Goal: Task Accomplishment & Management: Manage account settings

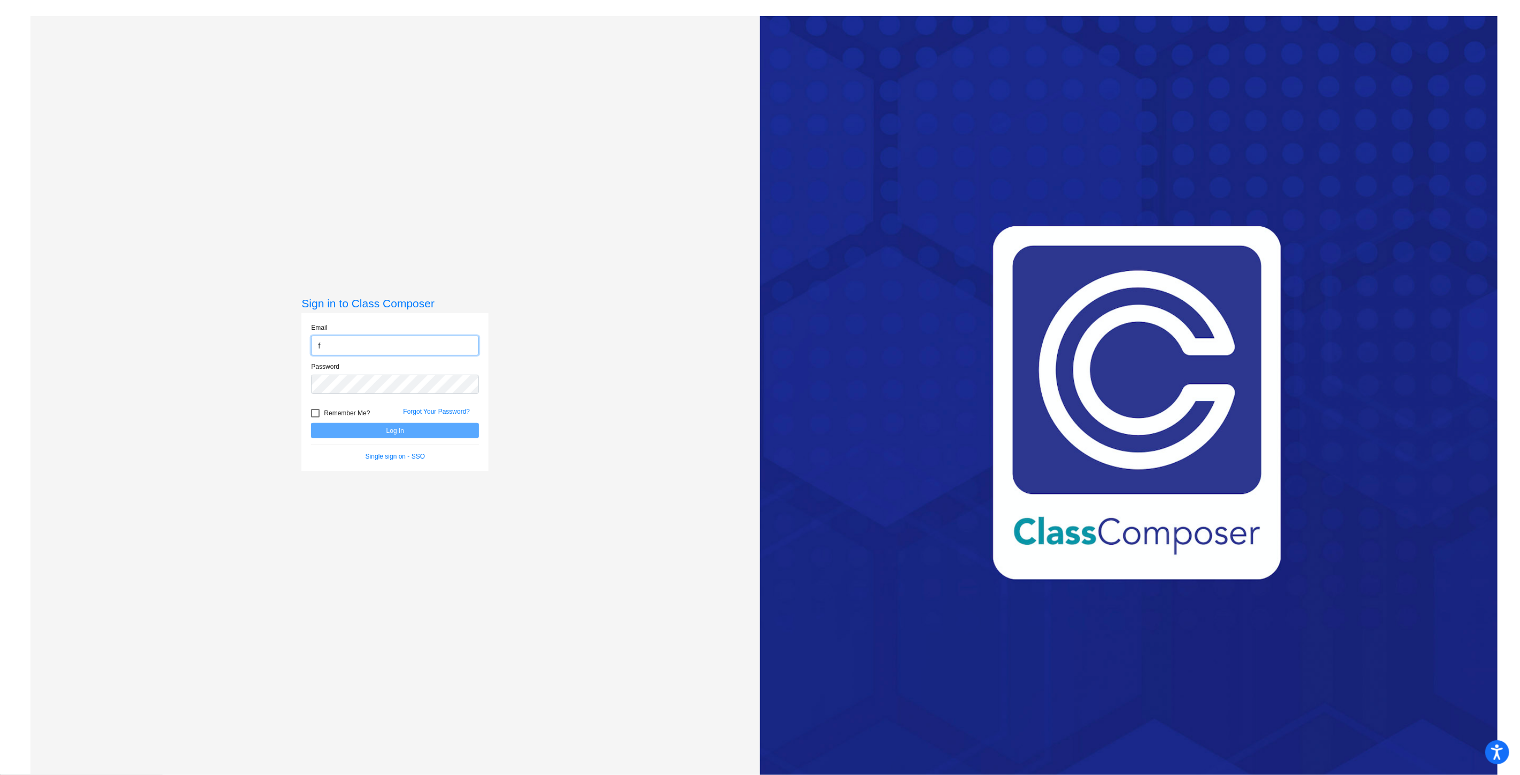
type input "[EMAIL_ADDRESS][DOMAIN_NAME]"
click at [311, 423] on button "Log In" at bounding box center [395, 430] width 168 height 15
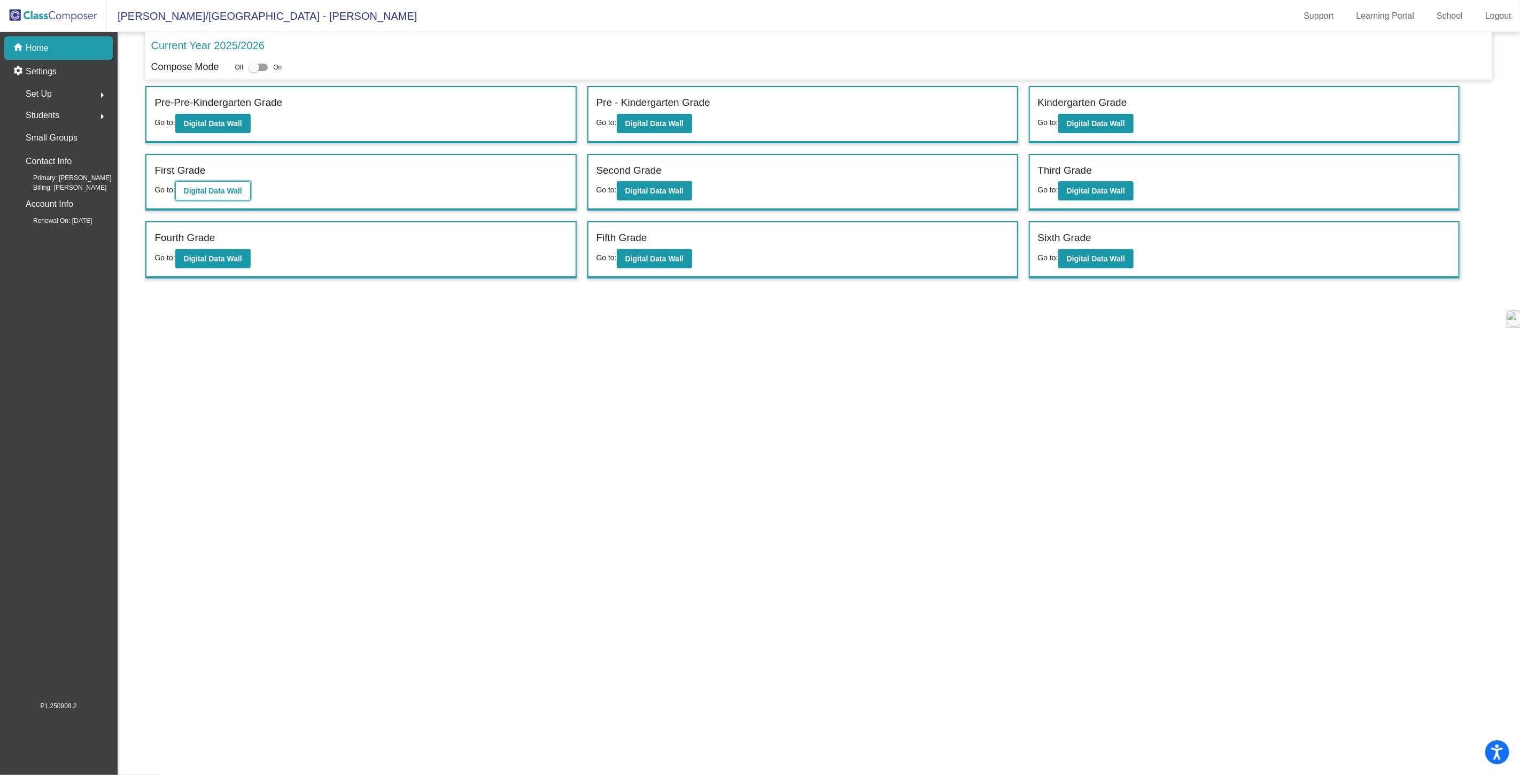
click at [230, 190] on b "Digital Data Wall" at bounding box center [213, 191] width 58 height 9
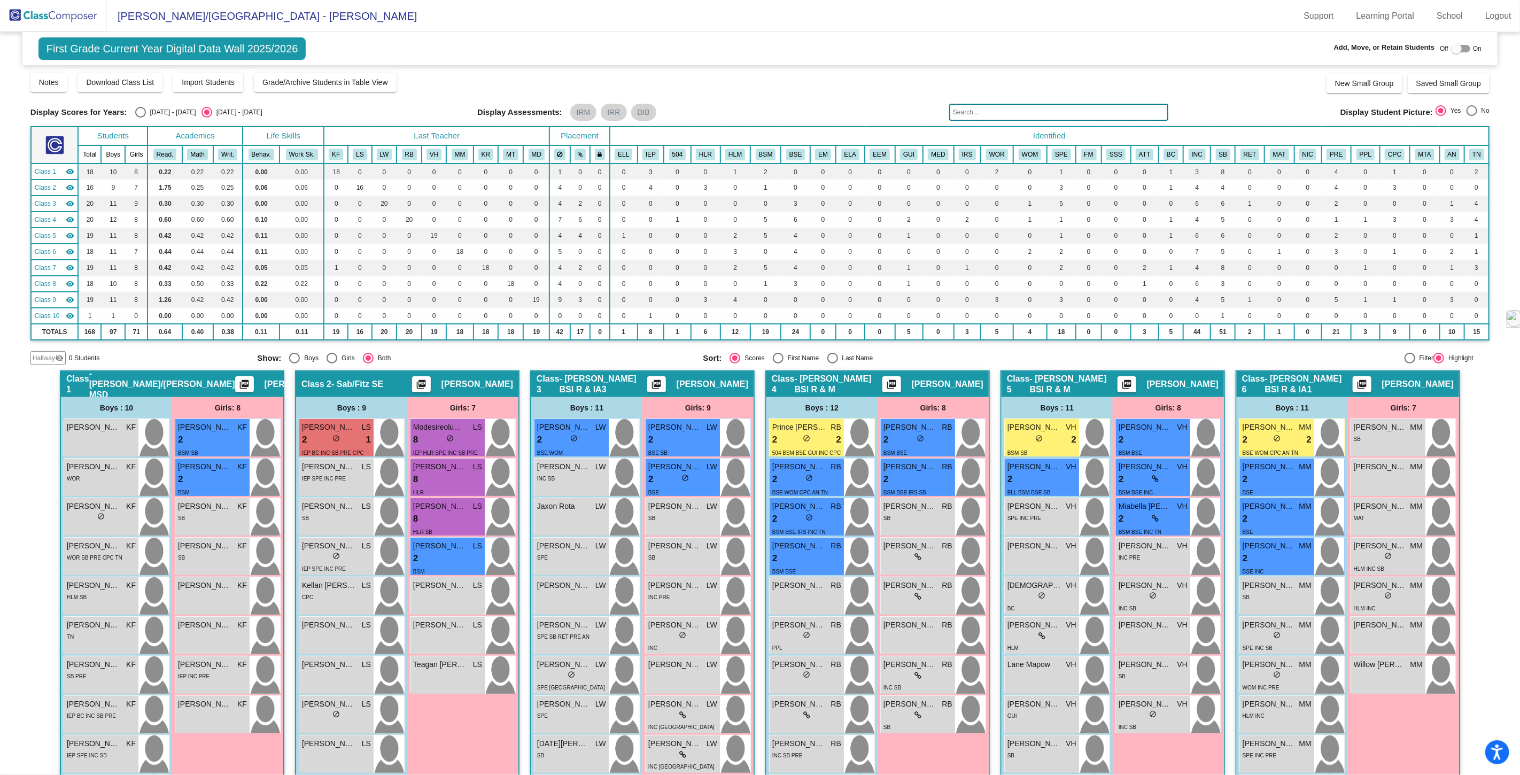
click at [964, 111] on input "text" at bounding box center [1058, 112] width 219 height 17
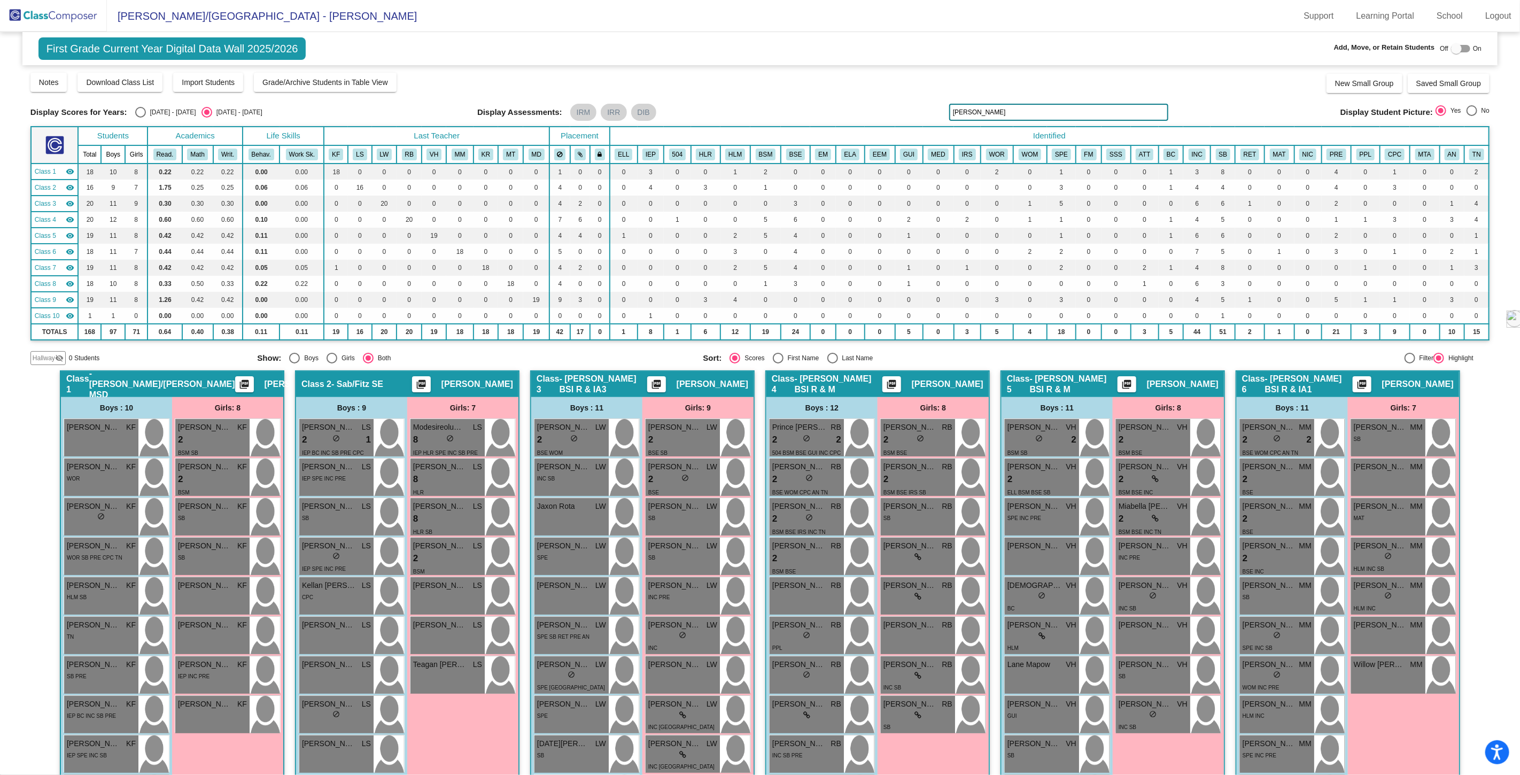
drag, startPoint x: 972, startPoint y: 109, endPoint x: 904, endPoint y: 110, distance: 67.3
click at [905, 110] on div "Display Scores for Years: [DATE] - [DATE] [DATE] - [DATE] Display Assessments: …" at bounding box center [759, 112] width 1459 height 17
type input "r"
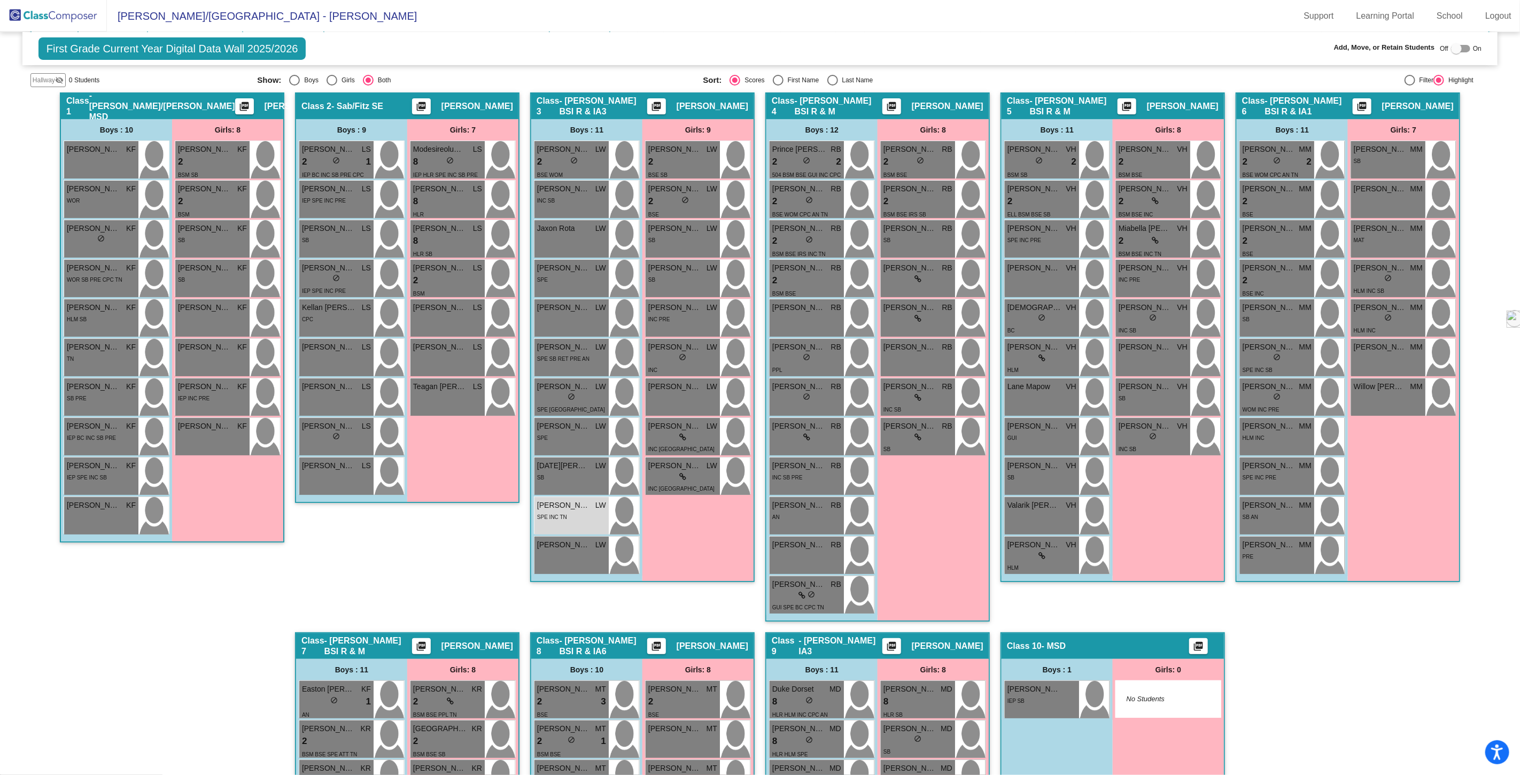
scroll to position [276, 0]
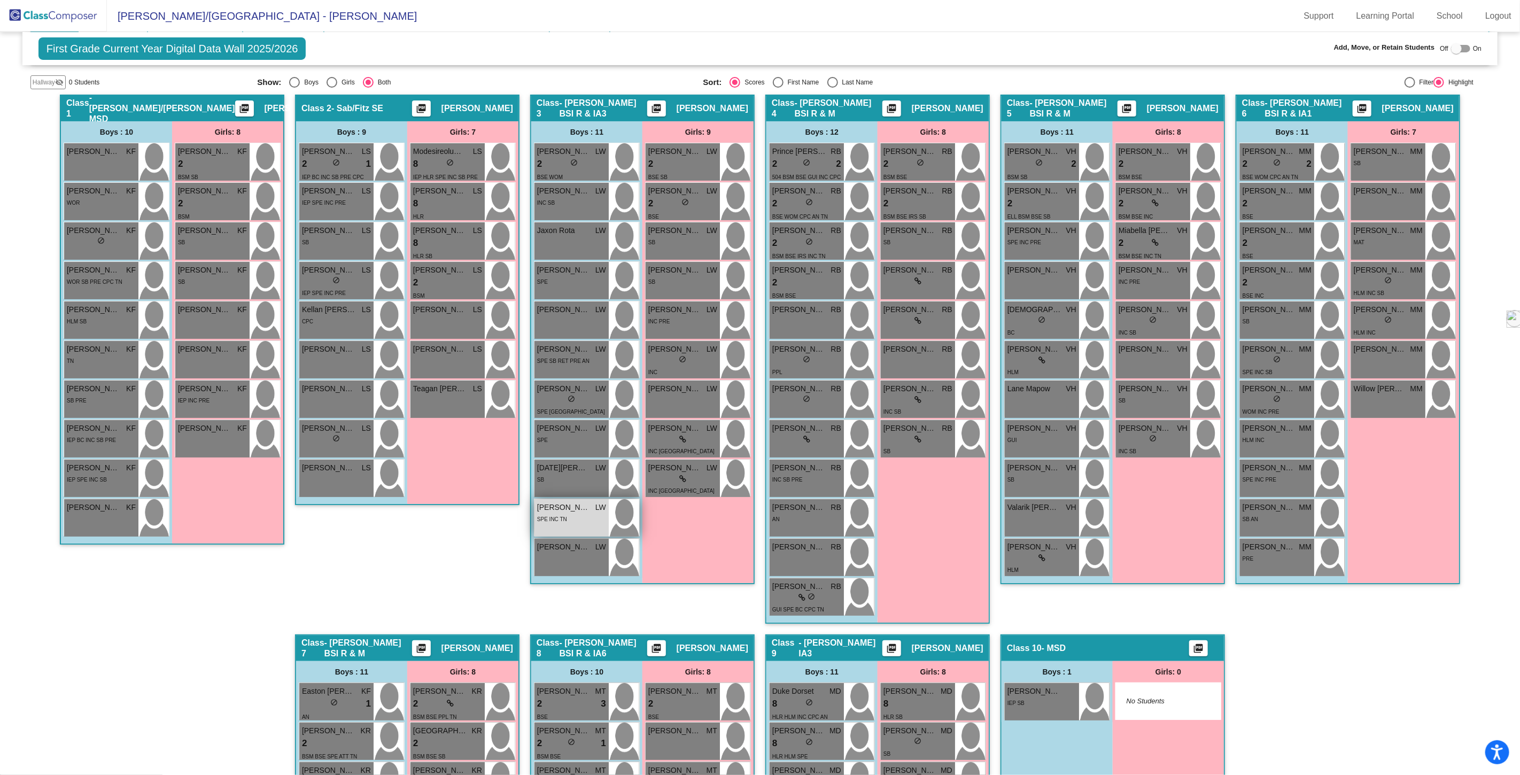
type input "cru"
click at [583, 515] on div "SPE INC TN" at bounding box center [571, 518] width 69 height 11
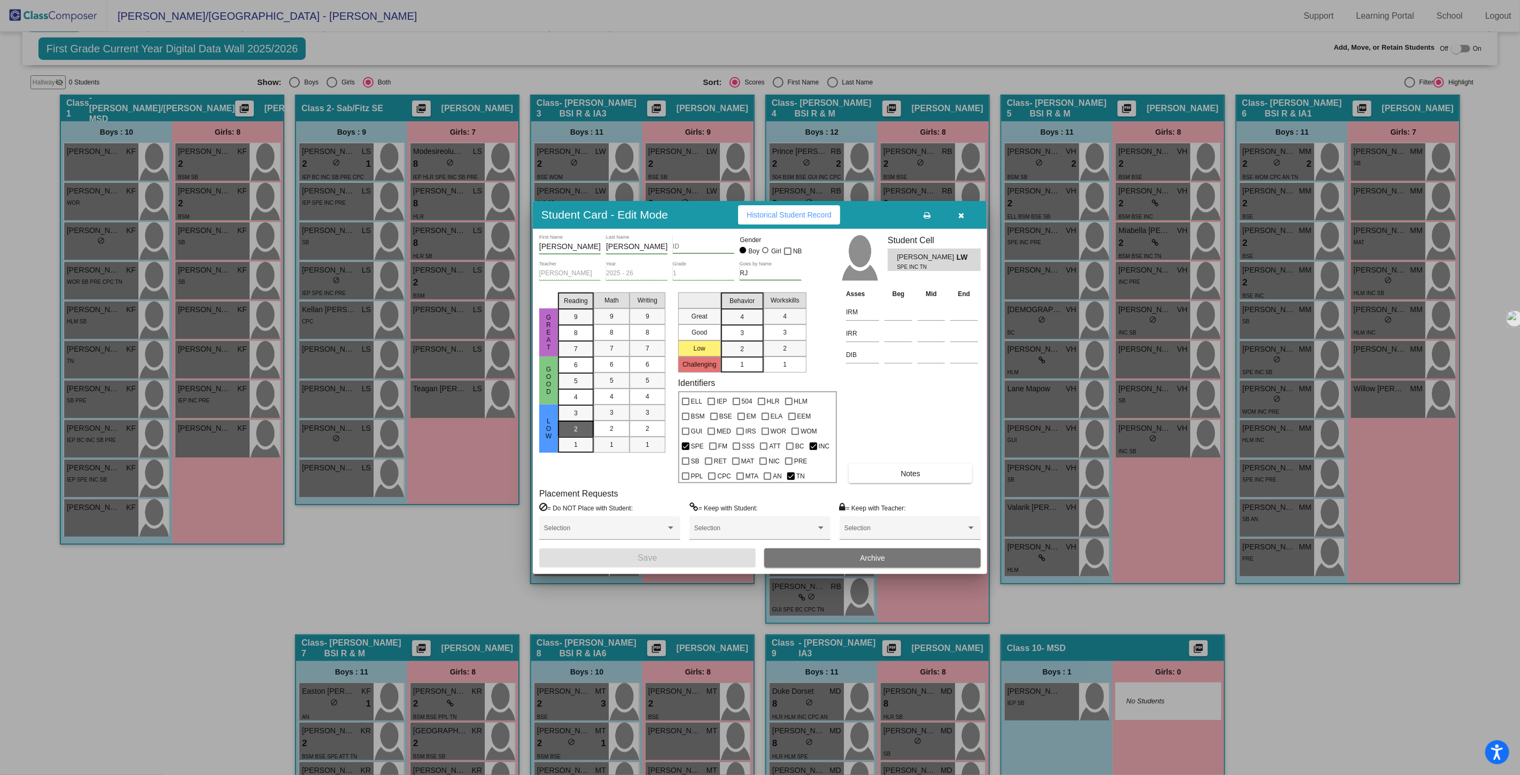
click at [578, 429] on div "2" at bounding box center [575, 429] width 21 height 16
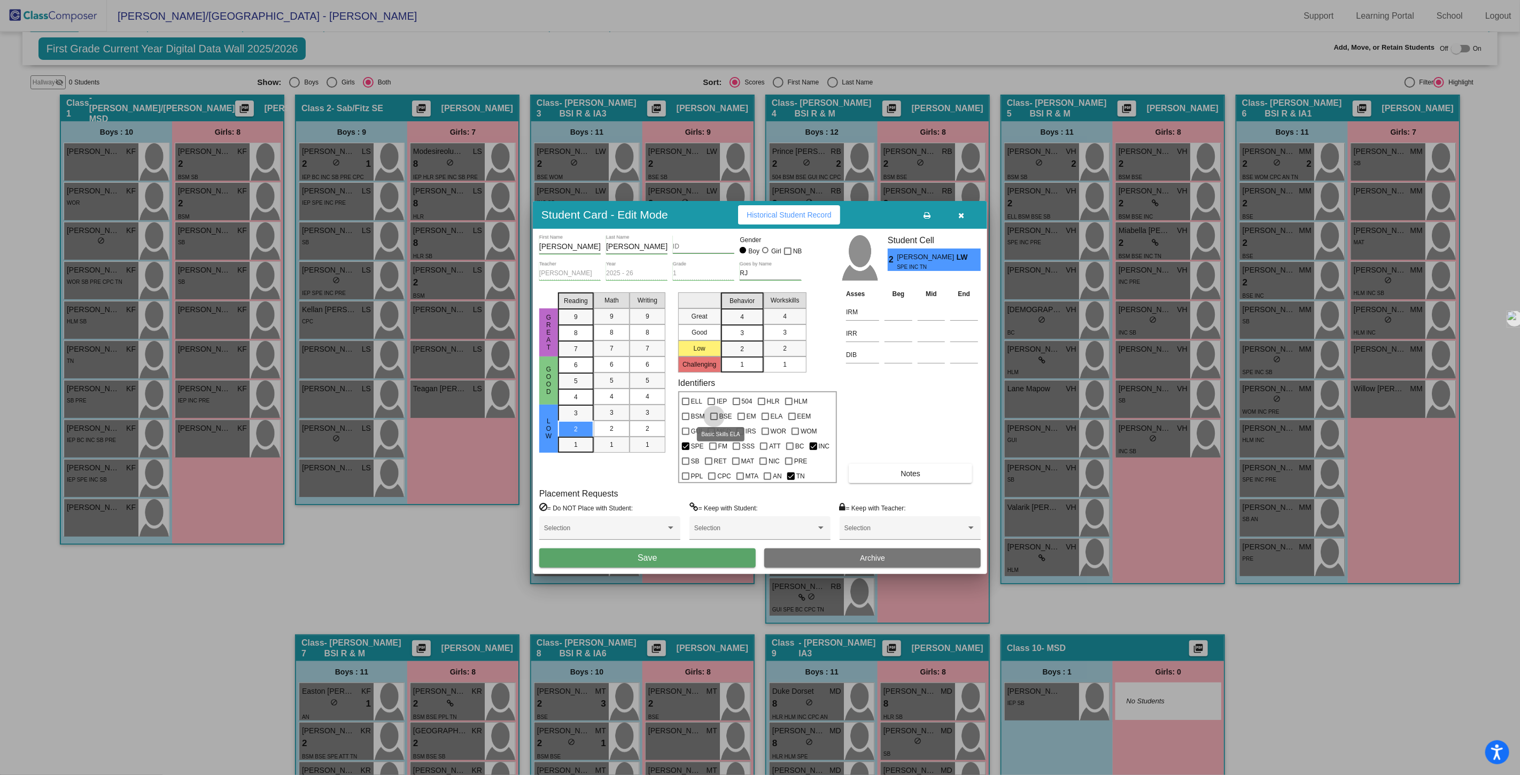
click at [716, 415] on div at bounding box center [713, 416] width 7 height 7
click at [714, 420] on input "BSE" at bounding box center [713, 420] width 1 height 1
checkbox input "true"
click at [667, 553] on button "Save" at bounding box center [647, 557] width 216 height 19
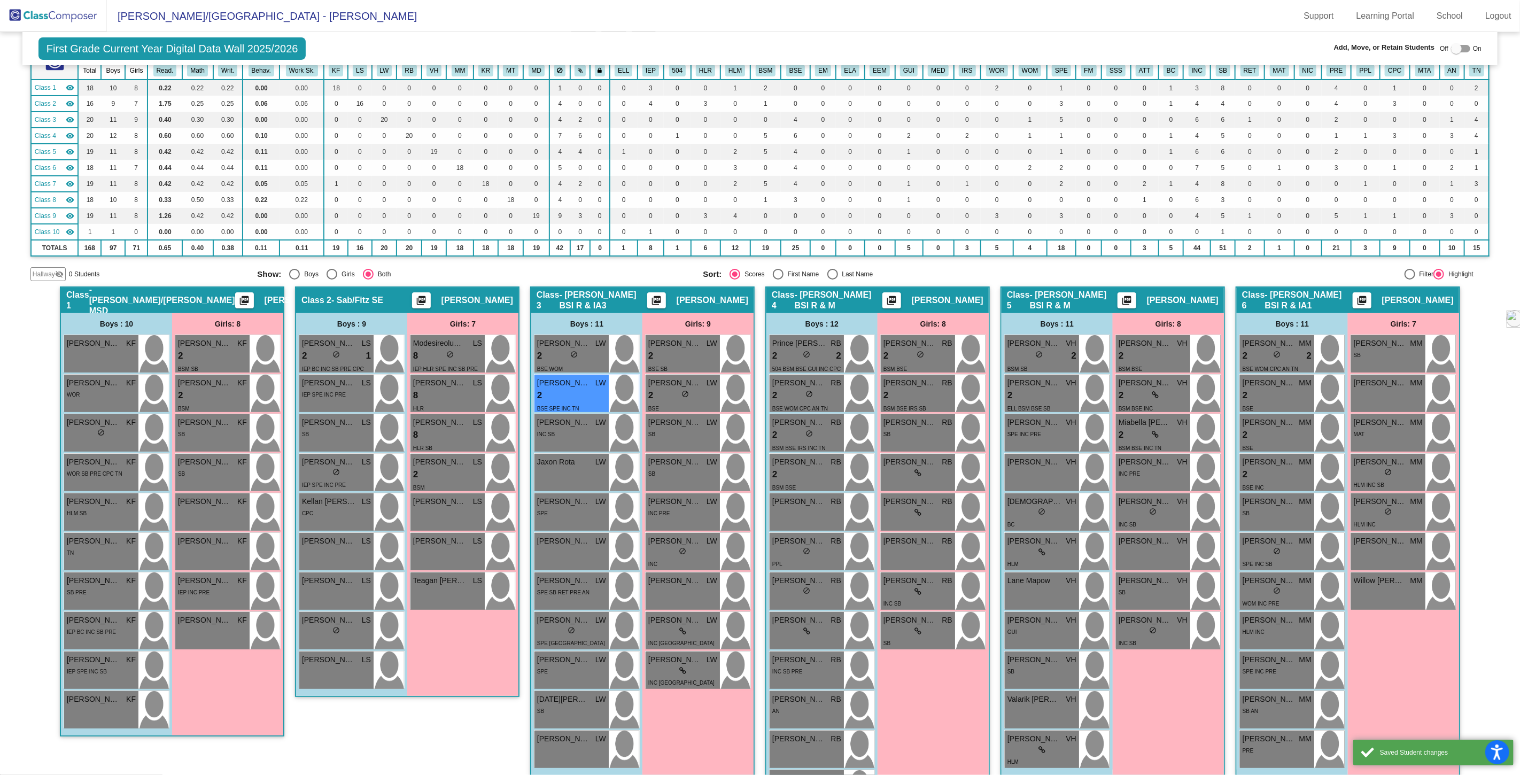
scroll to position [38, 0]
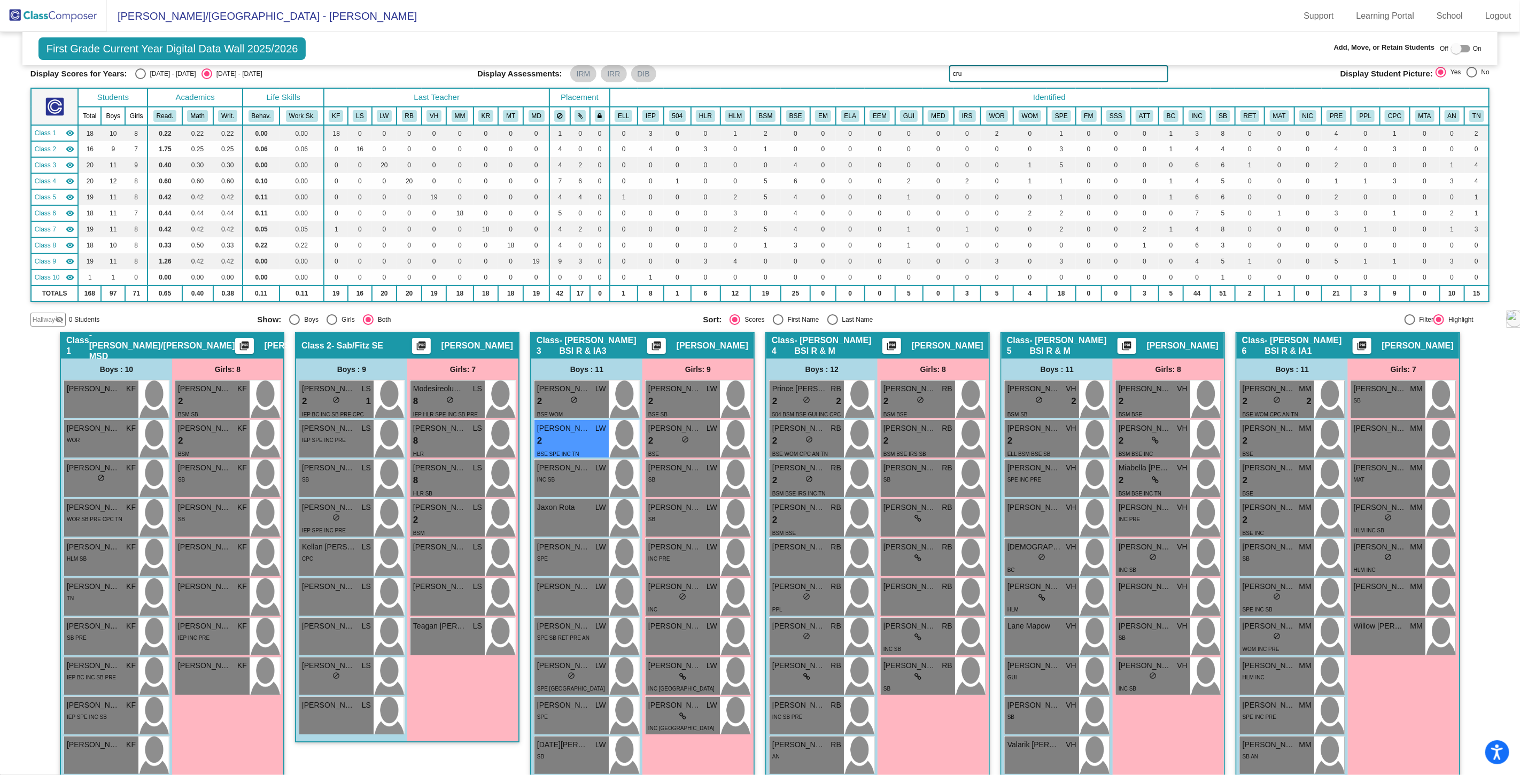
drag, startPoint x: 988, startPoint y: 77, endPoint x: 859, endPoint y: 71, distance: 128.4
click at [862, 71] on div "Display Scores for Years: [DATE] - [DATE] [DATE] - [DATE] Display Assessments: …" at bounding box center [759, 73] width 1459 height 17
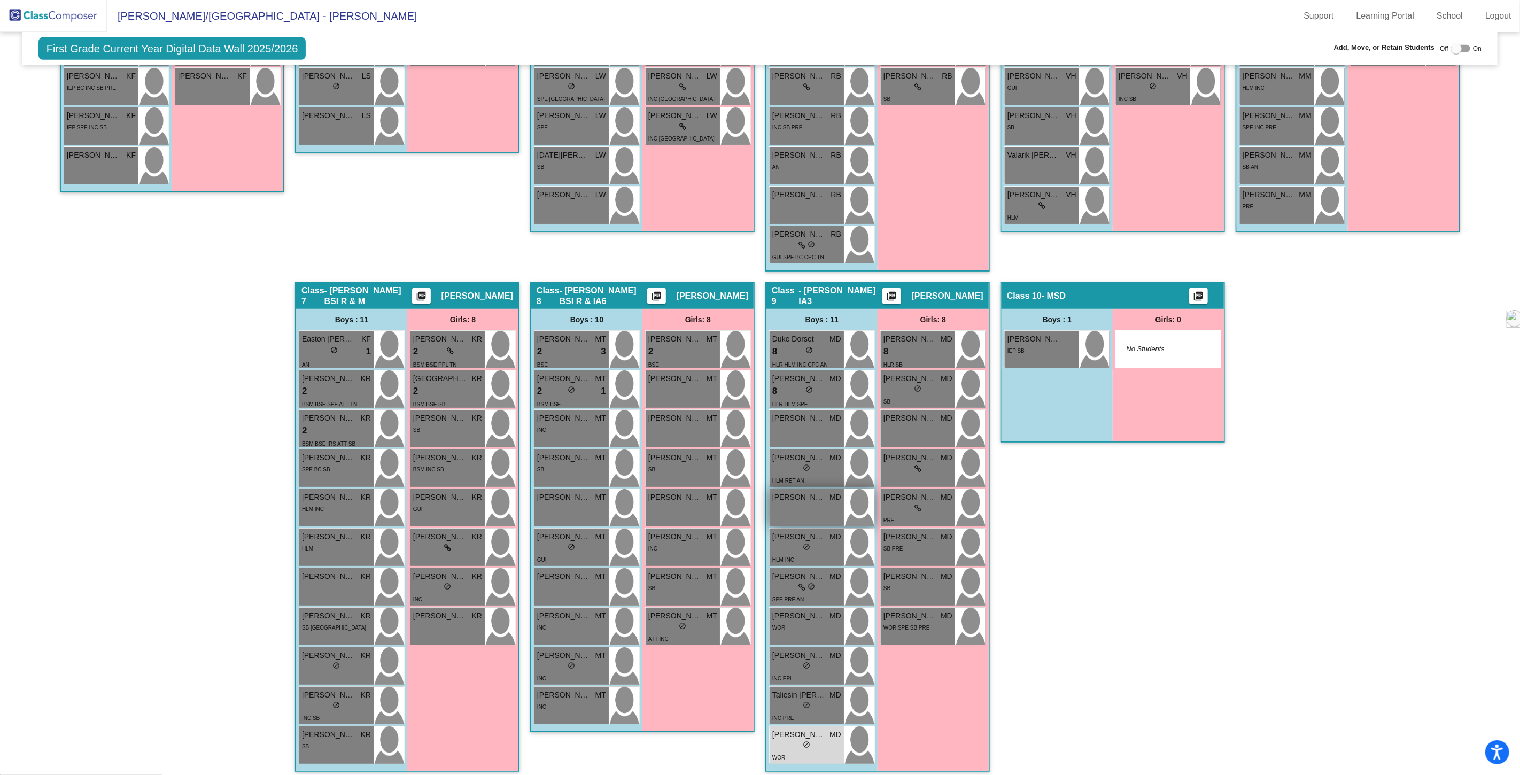
scroll to position [632, 0]
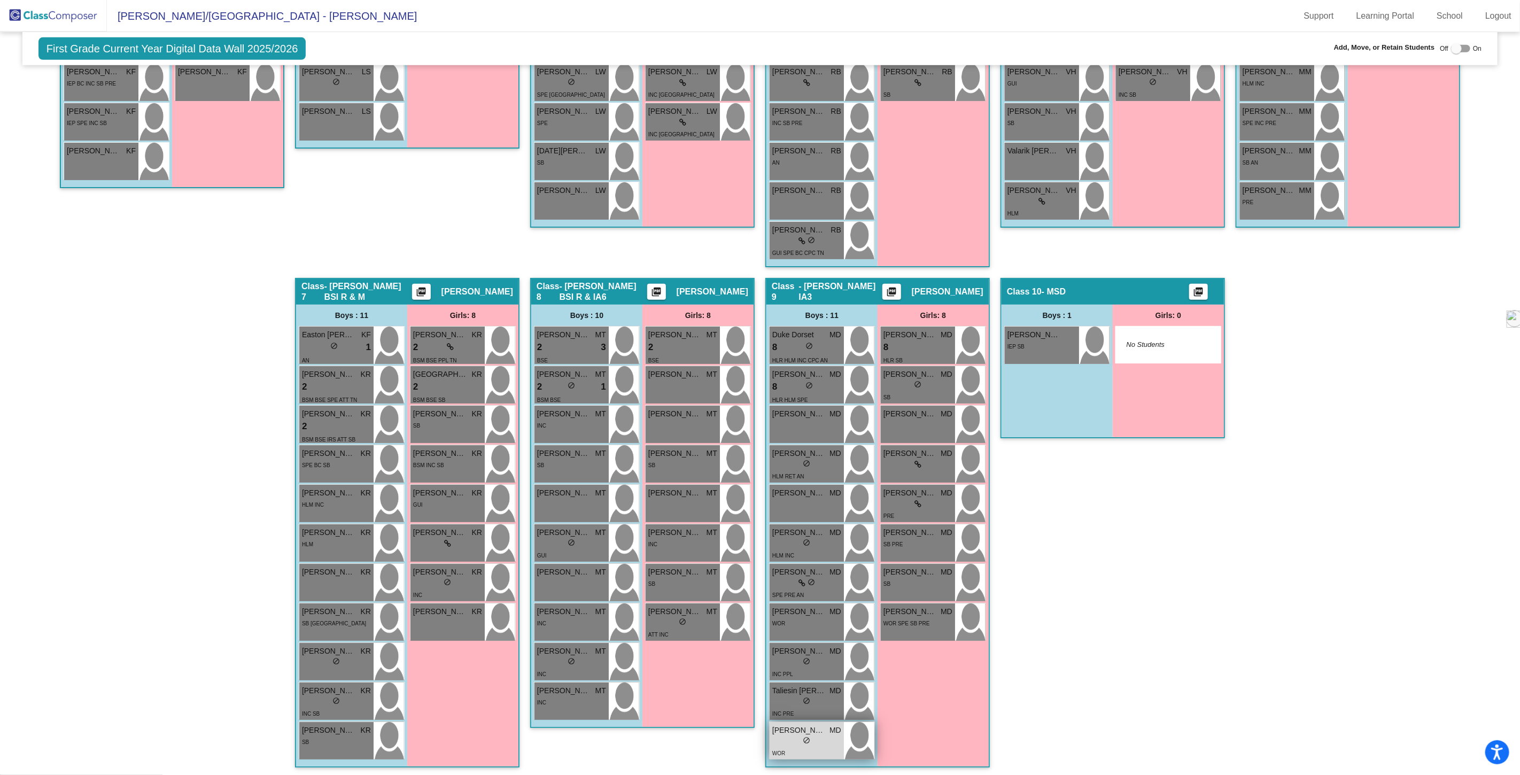
type input "[PERSON_NAME]"
click at [821, 740] on div "lock do_not_disturb_alt" at bounding box center [806, 741] width 69 height 11
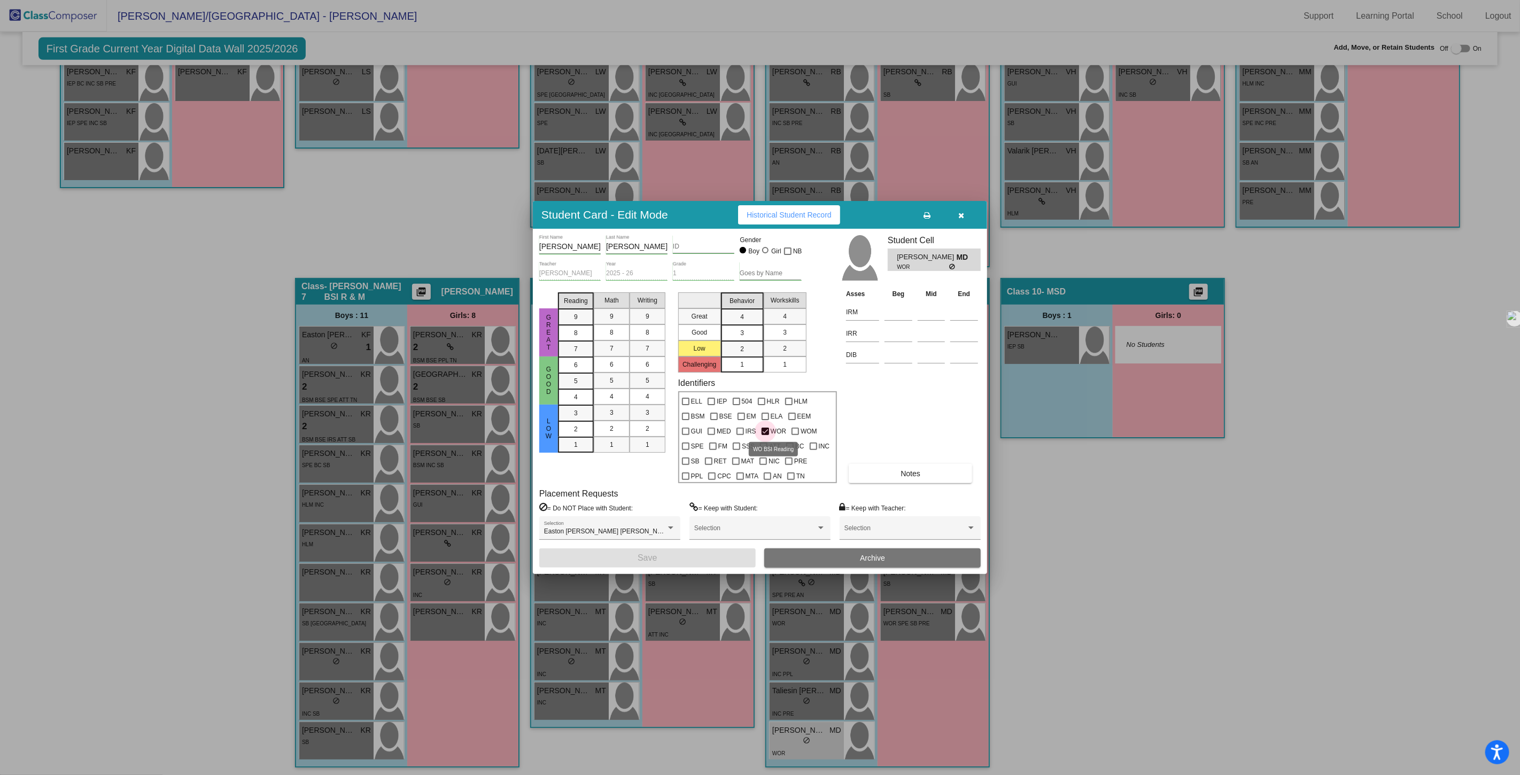
click at [765, 430] on div at bounding box center [765, 431] width 7 height 7
click at [765, 435] on input "WOR" at bounding box center [765, 435] width 1 height 1
checkbox input "false"
click at [715, 413] on div at bounding box center [713, 416] width 7 height 7
click at [714, 420] on input "BSE" at bounding box center [713, 420] width 1 height 1
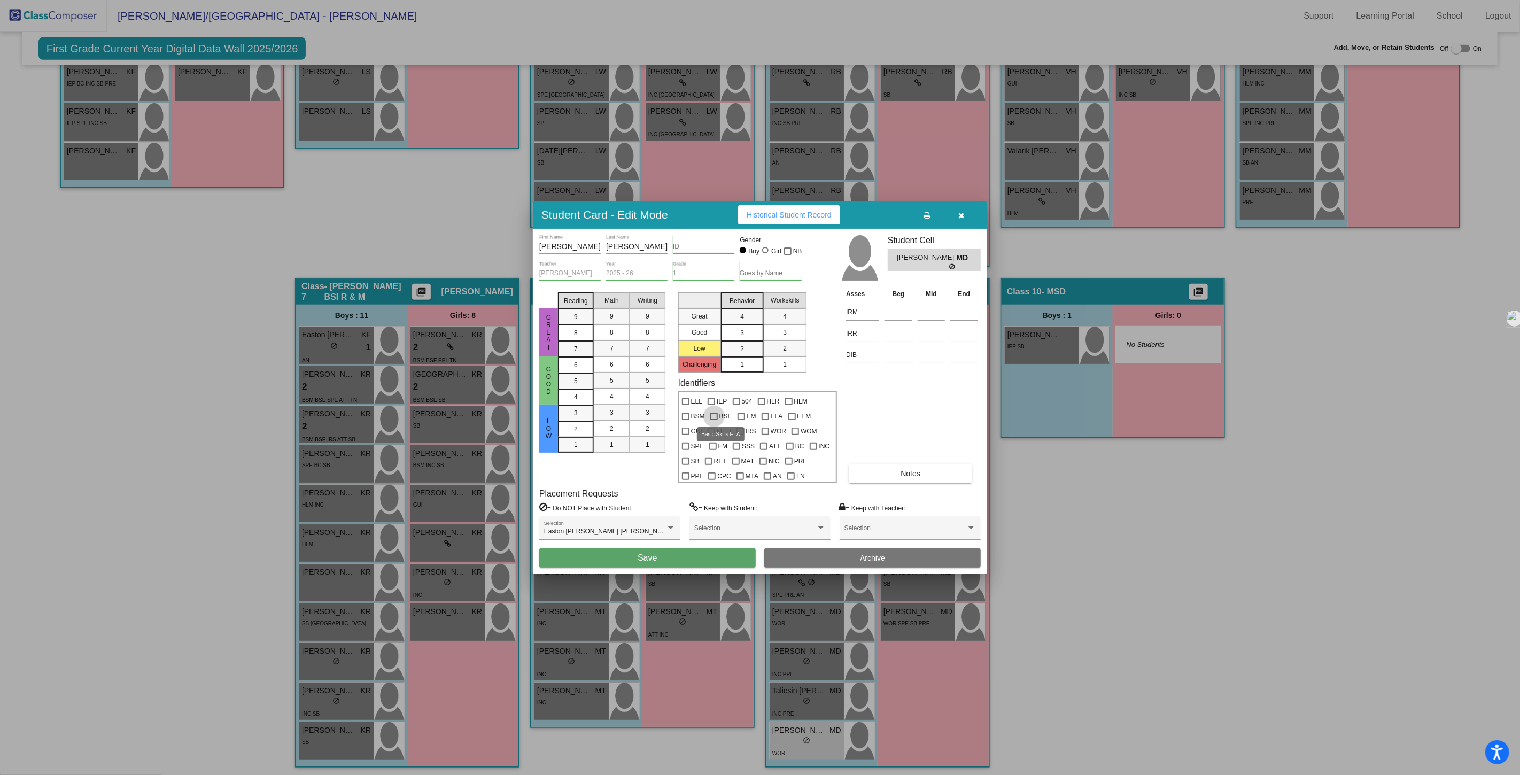
checkbox input "true"
click at [576, 432] on span "2" at bounding box center [576, 429] width 4 height 10
click at [650, 559] on span "Save" at bounding box center [647, 557] width 19 height 9
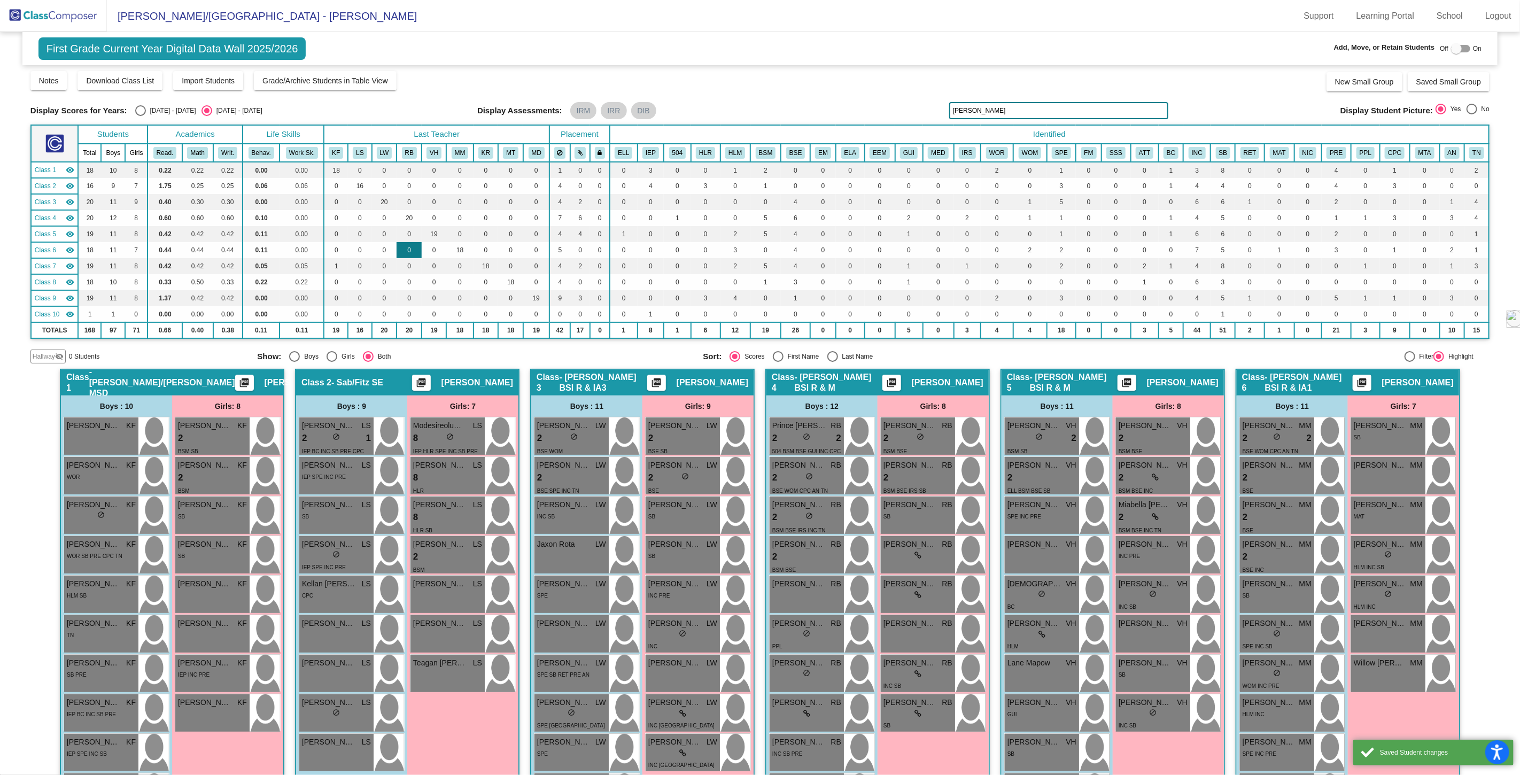
scroll to position [0, 0]
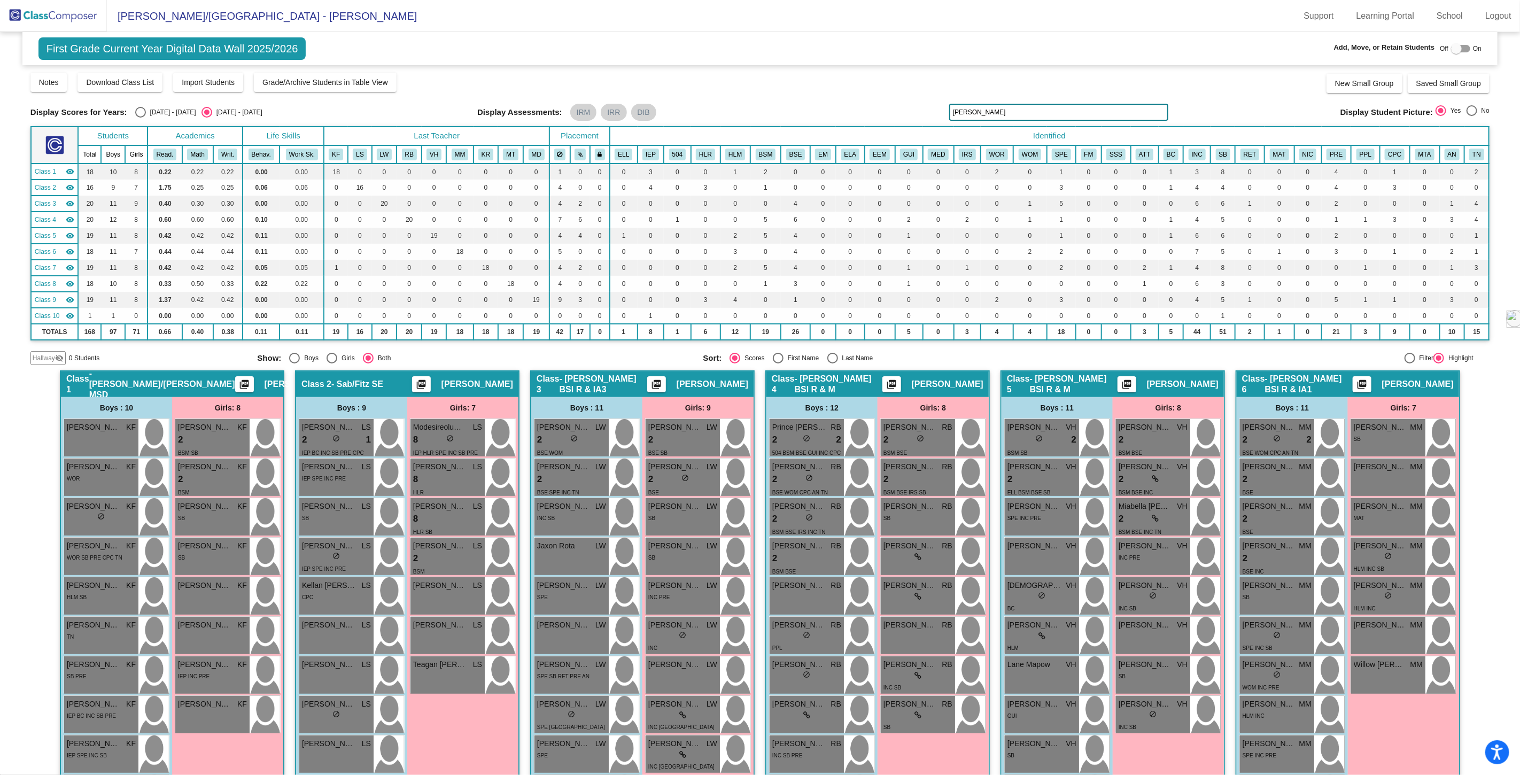
drag, startPoint x: 972, startPoint y: 110, endPoint x: 904, endPoint y: 107, distance: 67.9
click at [904, 107] on div "Display Scores for Years: [DATE] - [DATE] [DATE] - [DATE] Display Assessments: …" at bounding box center [759, 112] width 1459 height 17
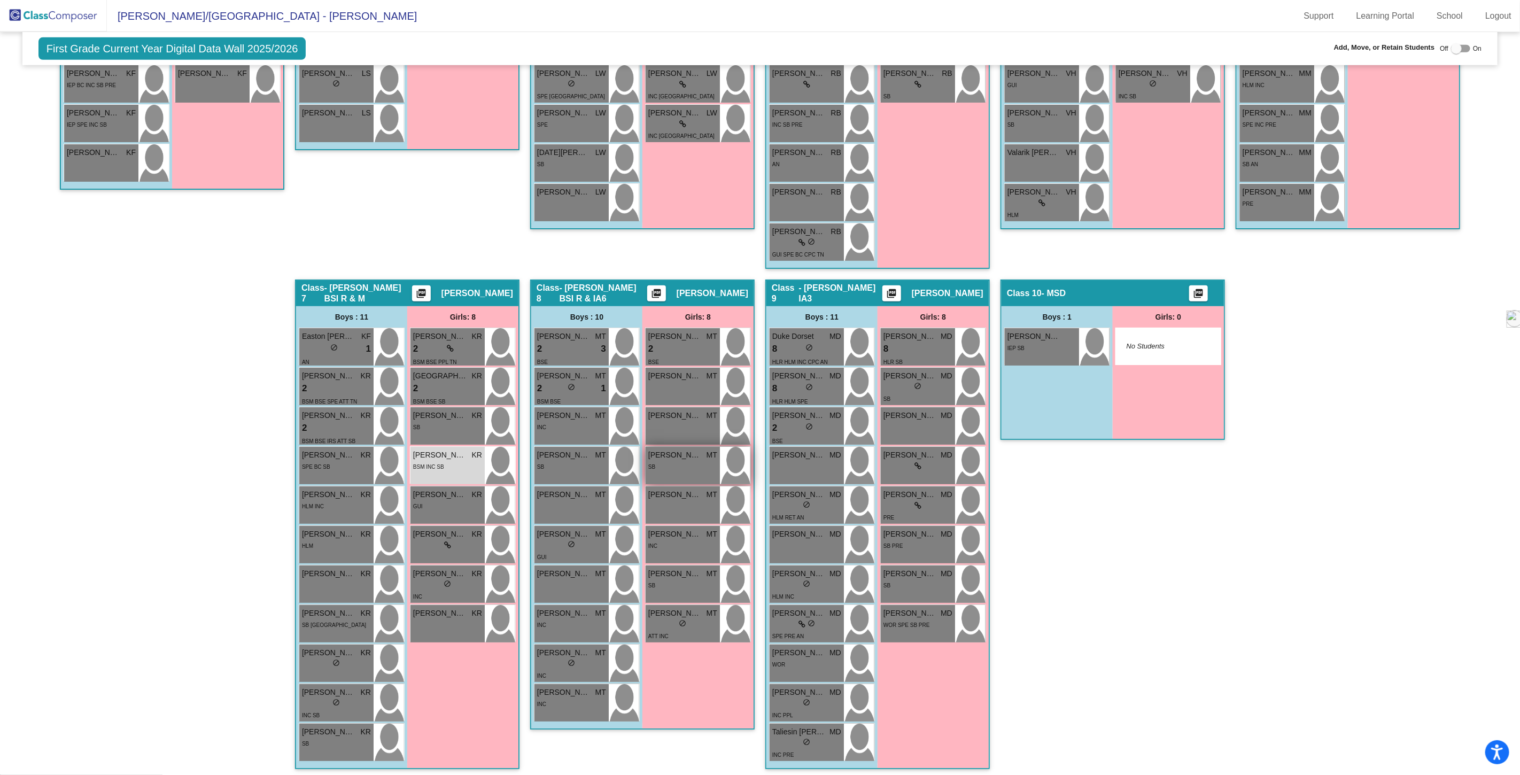
scroll to position [632, 0]
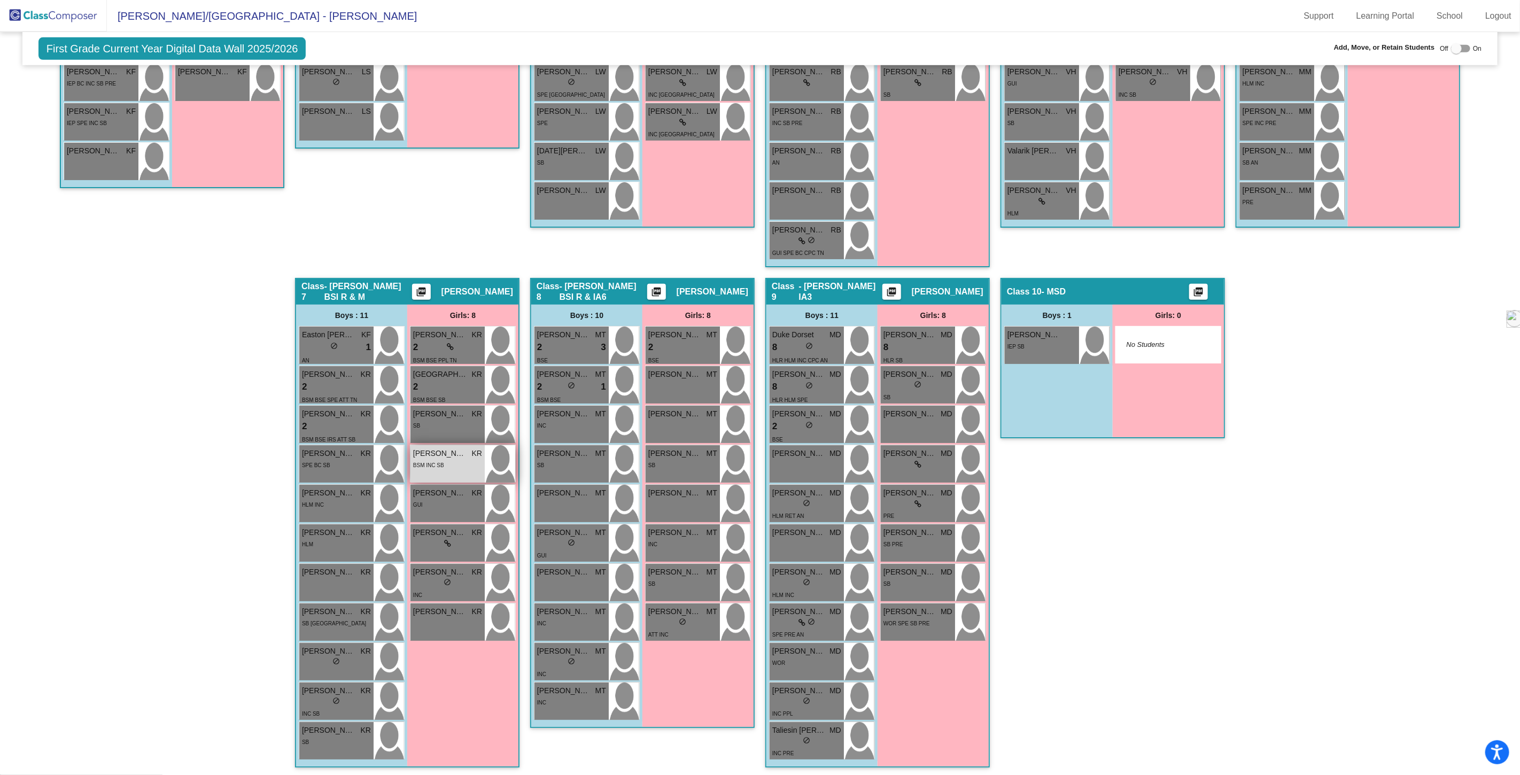
type input "vier"
click at [456, 467] on div "BSM INC SB" at bounding box center [447, 464] width 69 height 11
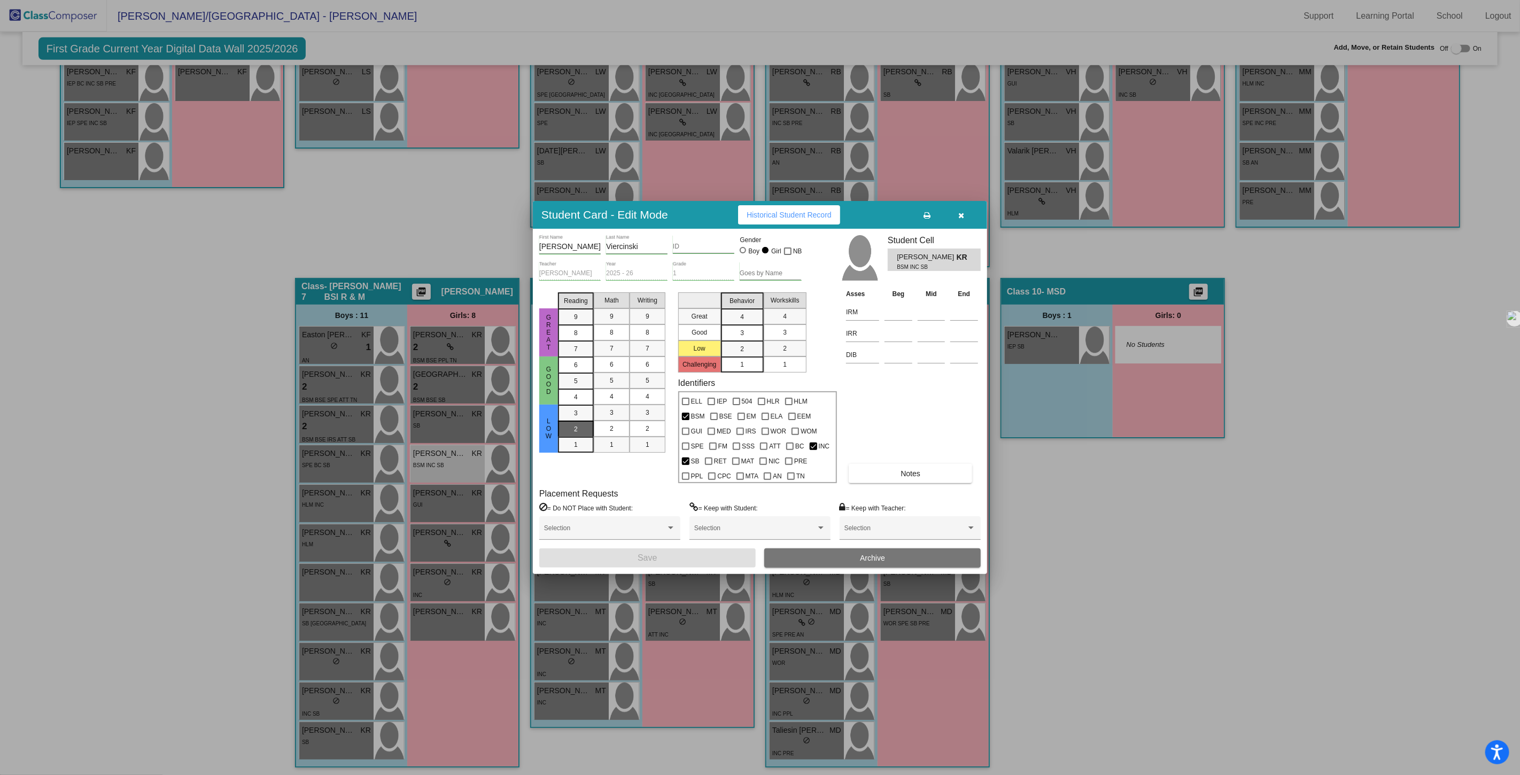
click at [572, 431] on div "2" at bounding box center [575, 429] width 21 height 16
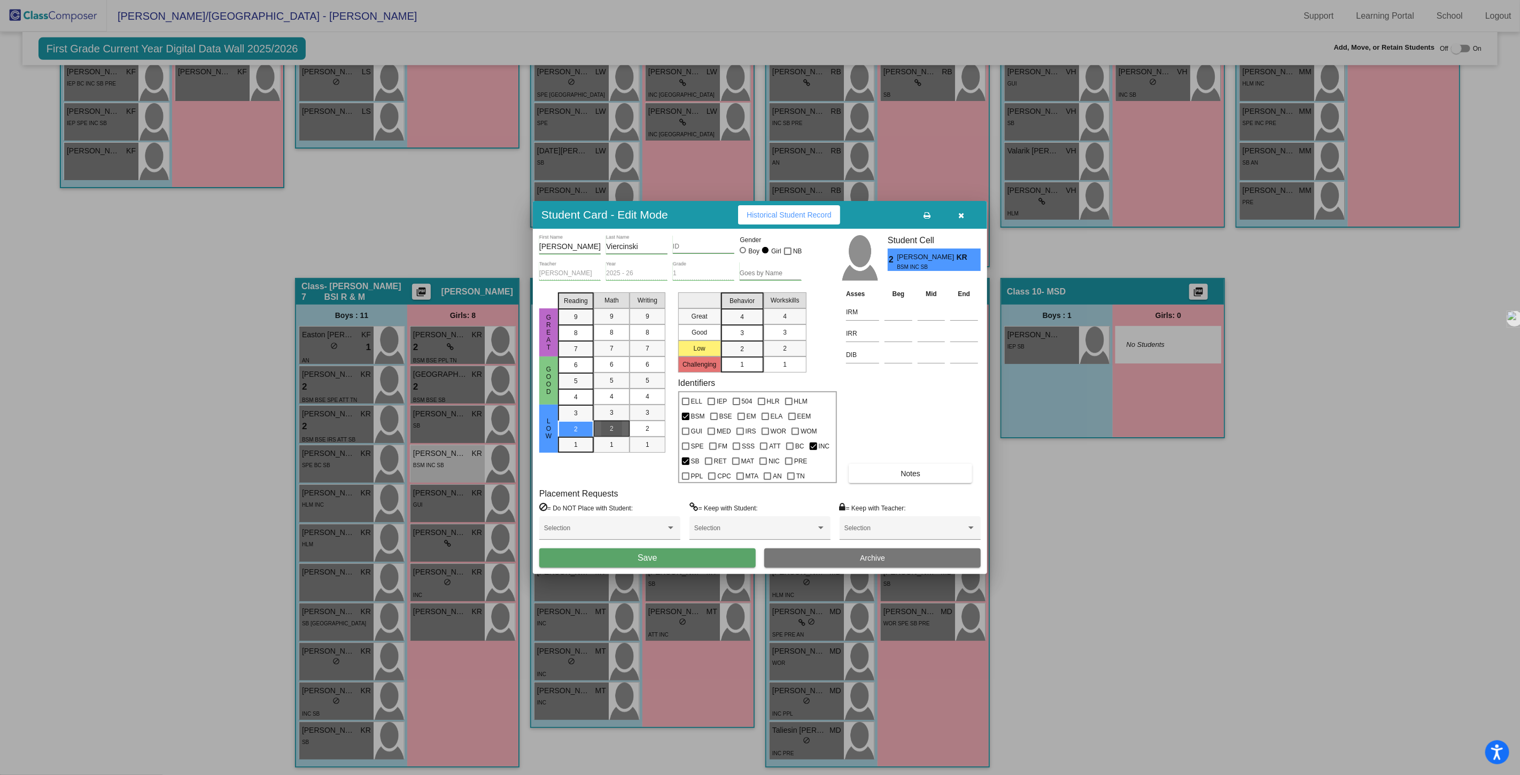
click at [606, 429] on div "2" at bounding box center [611, 429] width 21 height 16
click at [650, 431] on div "2" at bounding box center [647, 429] width 21 height 16
click at [715, 420] on div at bounding box center [713, 416] width 7 height 7
click at [714, 420] on input "BSE" at bounding box center [713, 420] width 1 height 1
checkbox input "true"
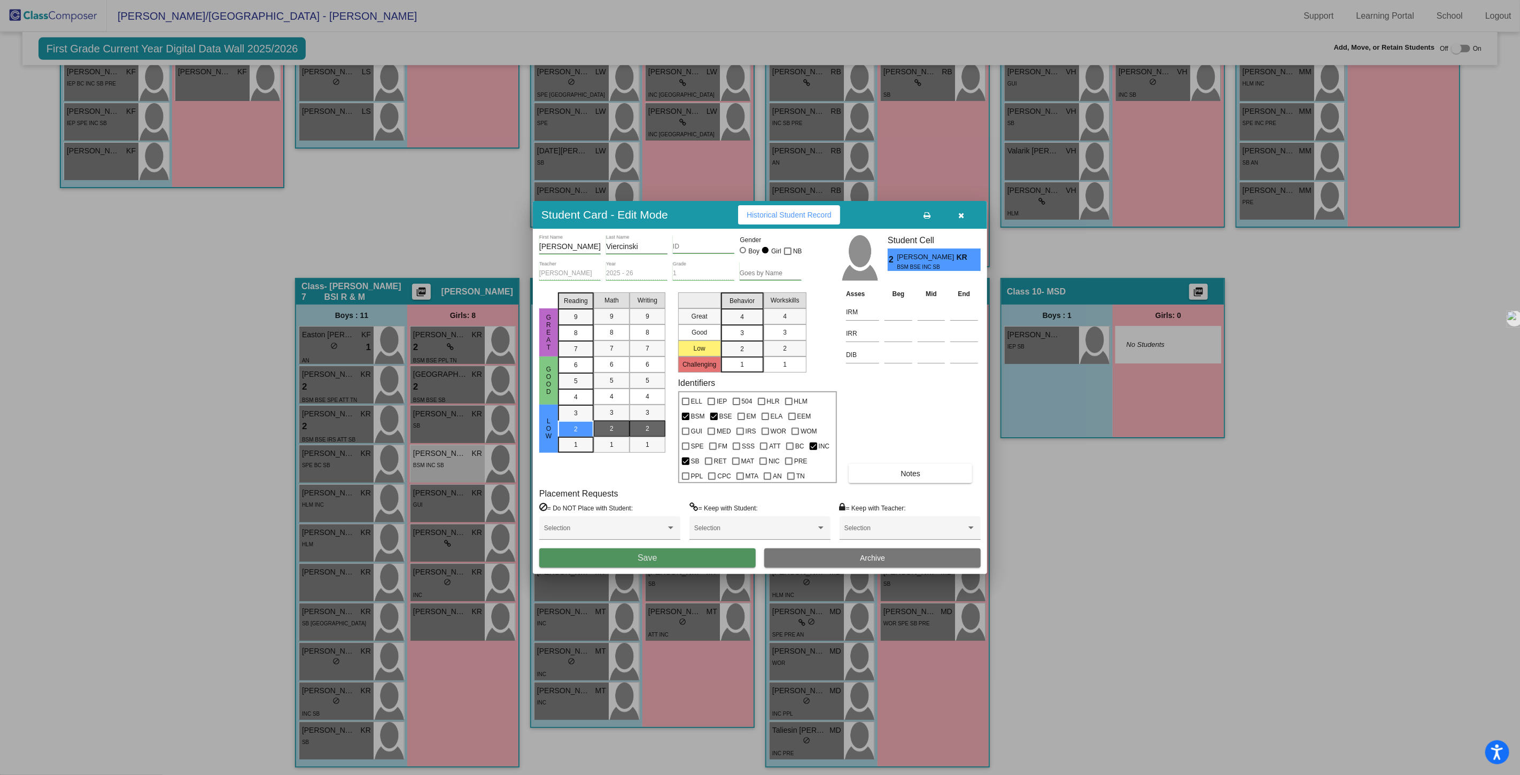
click at [657, 555] on button "Save" at bounding box center [647, 557] width 216 height 19
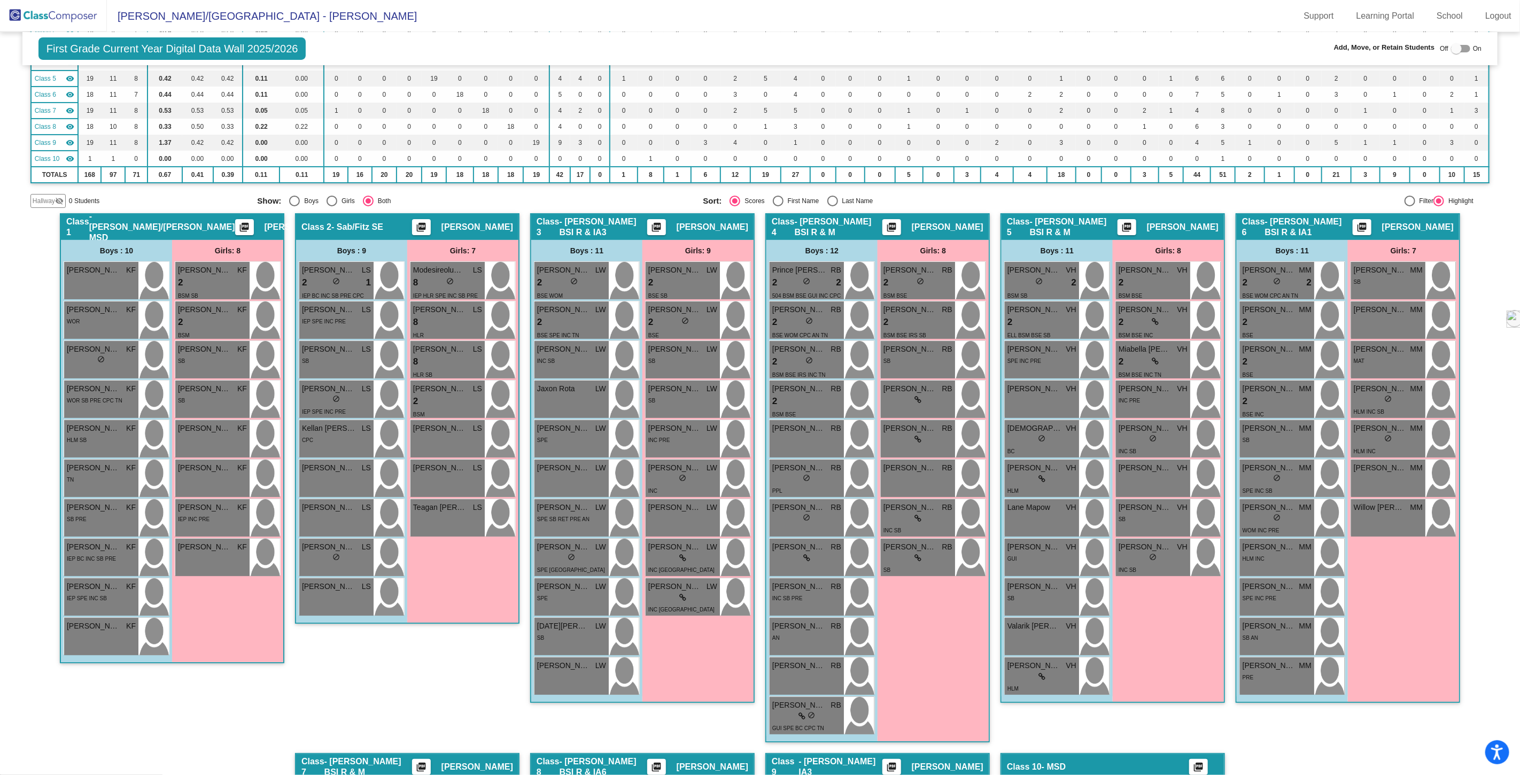
scroll to position [0, 0]
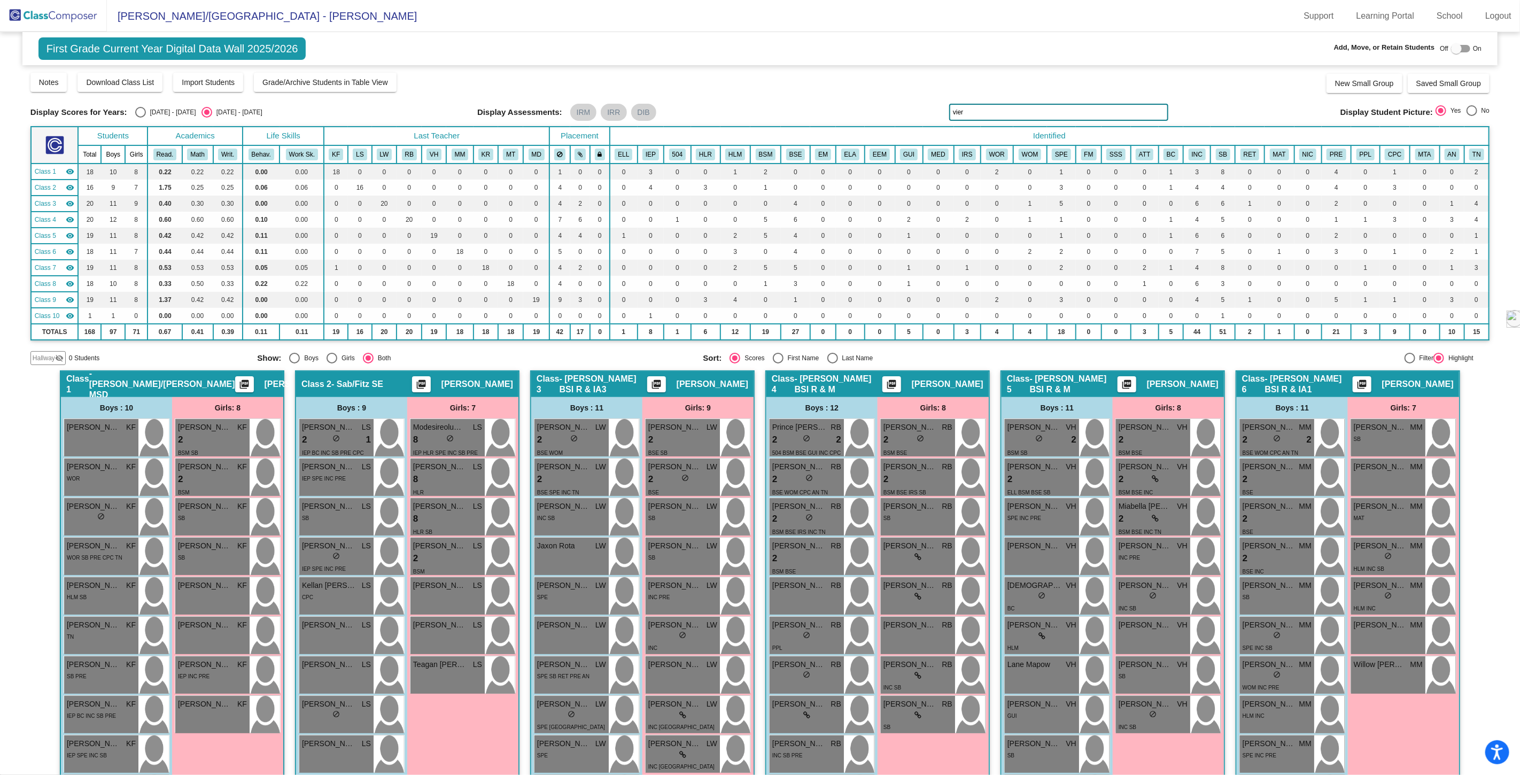
drag, startPoint x: 966, startPoint y: 110, endPoint x: 891, endPoint y: 108, distance: 74.9
click at [913, 107] on div "Display Scores for Years: [DATE] - [DATE] [DATE] - [DATE] Display Assessments: …" at bounding box center [759, 112] width 1459 height 17
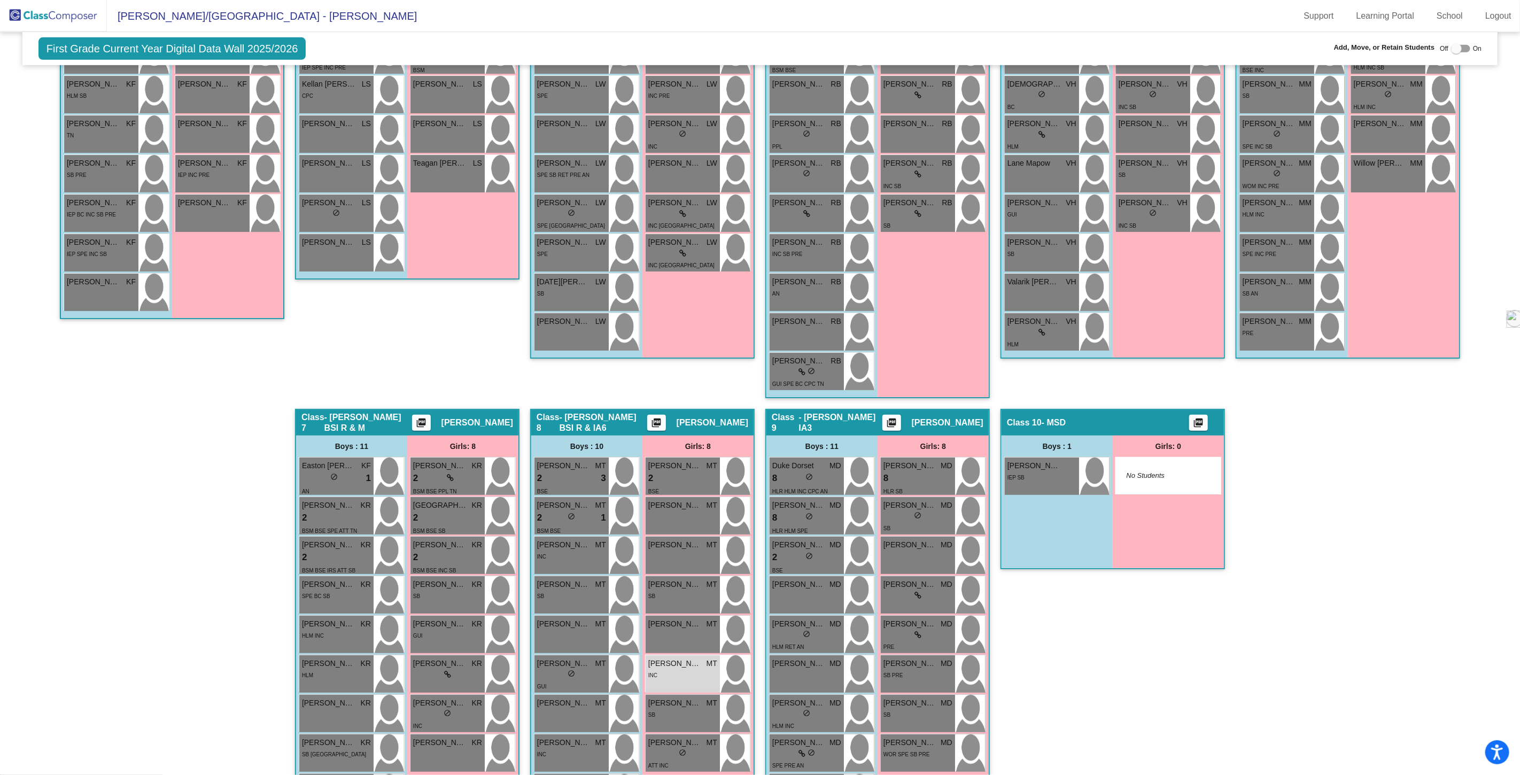
scroll to position [632, 0]
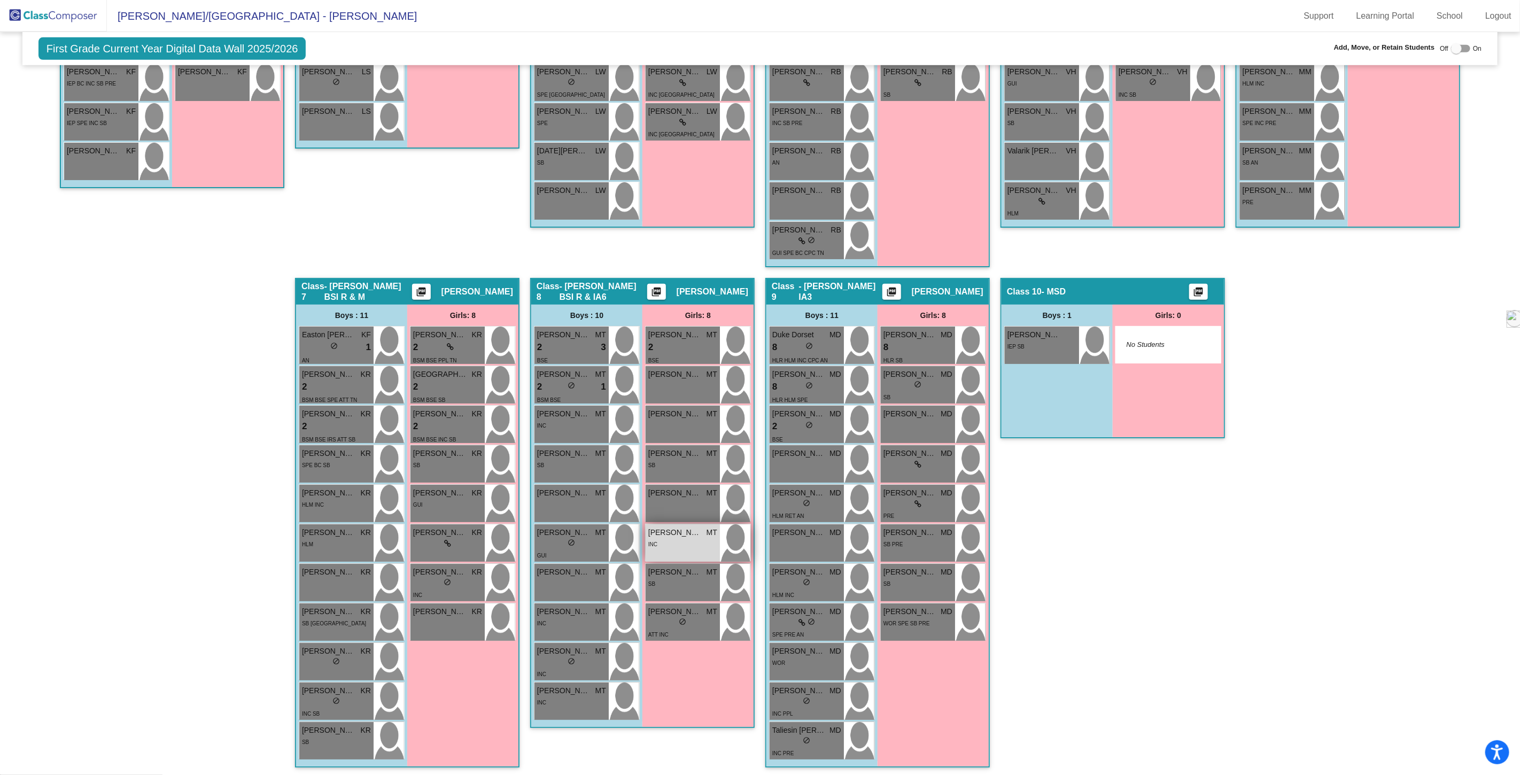
type input "dutch"
click at [688, 540] on div "INC" at bounding box center [682, 543] width 69 height 11
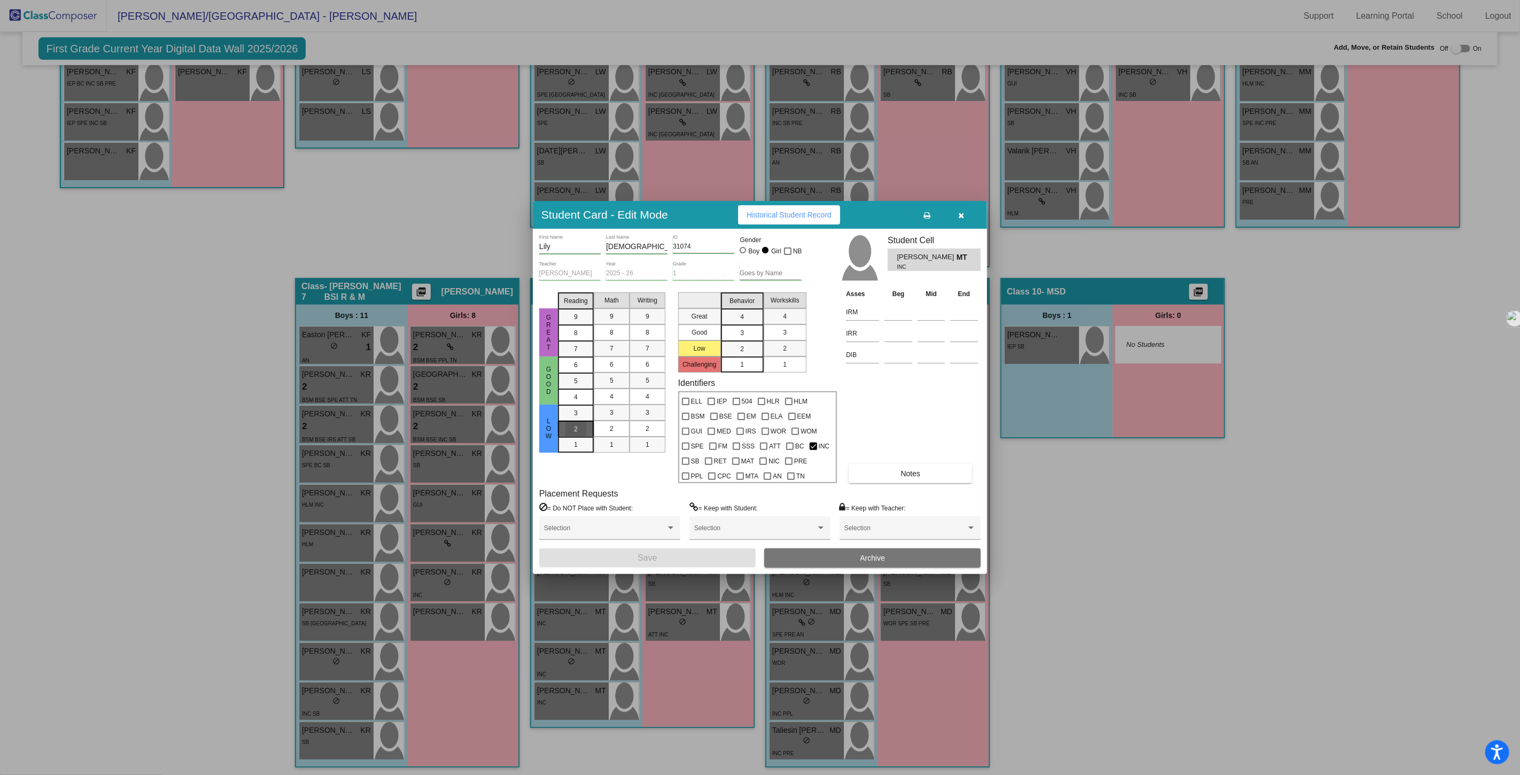
click at [573, 429] on div "2" at bounding box center [575, 429] width 21 height 16
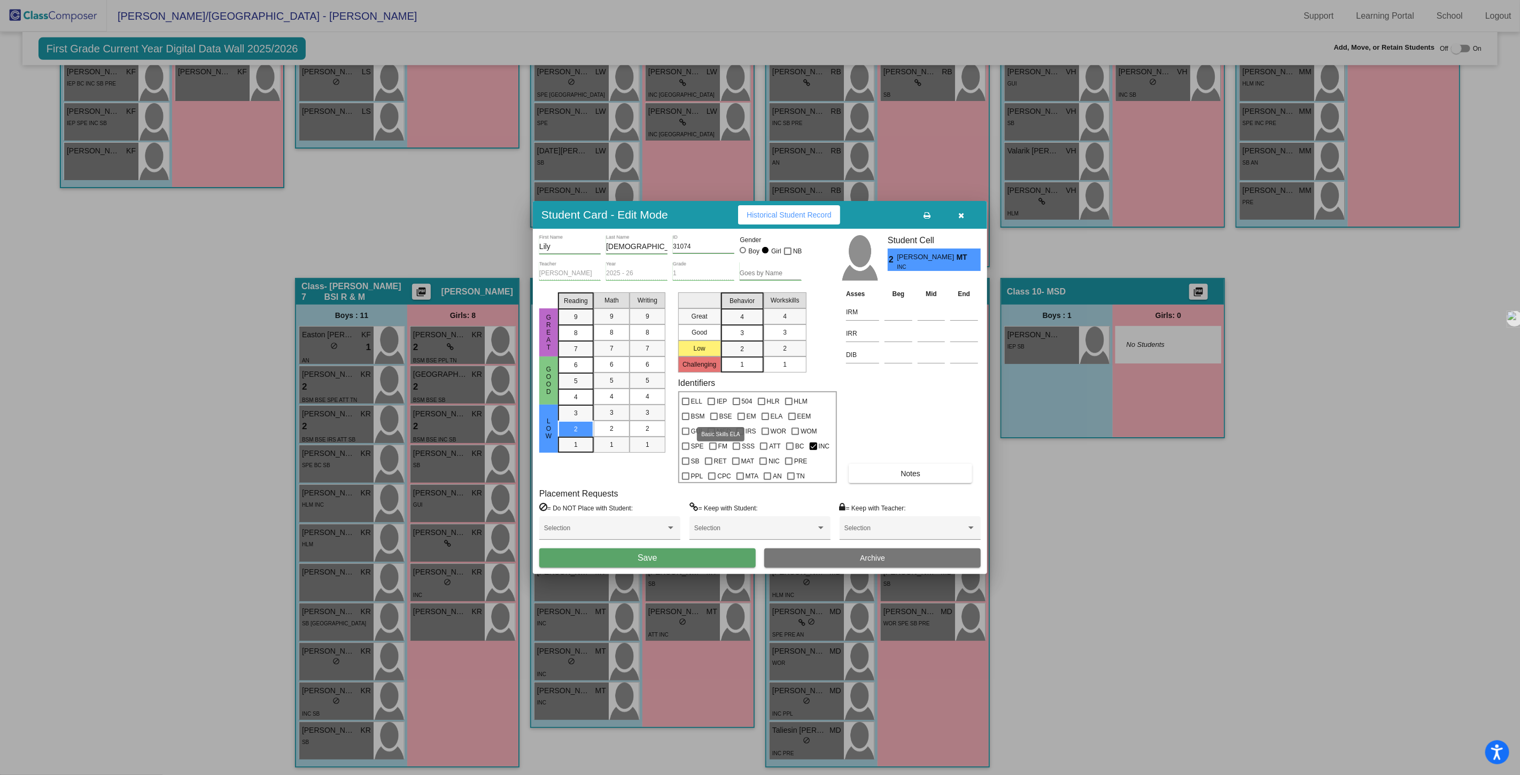
click at [712, 416] on div at bounding box center [713, 416] width 7 height 7
click at [713, 420] on input "BSE" at bounding box center [713, 420] width 1 height 1
checkbox input "true"
click at [658, 556] on button "Save" at bounding box center [647, 557] width 216 height 19
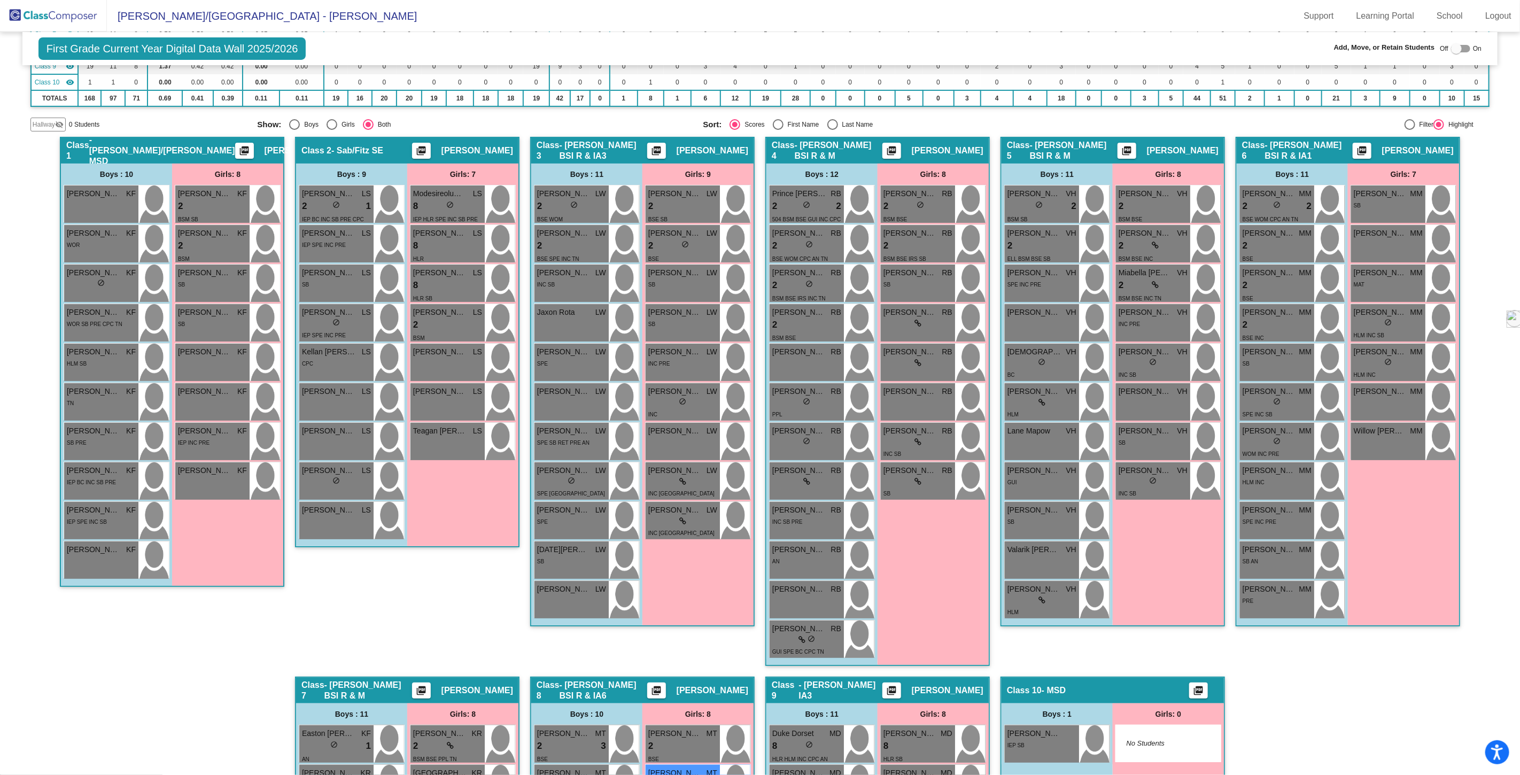
scroll to position [0, 0]
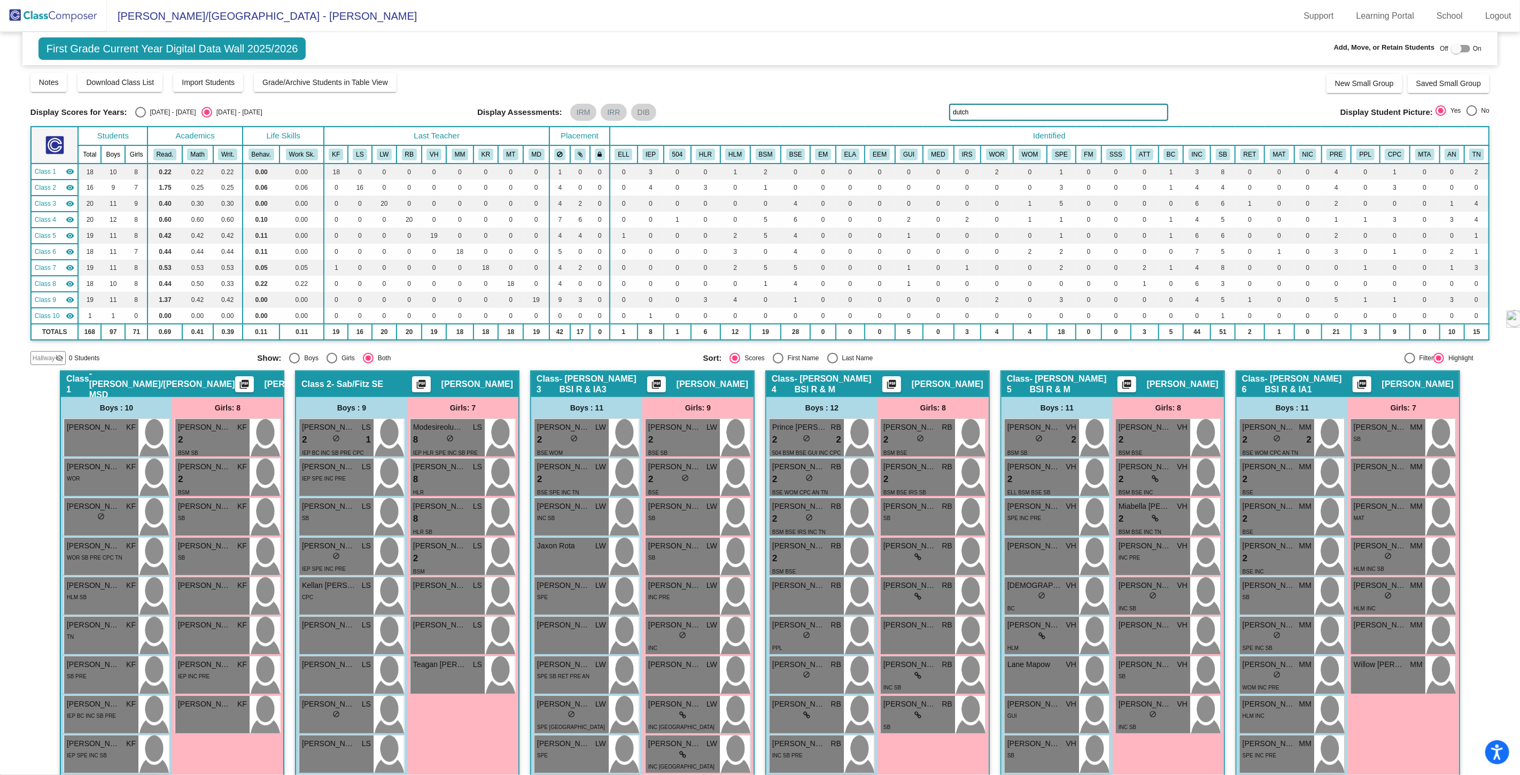
click at [57, 17] on img at bounding box center [53, 16] width 107 height 32
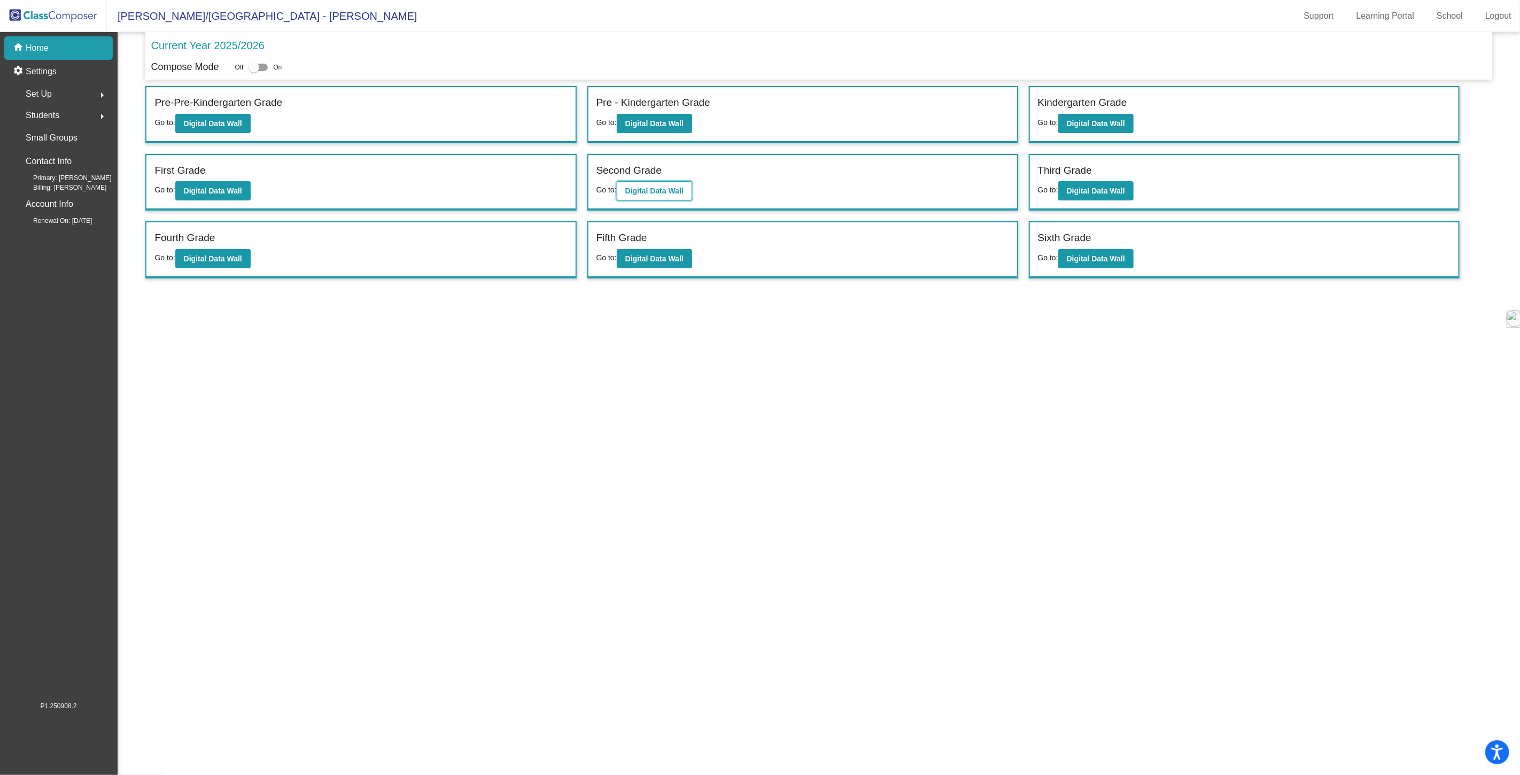
click at [648, 187] on b "Digital Data Wall" at bounding box center [654, 191] width 58 height 9
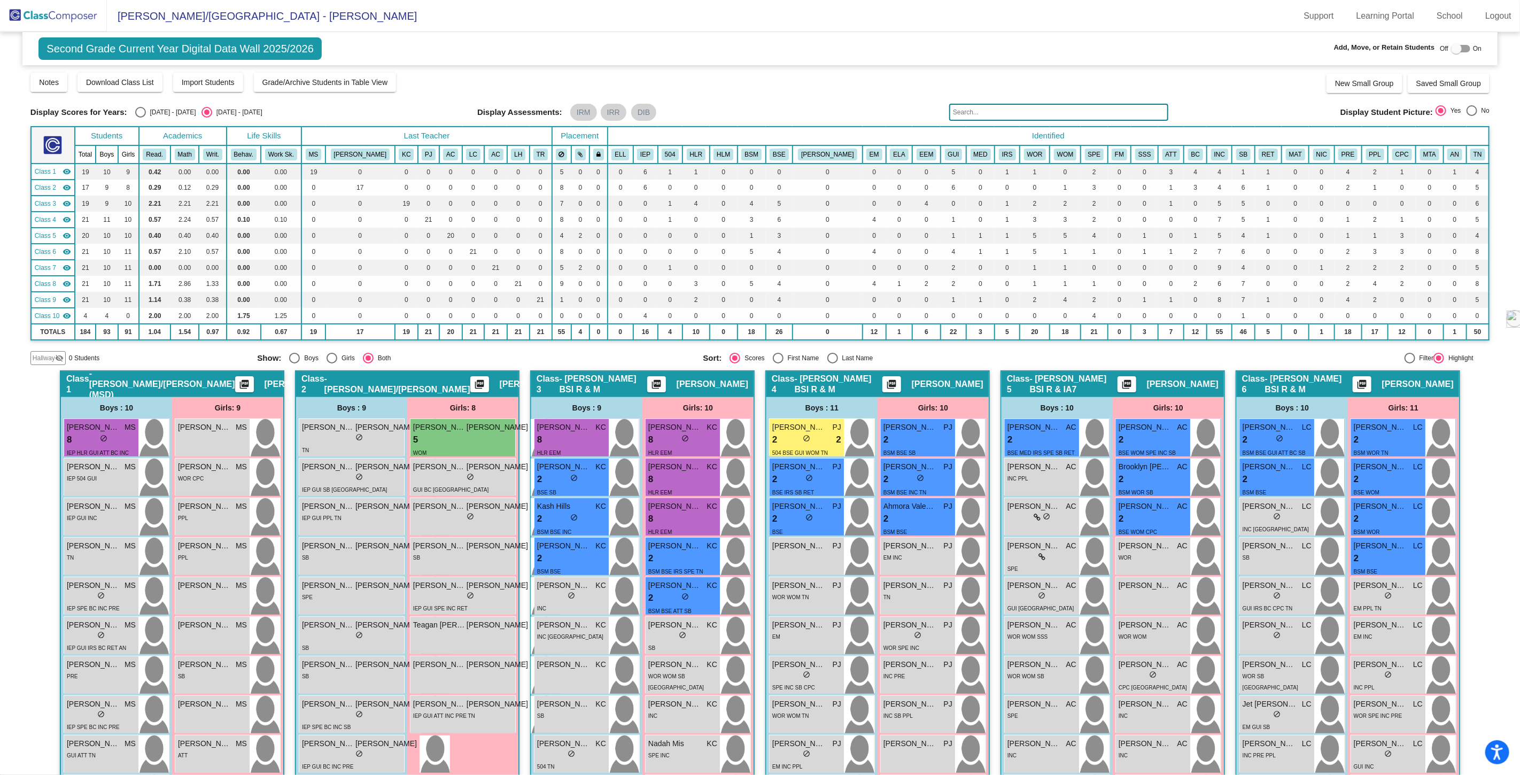
click at [1000, 111] on input "text" at bounding box center [1058, 112] width 219 height 17
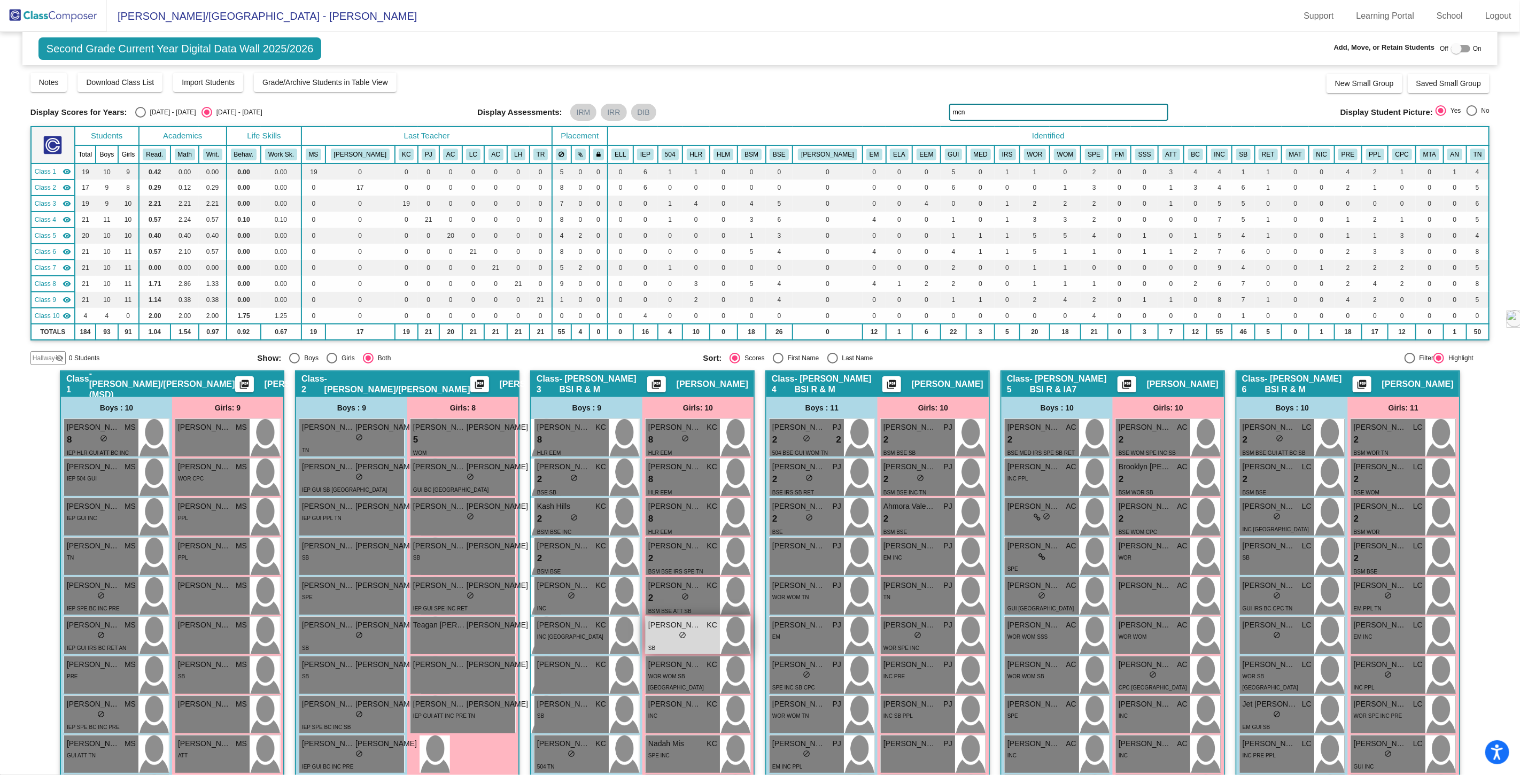
type input "mcn"
click at [665, 631] on div "lock do_not_disturb_alt" at bounding box center [682, 636] width 69 height 11
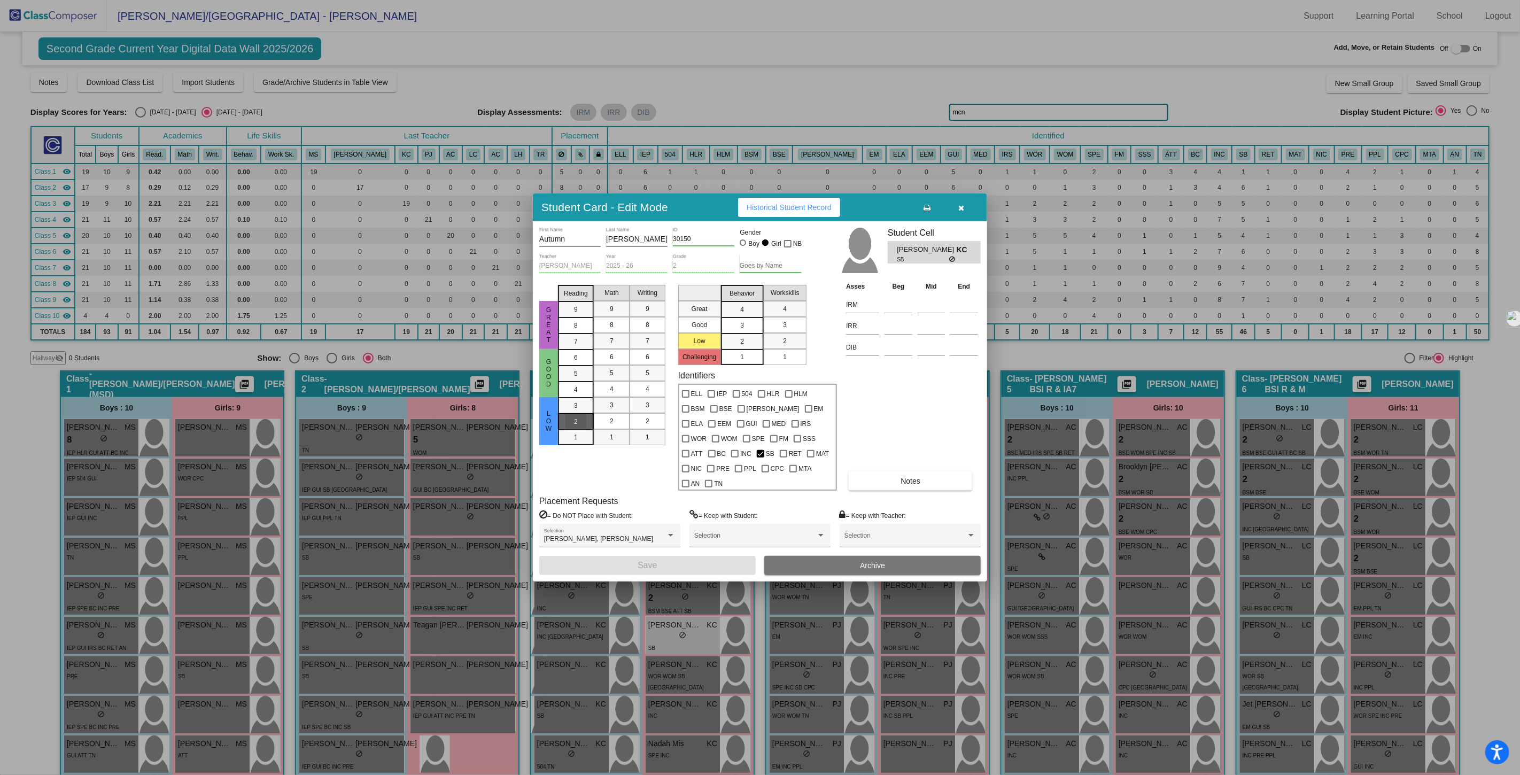
click at [578, 429] on div "2" at bounding box center [575, 422] width 21 height 16
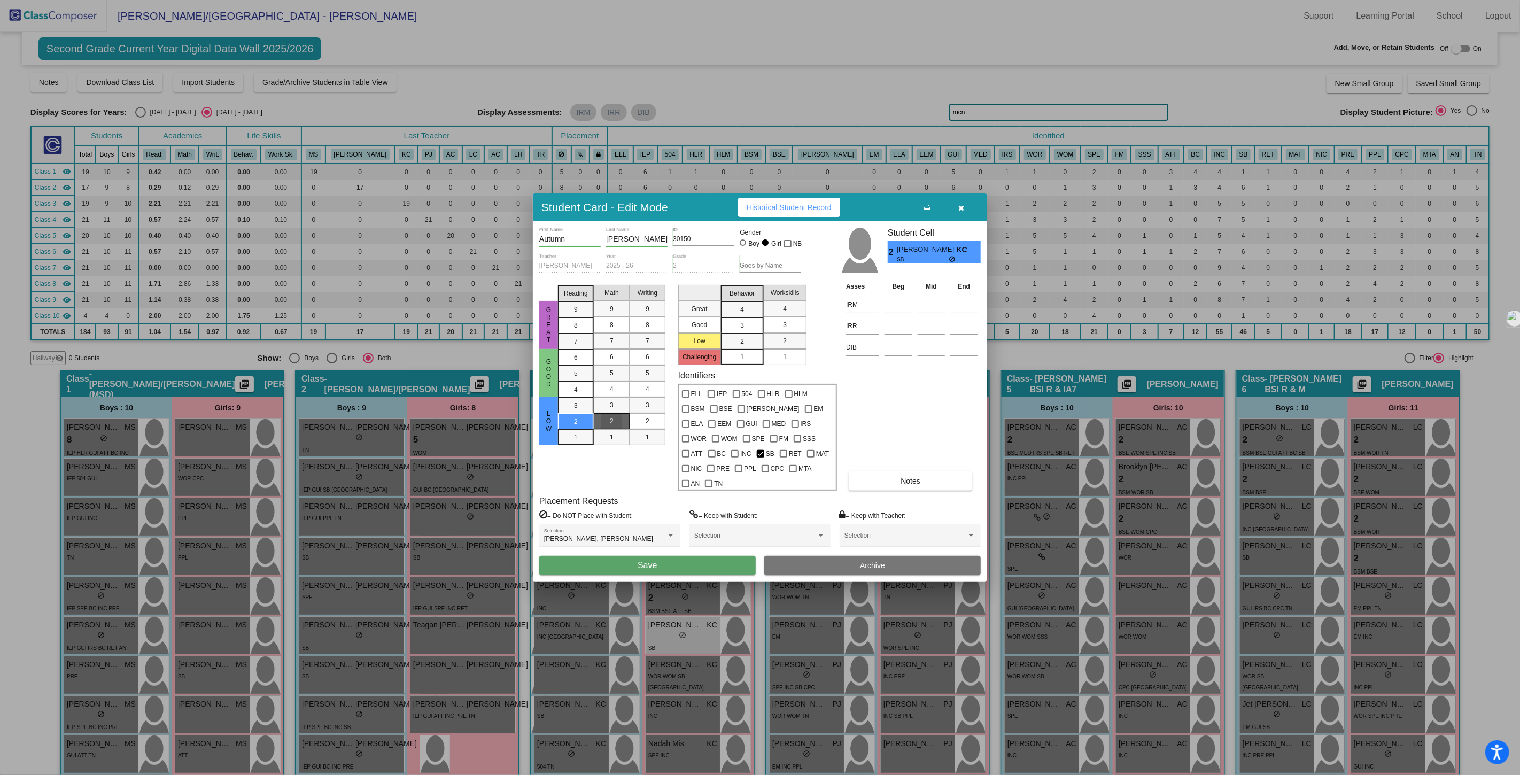
click at [617, 426] on div "2" at bounding box center [611, 421] width 21 height 16
click at [713, 413] on div at bounding box center [713, 408] width 7 height 7
click at [713, 413] on input "BSE" at bounding box center [713, 413] width 1 height 1
checkbox input "true"
click at [663, 557] on button "Save" at bounding box center [647, 565] width 216 height 19
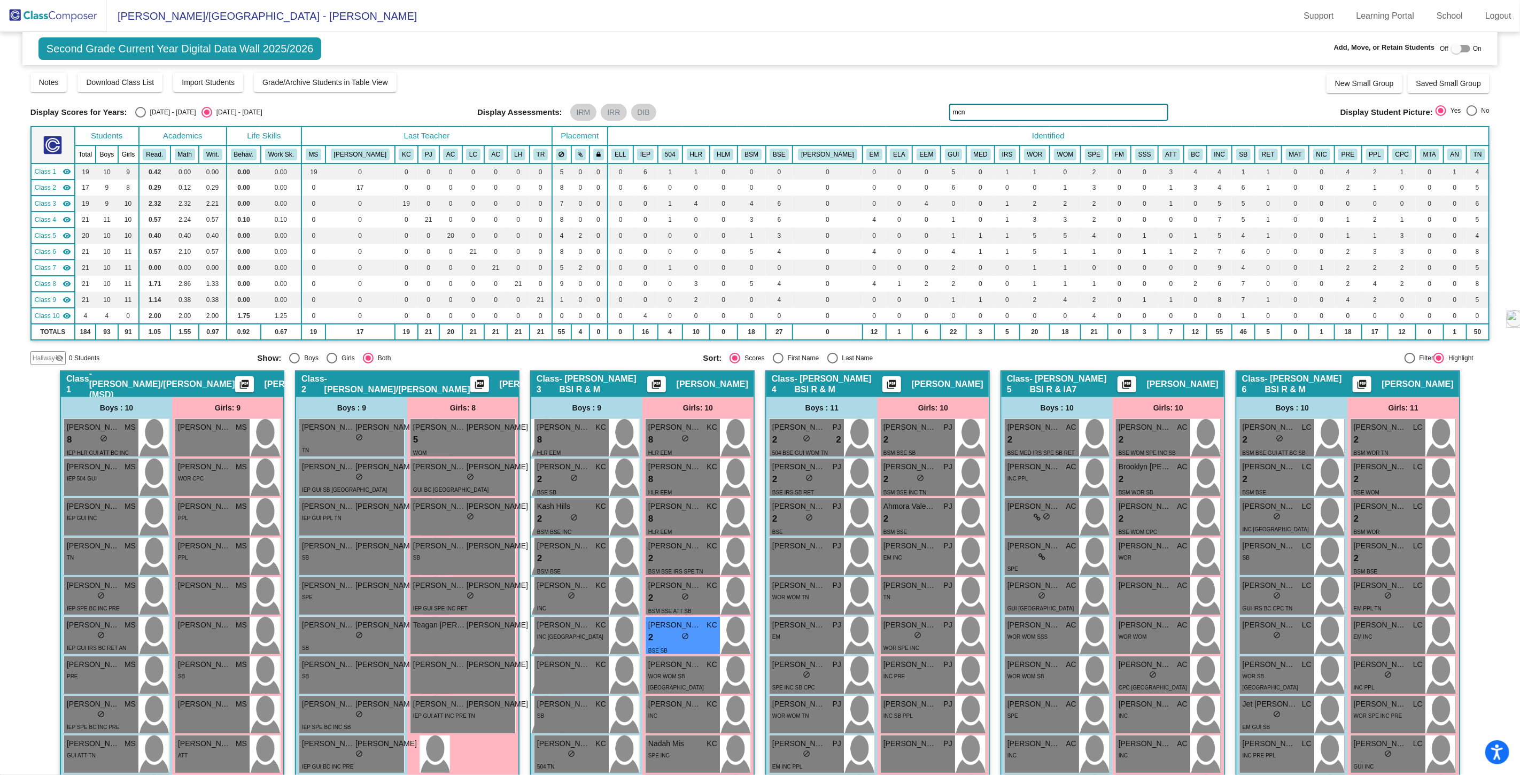
drag, startPoint x: 968, startPoint y: 109, endPoint x: 898, endPoint y: 107, distance: 70.6
click at [898, 107] on div "Display Scores for Years: [DATE] - [DATE] [DATE] - [DATE] Display Assessments: …" at bounding box center [759, 112] width 1459 height 17
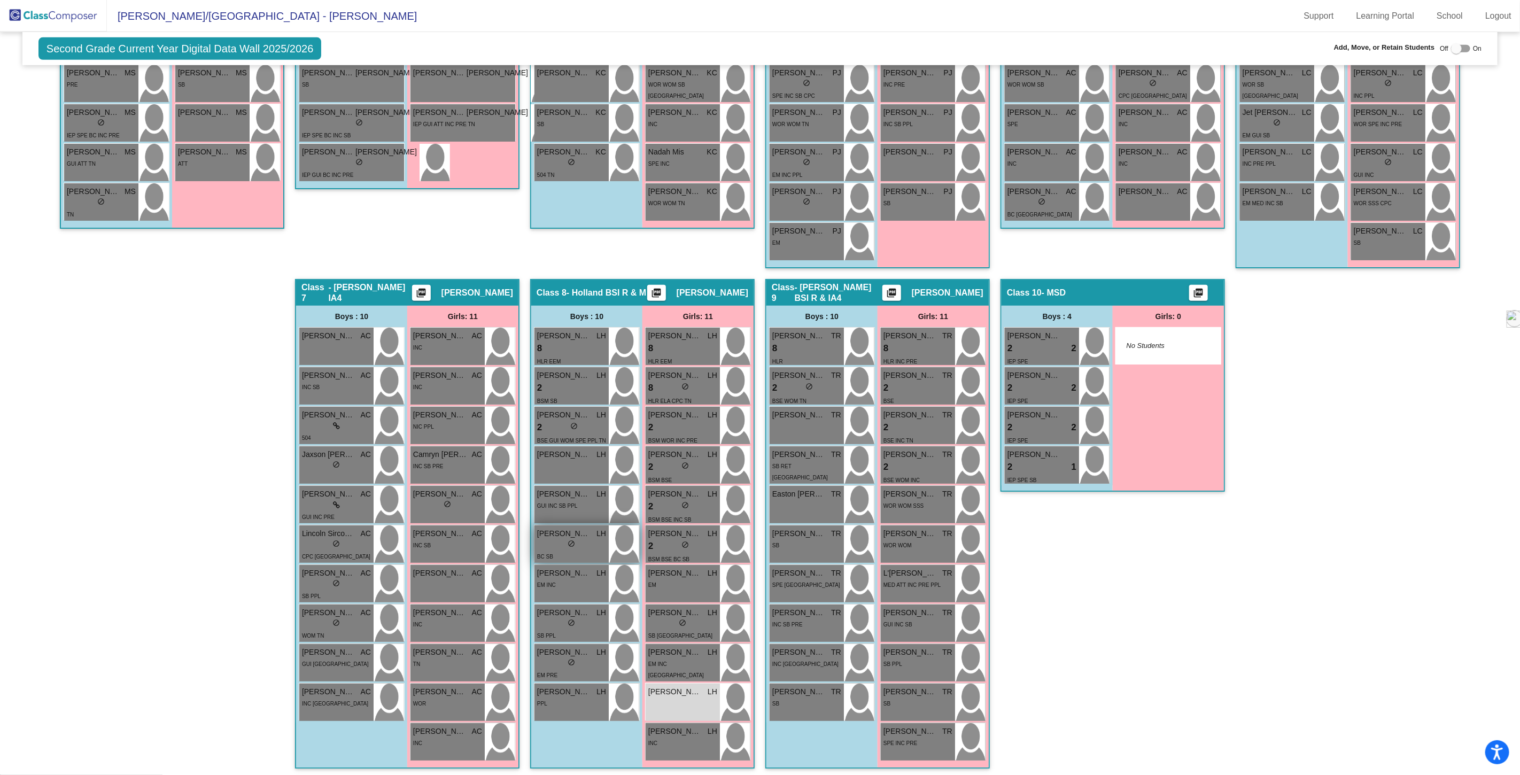
scroll to position [592, 0]
type input "turn"
click at [677, 693] on span "[PERSON_NAME]" at bounding box center [674, 691] width 53 height 11
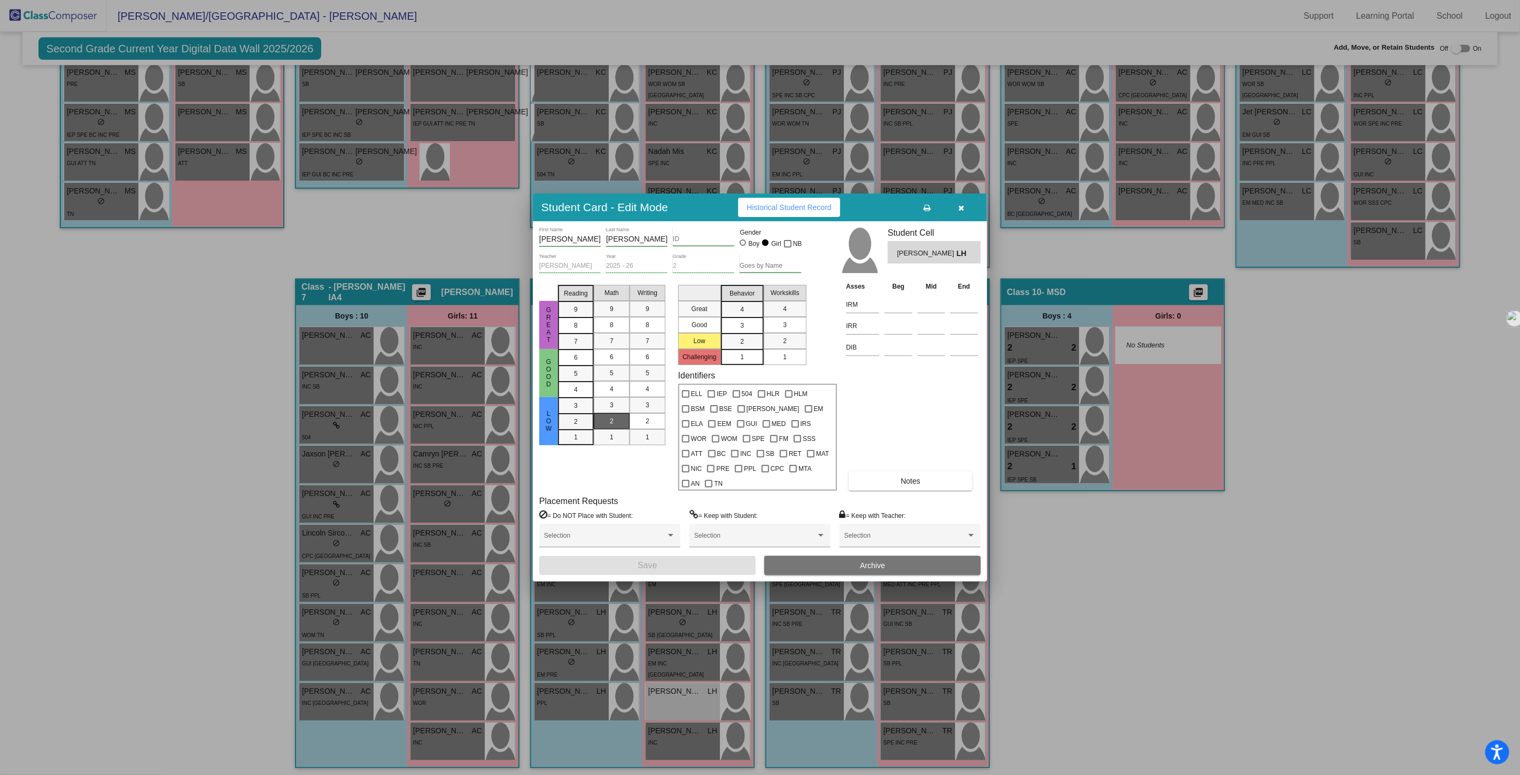
drag, startPoint x: 576, startPoint y: 424, endPoint x: 597, endPoint y: 426, distance: 21.0
click at [578, 424] on div "2" at bounding box center [575, 422] width 21 height 16
click at [608, 429] on div "2" at bounding box center [611, 421] width 21 height 16
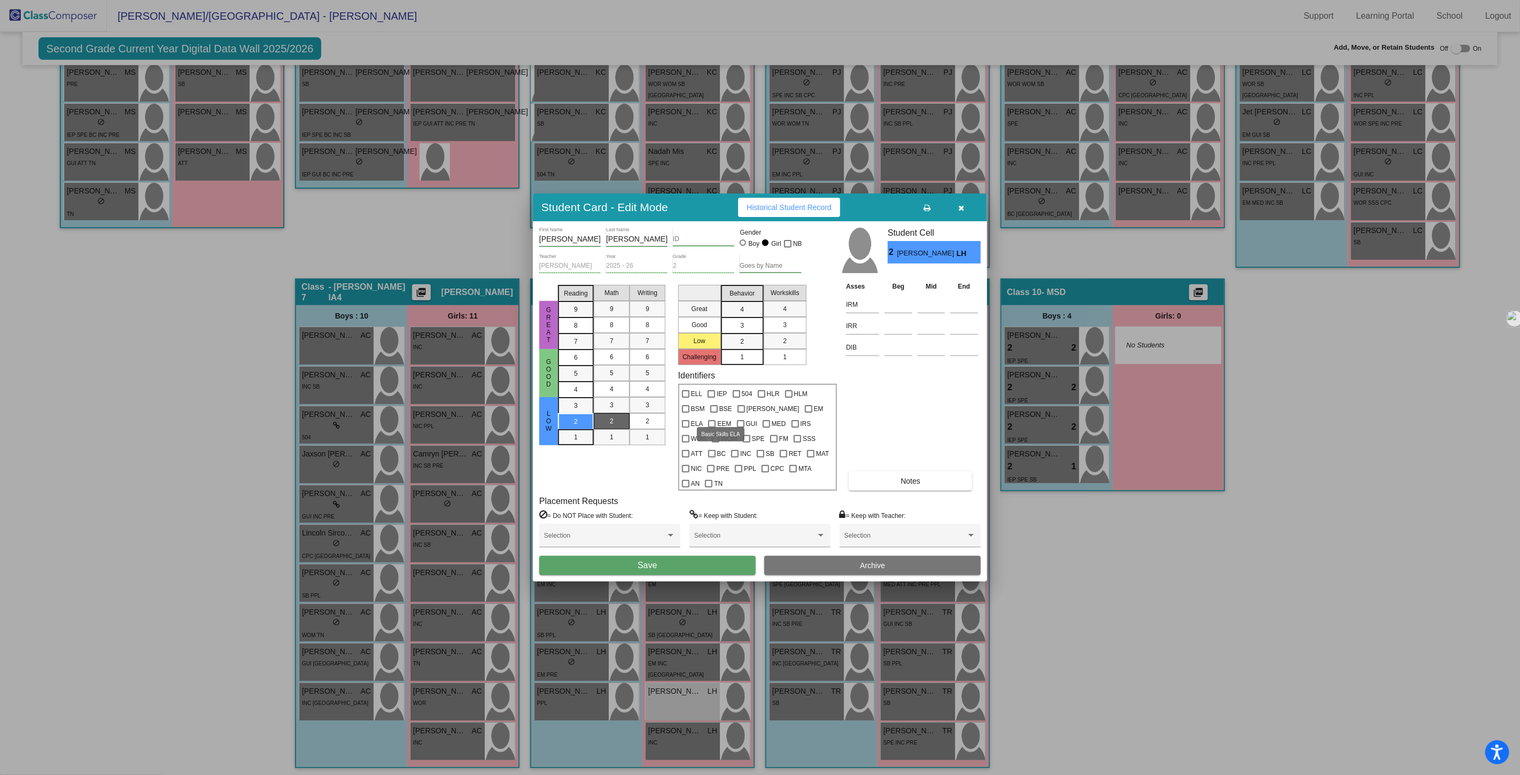
click at [713, 413] on div at bounding box center [713, 408] width 7 height 7
click at [713, 413] on input "BSE" at bounding box center [713, 413] width 1 height 1
checkbox input "true"
click at [657, 556] on button "Save" at bounding box center [647, 565] width 216 height 19
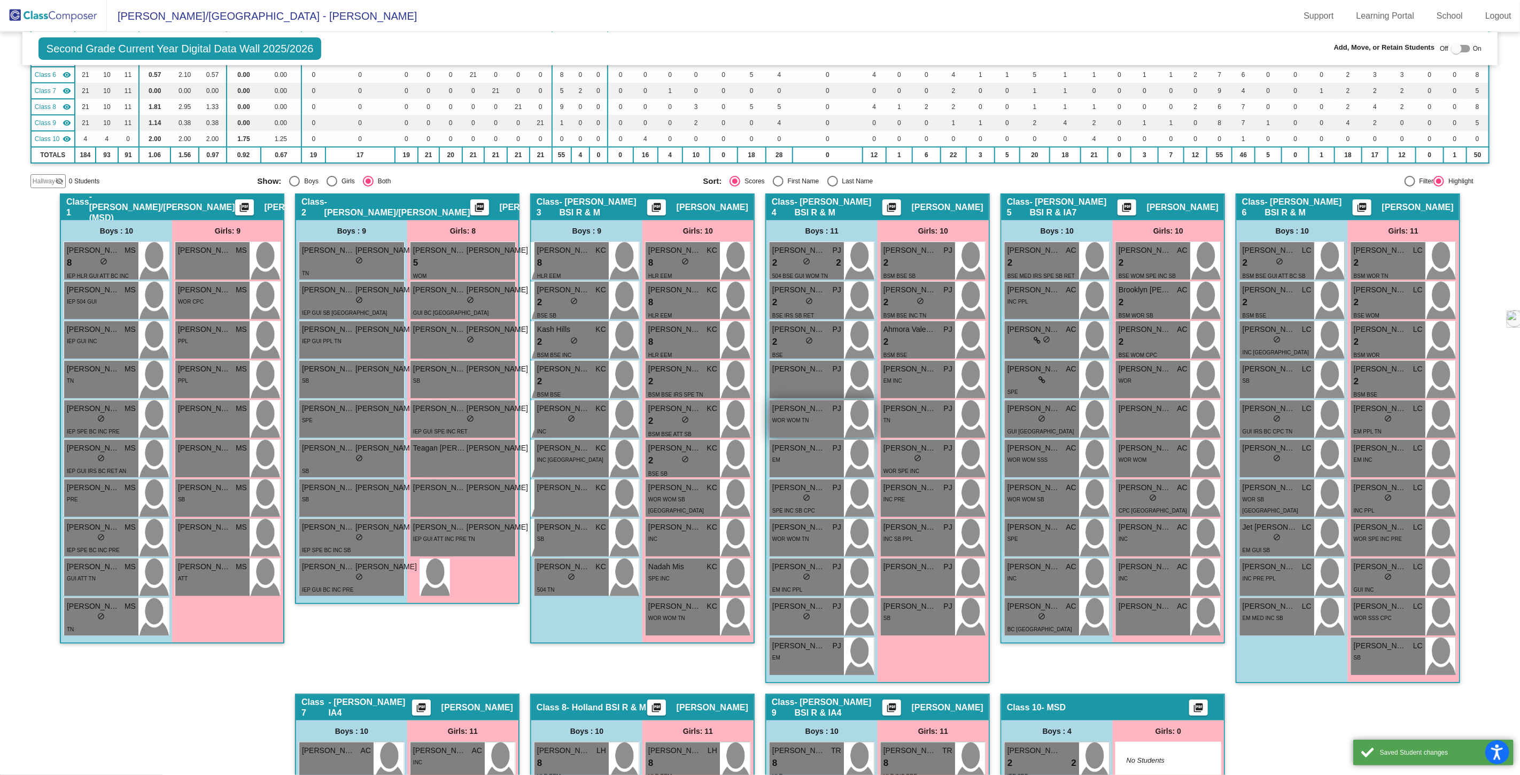
scroll to position [0, 0]
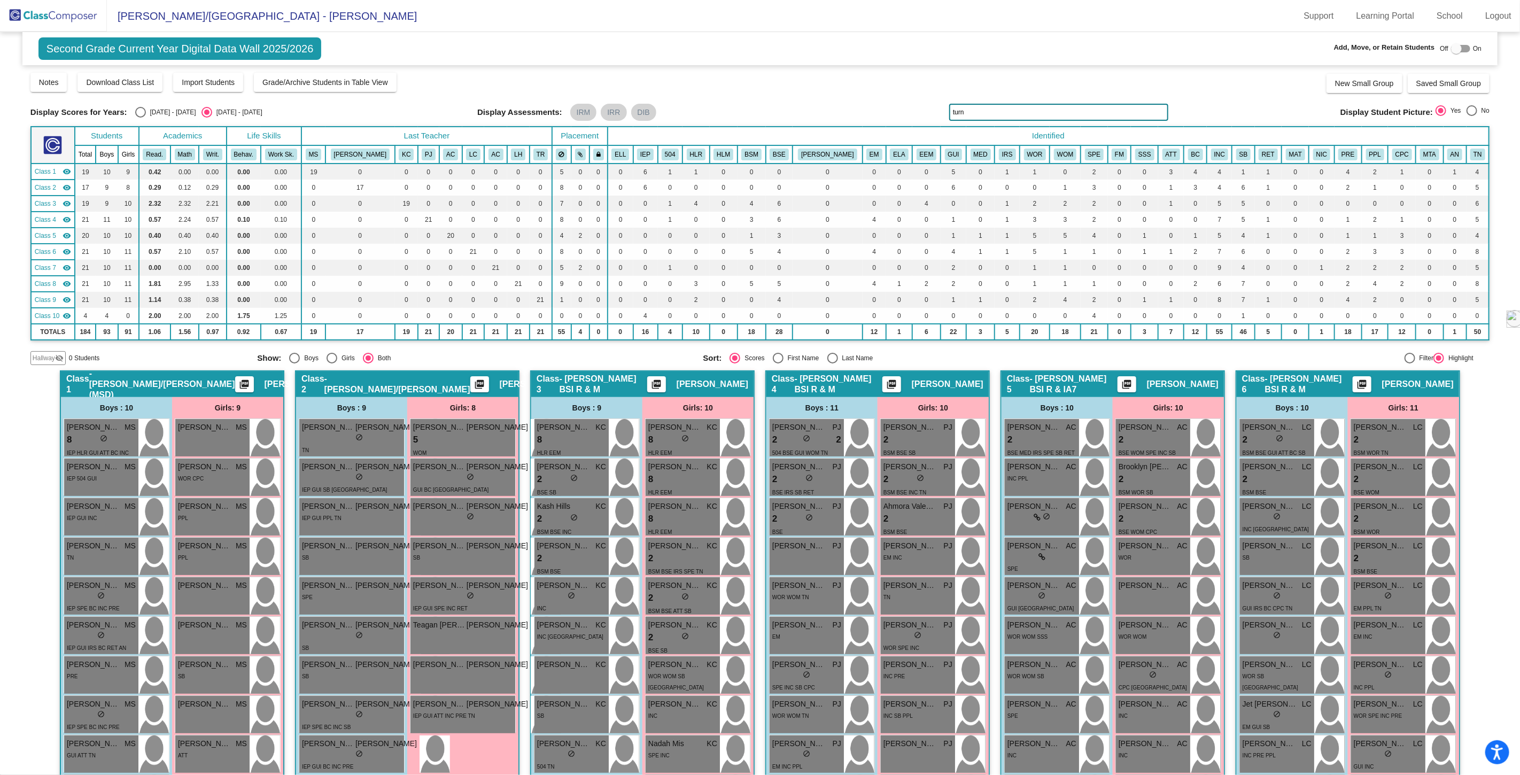
drag, startPoint x: 970, startPoint y: 113, endPoint x: 939, endPoint y: 110, distance: 31.2
click at [939, 110] on div "Display Scores for Years: [DATE] - [DATE] [DATE] - [DATE] Display Assessments: …" at bounding box center [759, 112] width 1459 height 17
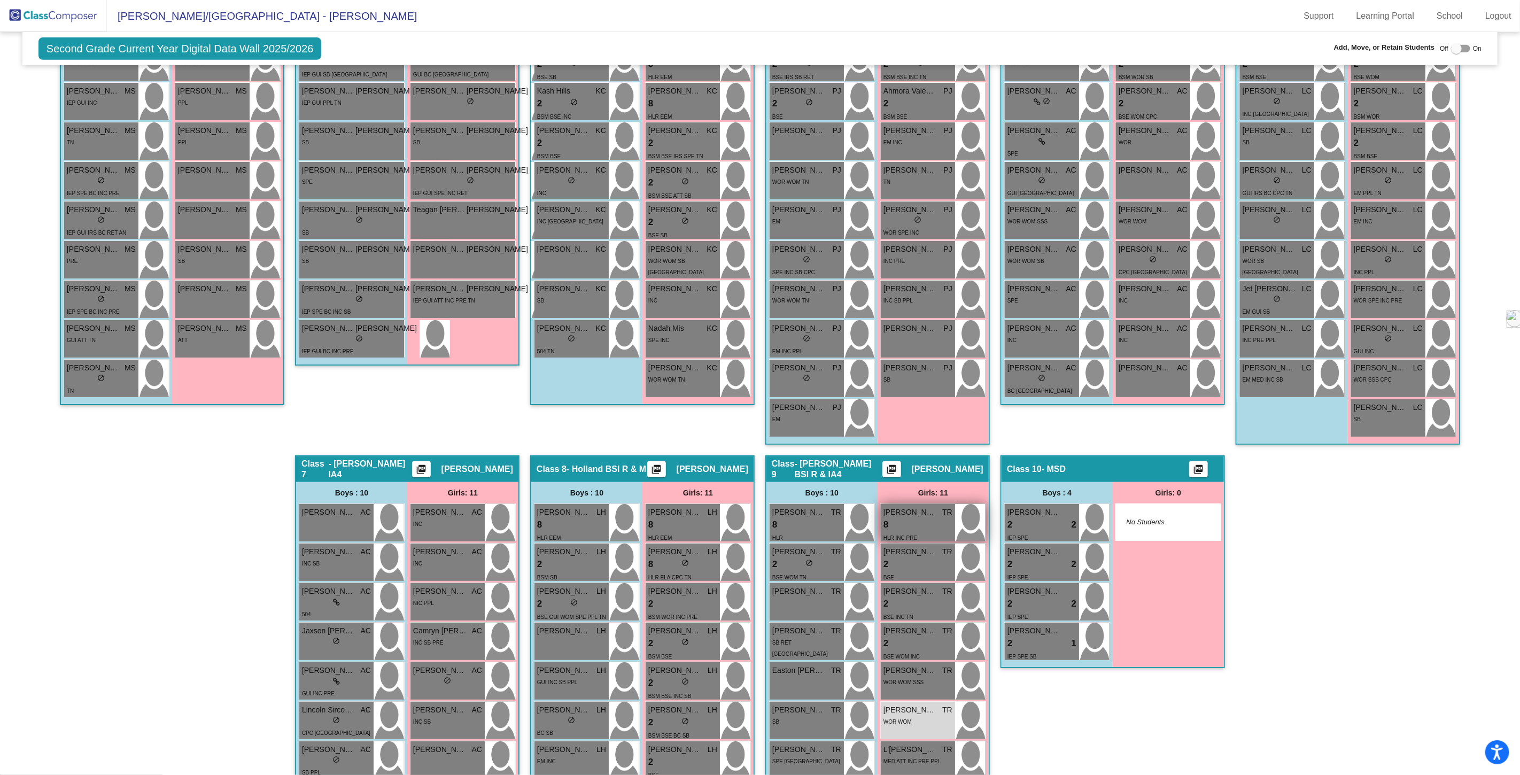
scroll to position [592, 0]
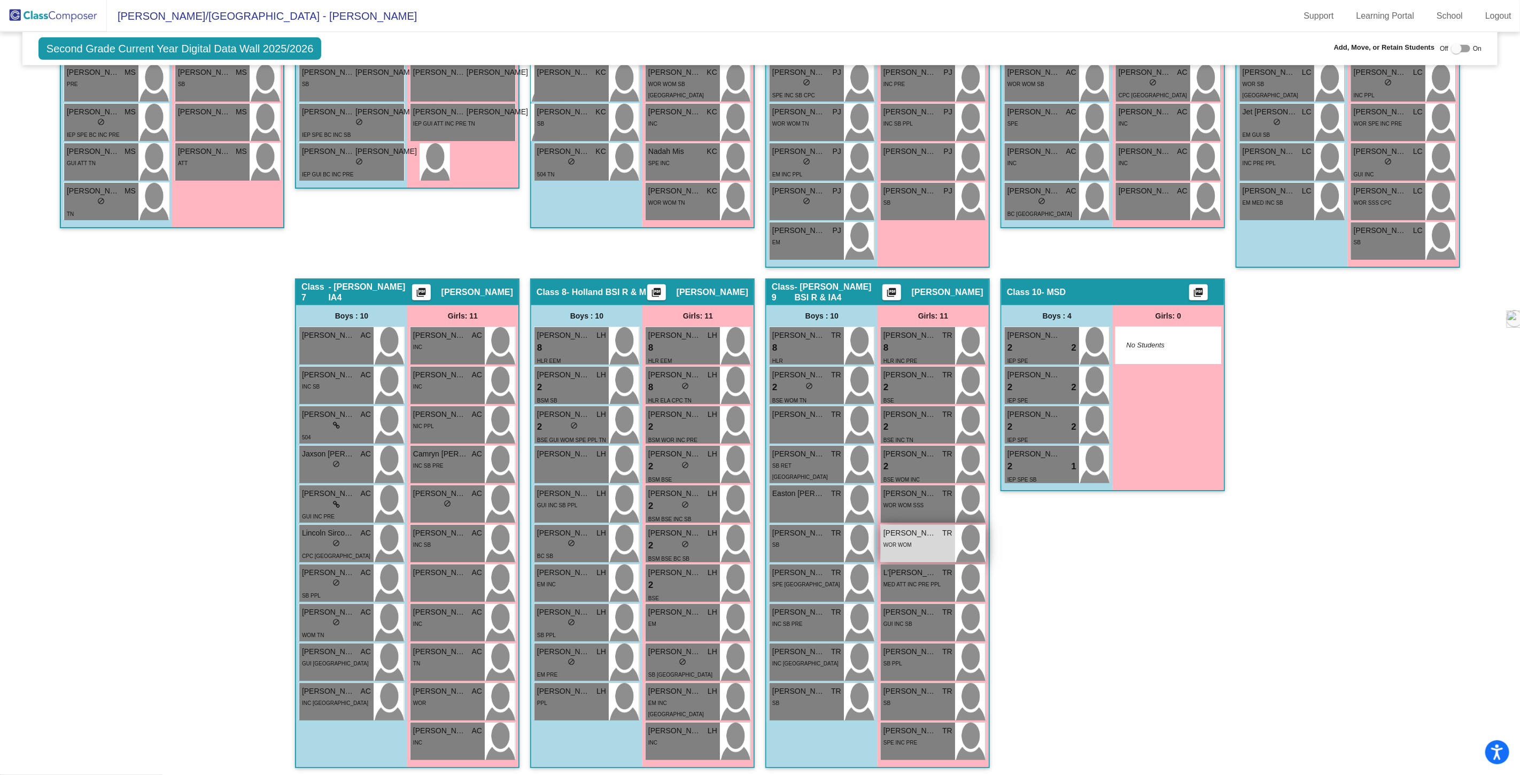
type input "[PERSON_NAME]"
click at [925, 555] on div "[PERSON_NAME] TR lock do_not_disturb_alt WOR WOM" at bounding box center [918, 543] width 74 height 37
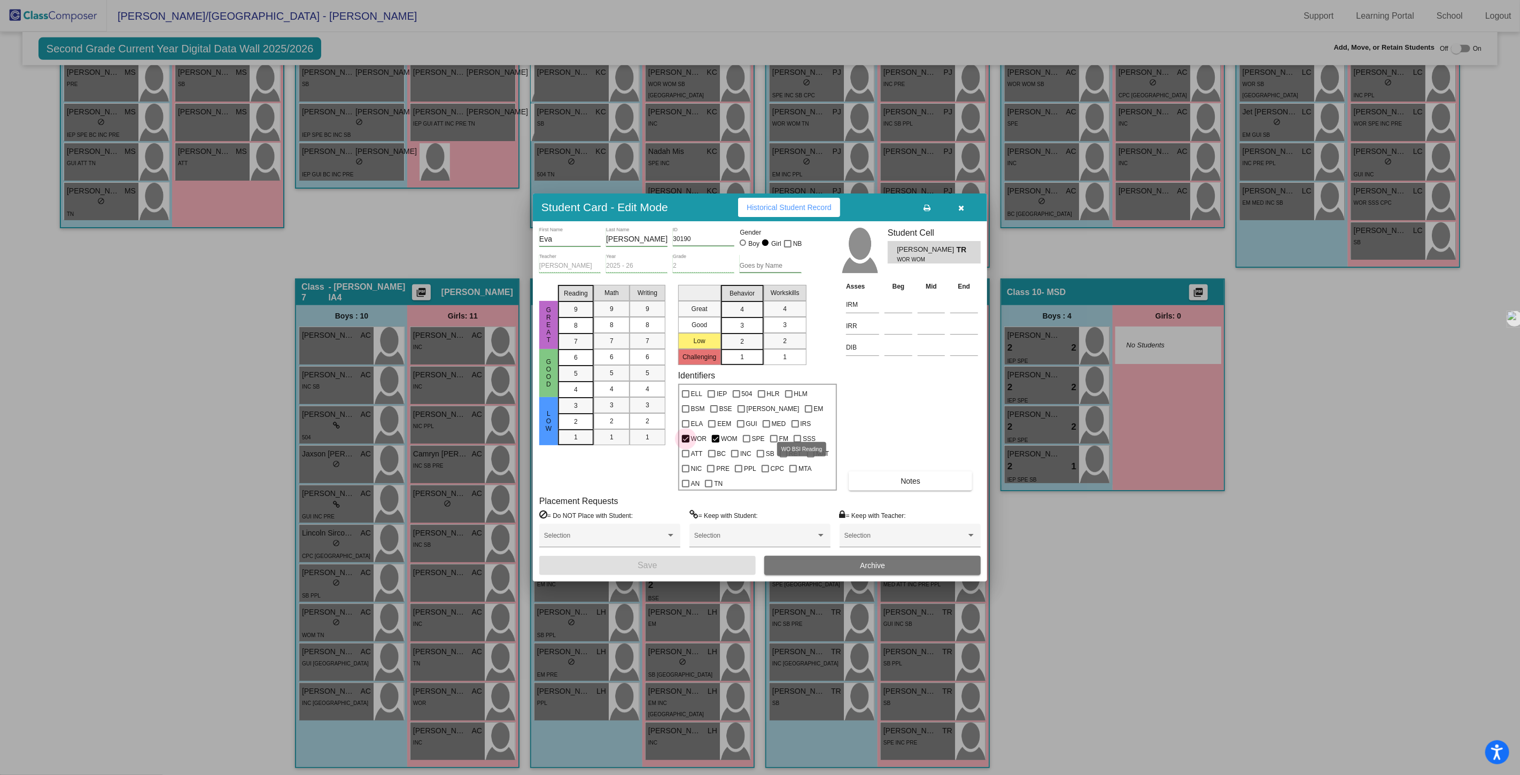
click at [707, 432] on label "WOR" at bounding box center [694, 438] width 25 height 13
click at [686, 443] on input "WOR" at bounding box center [685, 443] width 1 height 1
checkbox input "false"
click at [709, 415] on div "BSE" at bounding box center [721, 407] width 27 height 15
click at [711, 413] on div at bounding box center [713, 408] width 7 height 7
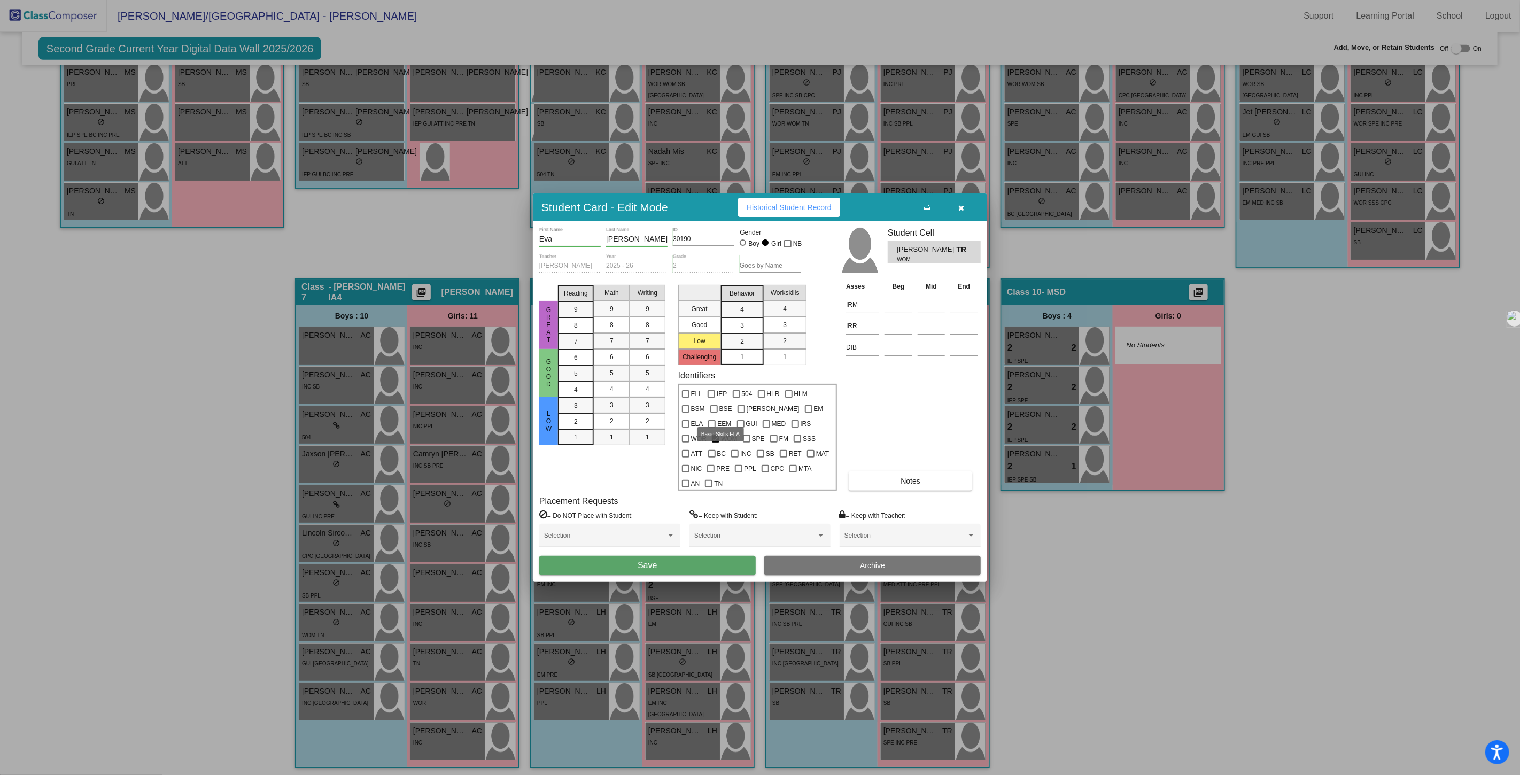
click at [713, 413] on input "BSE" at bounding box center [713, 413] width 1 height 1
checkbox input "true"
drag, startPoint x: 573, startPoint y: 428, endPoint x: 594, endPoint y: 428, distance: 20.8
click at [575, 426] on span "2" at bounding box center [576, 422] width 4 height 10
click at [606, 429] on div "2" at bounding box center [611, 421] width 21 height 16
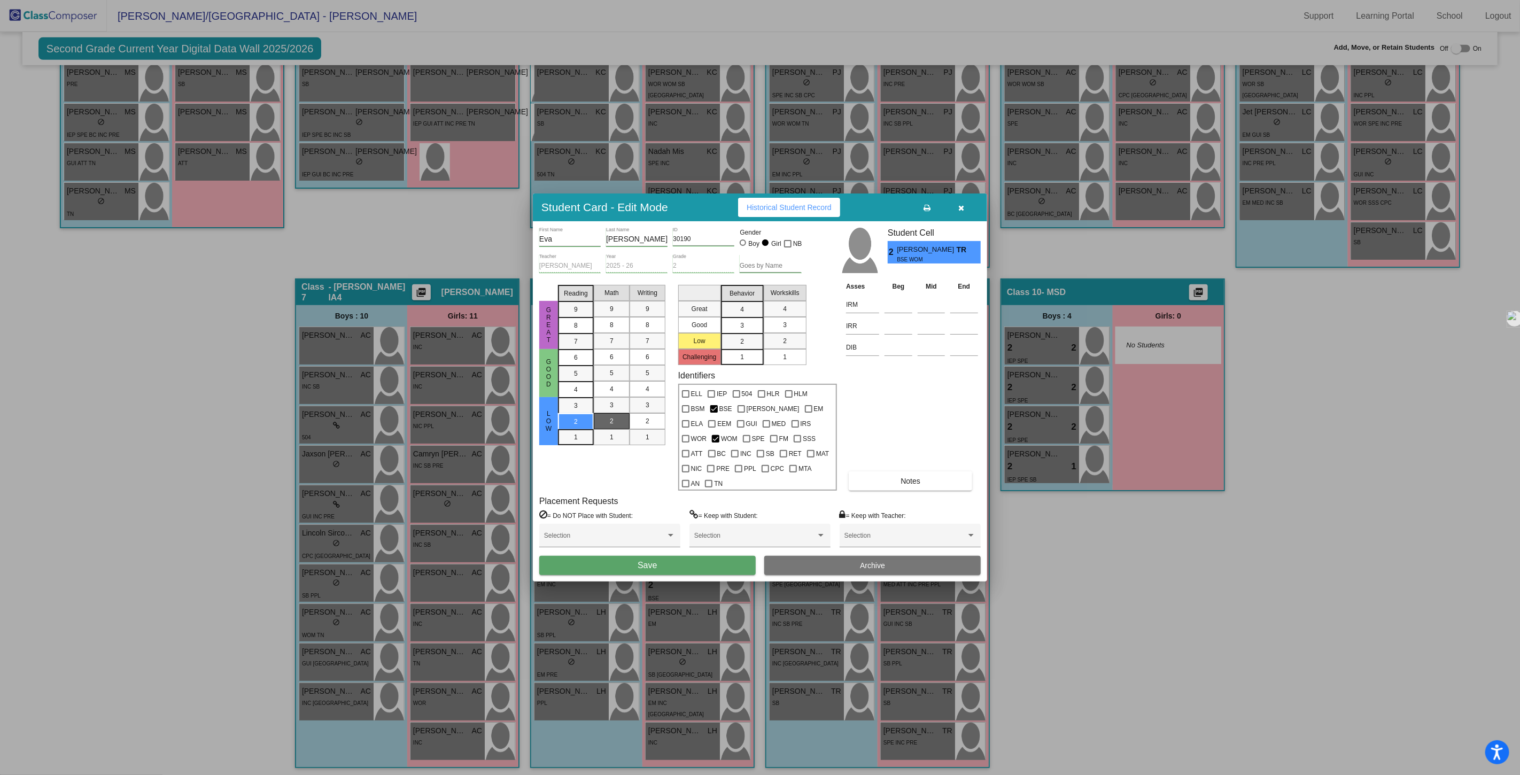
click at [657, 556] on button "Save" at bounding box center [647, 565] width 216 height 19
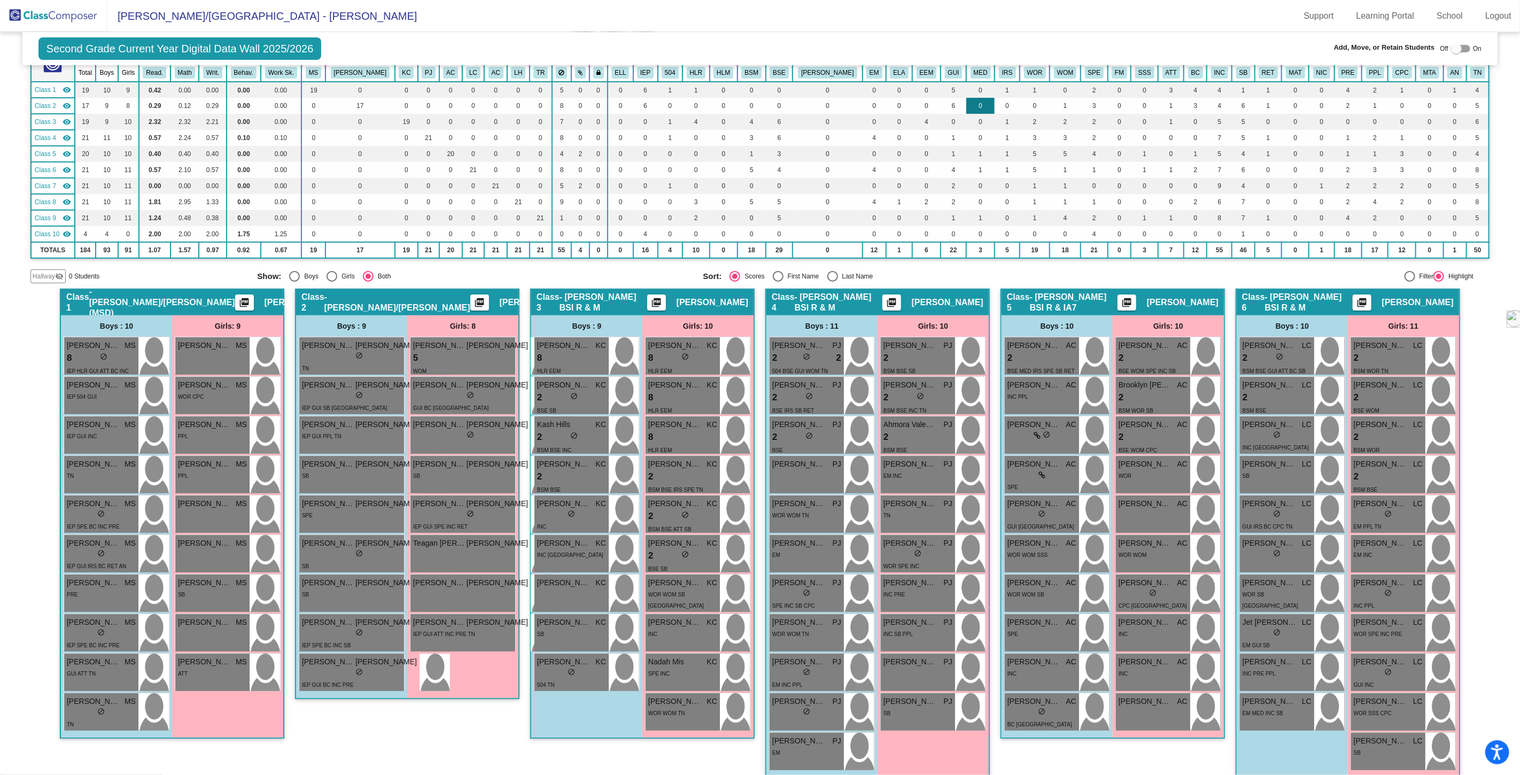
scroll to position [0, 0]
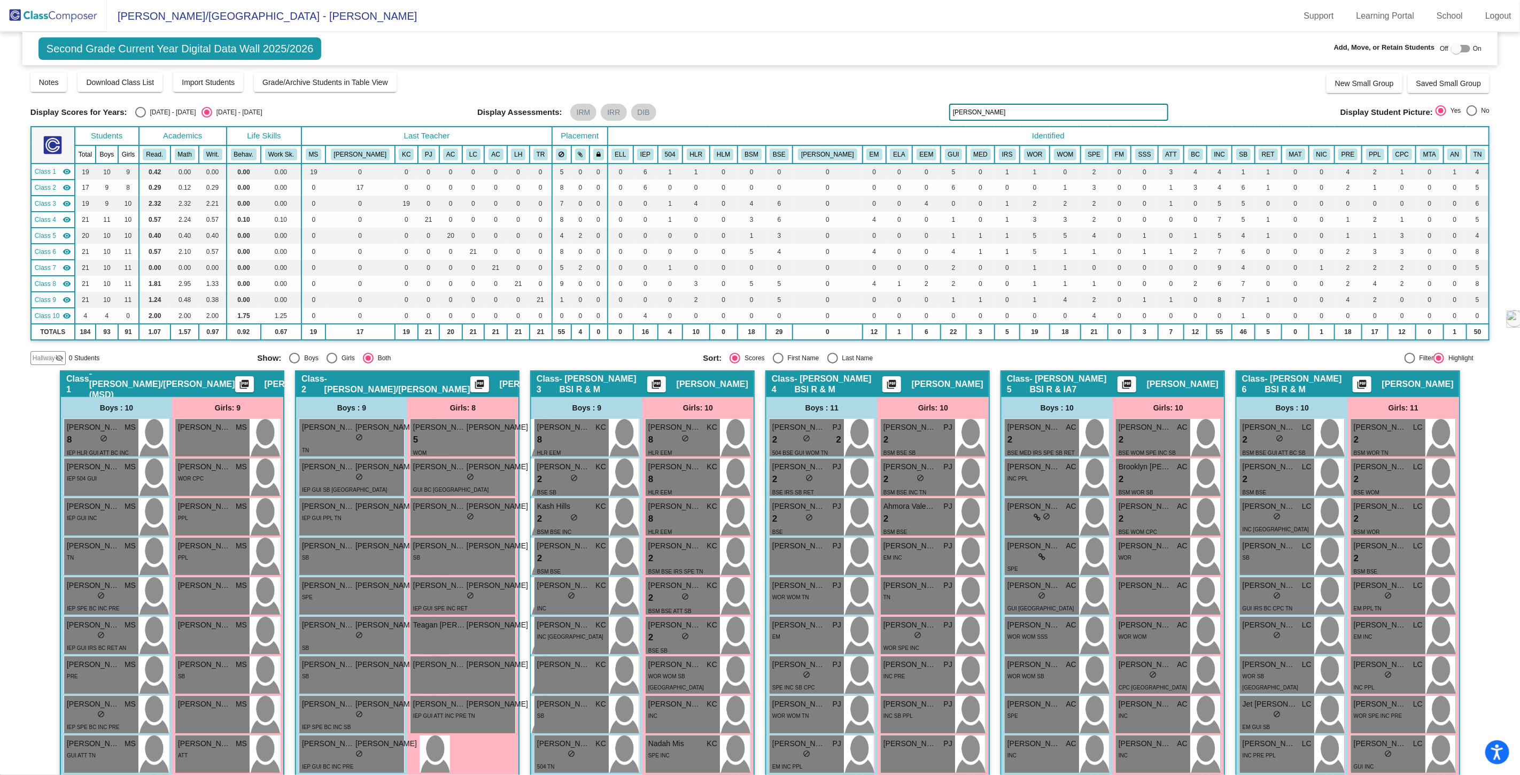
drag, startPoint x: 982, startPoint y: 107, endPoint x: 910, endPoint y: 107, distance: 72.7
click at [910, 107] on div "Display Scores for Years: [DATE] - [DATE] [DATE] - [DATE] Display Assessments: …" at bounding box center [759, 112] width 1459 height 17
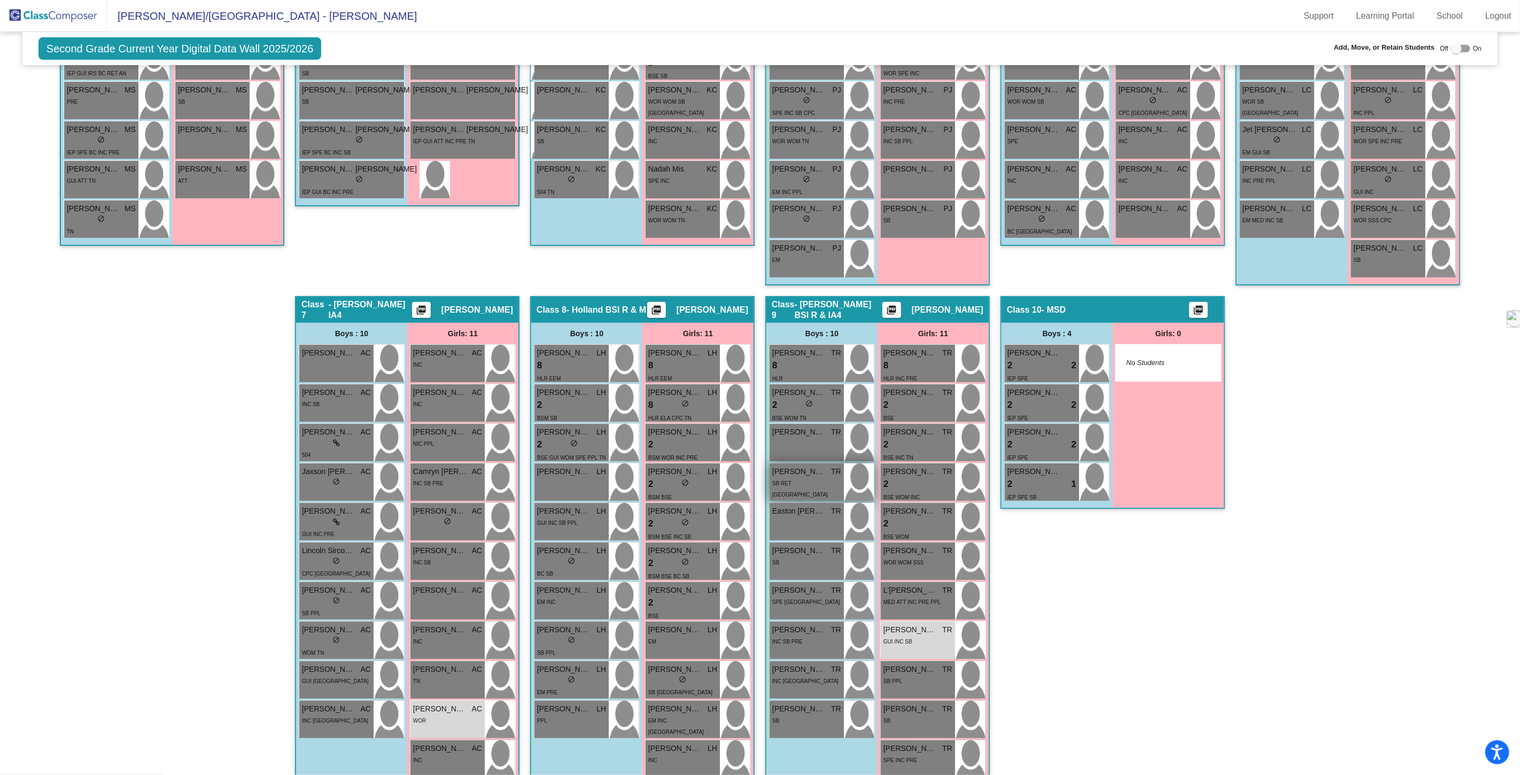
scroll to position [592, 0]
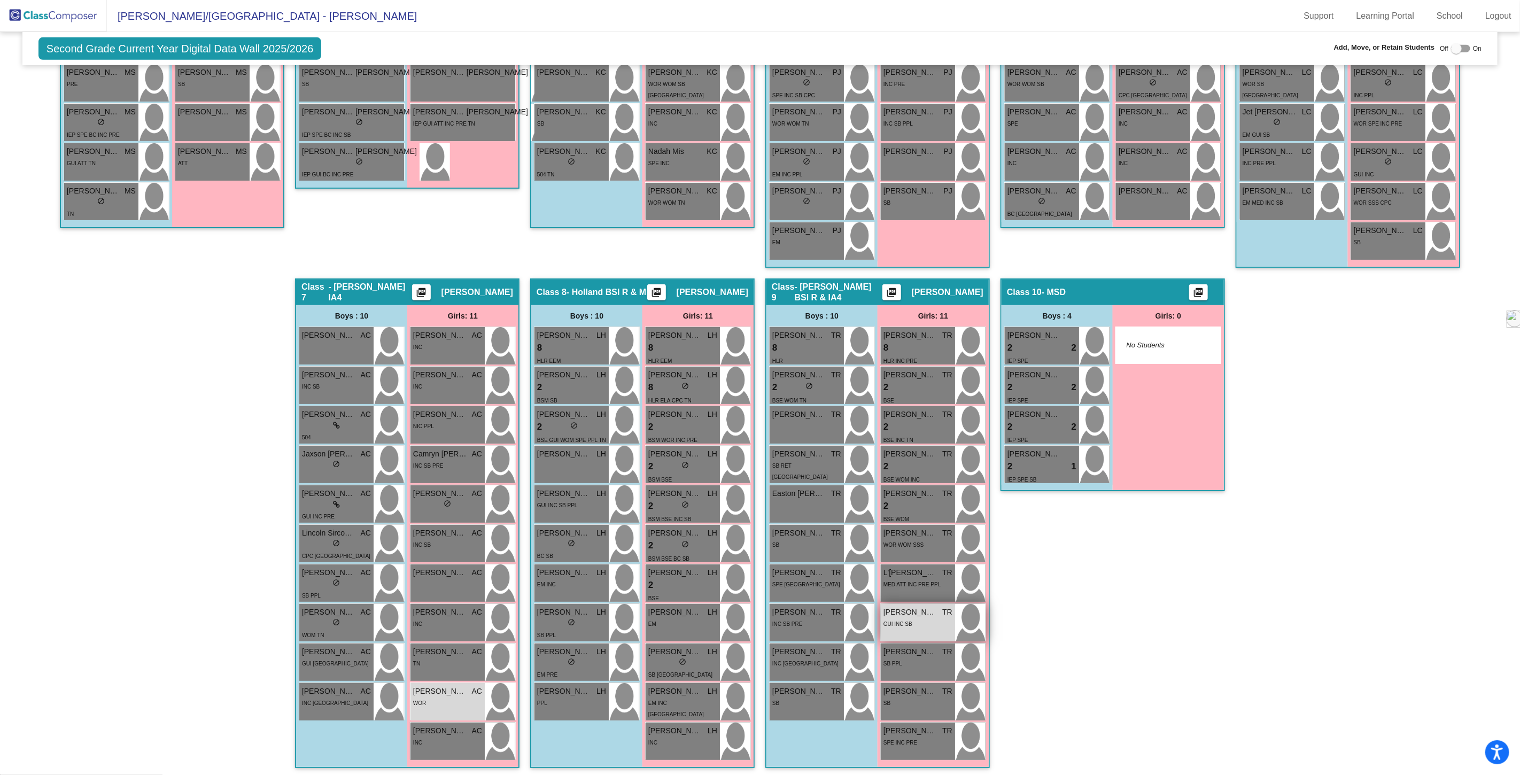
type input "ree"
click at [922, 627] on div "[PERSON_NAME] TR lock do_not_disturb_alt GUI INC SB" at bounding box center [918, 622] width 74 height 37
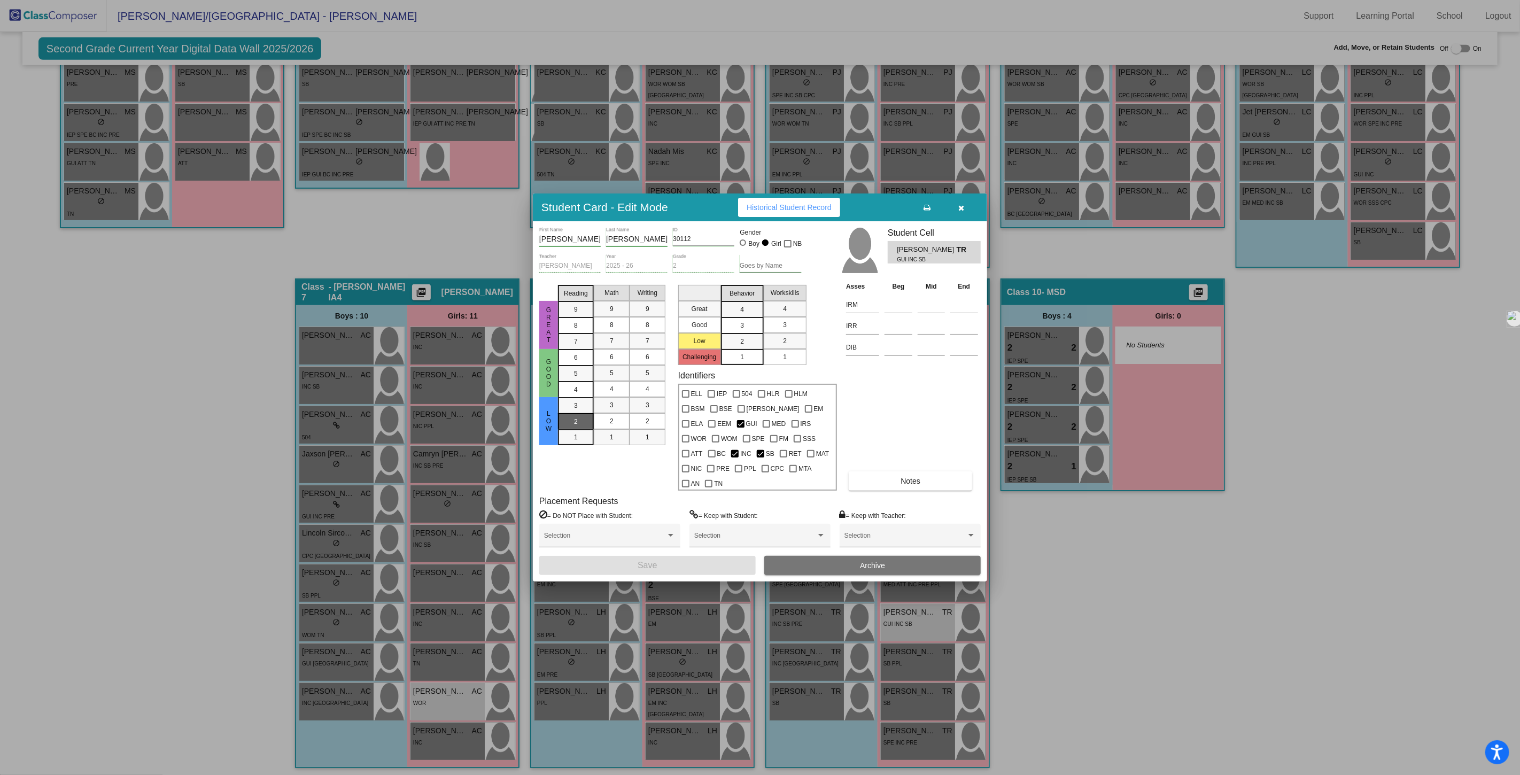
click at [585, 426] on div "2" at bounding box center [575, 422] width 21 height 16
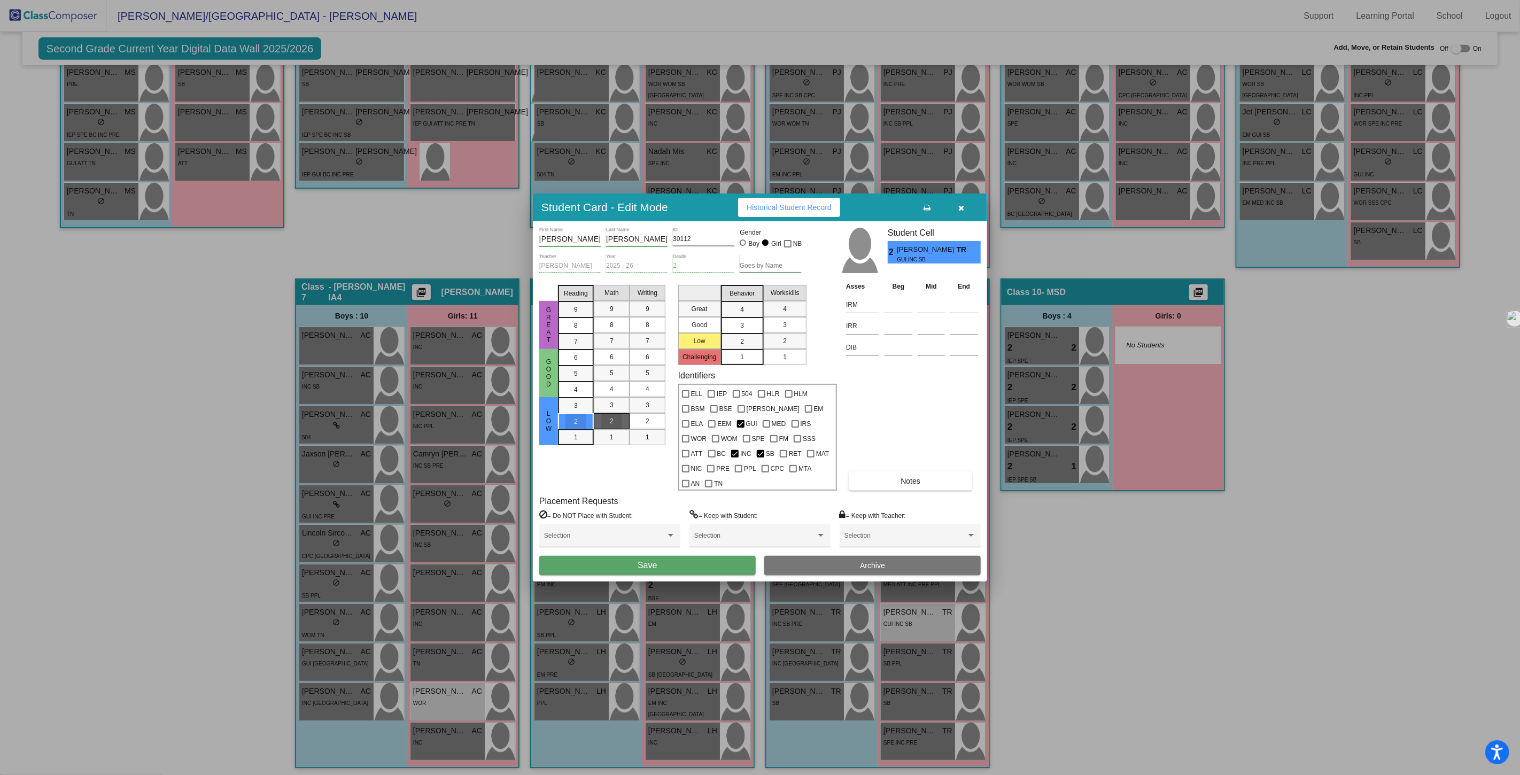
click at [614, 429] on div "2" at bounding box center [611, 421] width 21 height 16
click at [712, 413] on div at bounding box center [713, 408] width 7 height 7
click at [713, 413] on input "BSE" at bounding box center [713, 413] width 1 height 1
checkbox input "true"
click at [648, 561] on span "Save" at bounding box center [647, 565] width 19 height 9
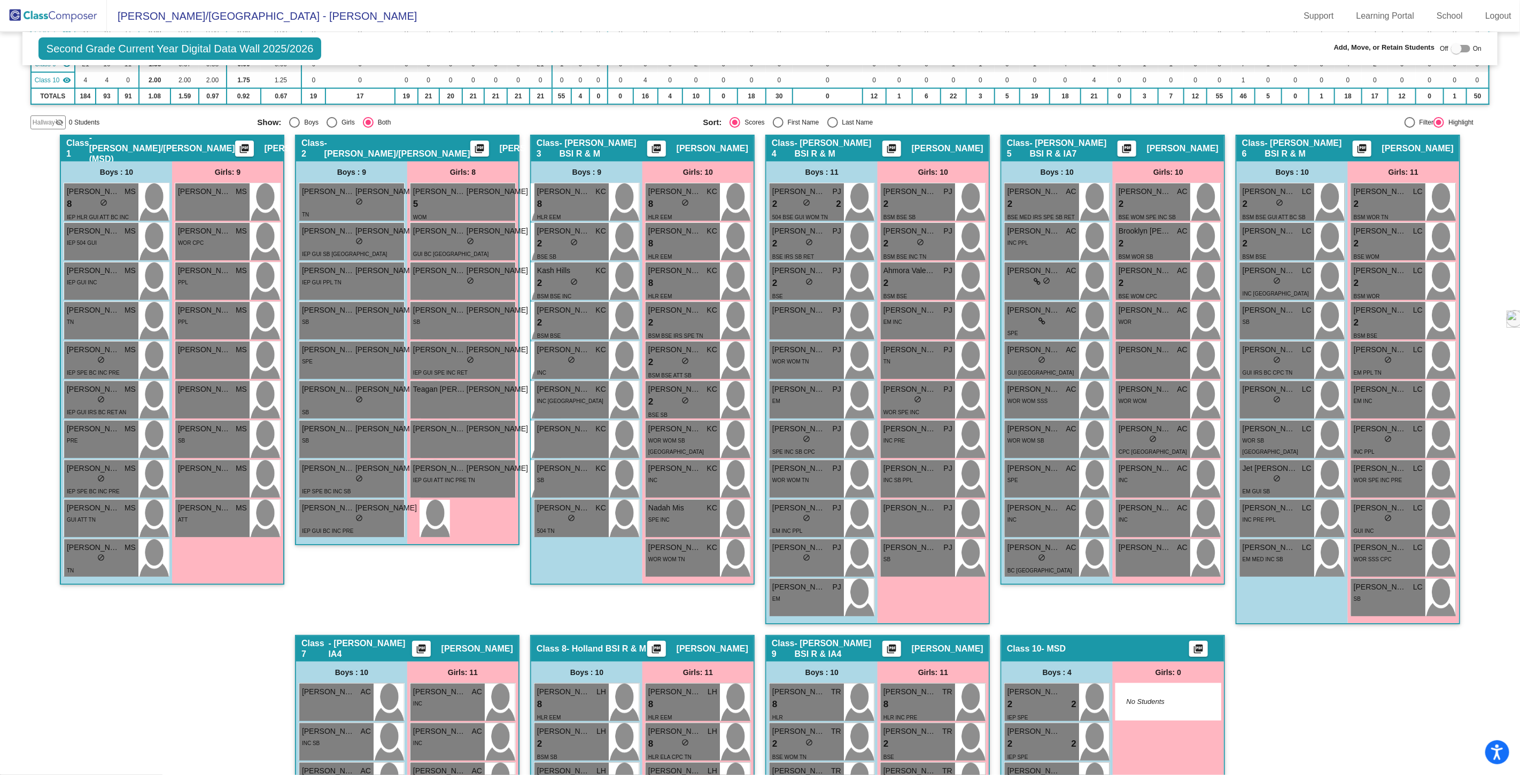
scroll to position [0, 0]
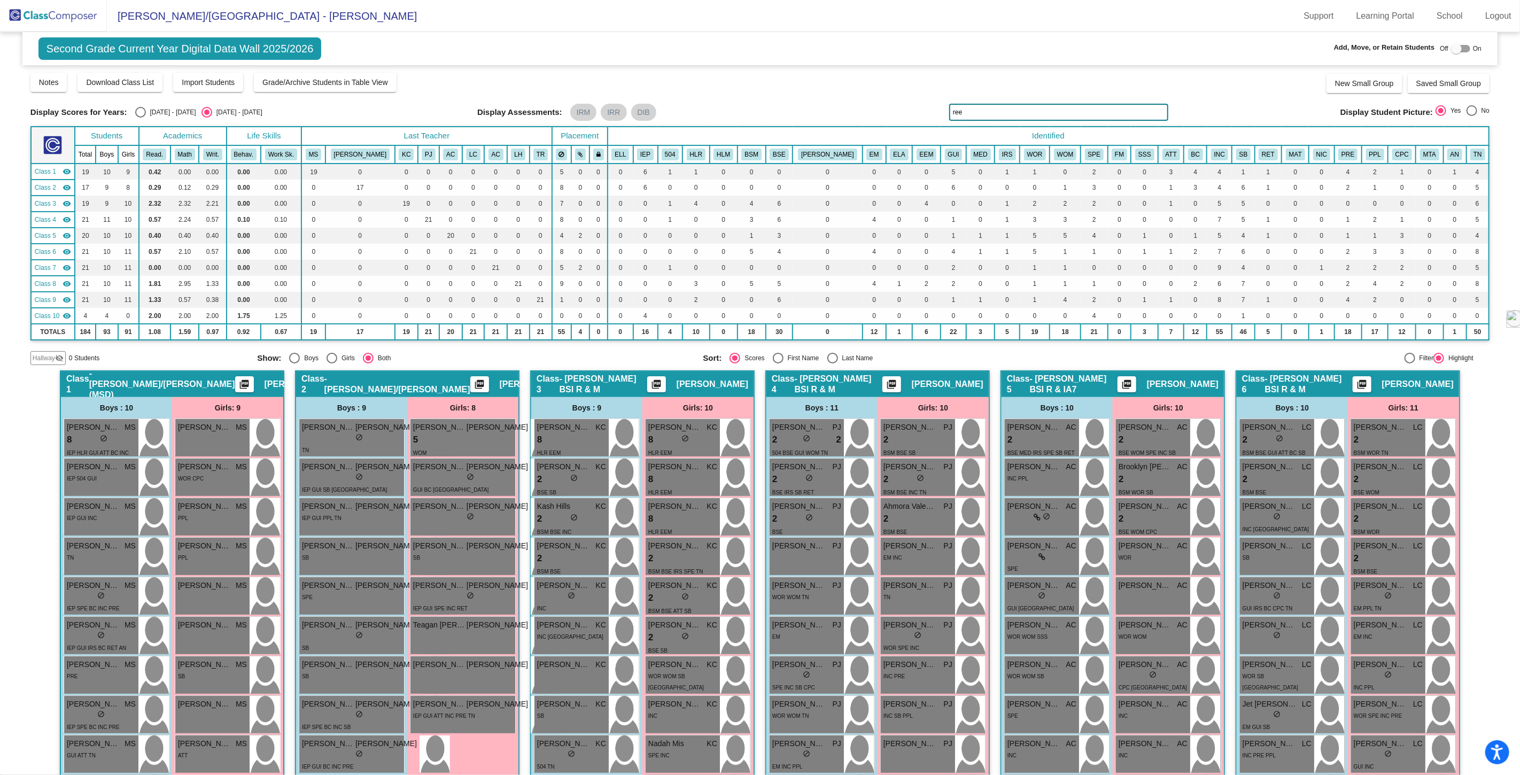
drag, startPoint x: 974, startPoint y: 114, endPoint x: 873, endPoint y: 104, distance: 102.0
click at [883, 104] on div "Display Scores for Years: [DATE] - [DATE] [DATE] - [DATE] Display Assessments: …" at bounding box center [759, 112] width 1459 height 17
type input "[PERSON_NAME]"
click at [1376, 710] on div "WOR SPE INC PRE" at bounding box center [1378, 715] width 49 height 11
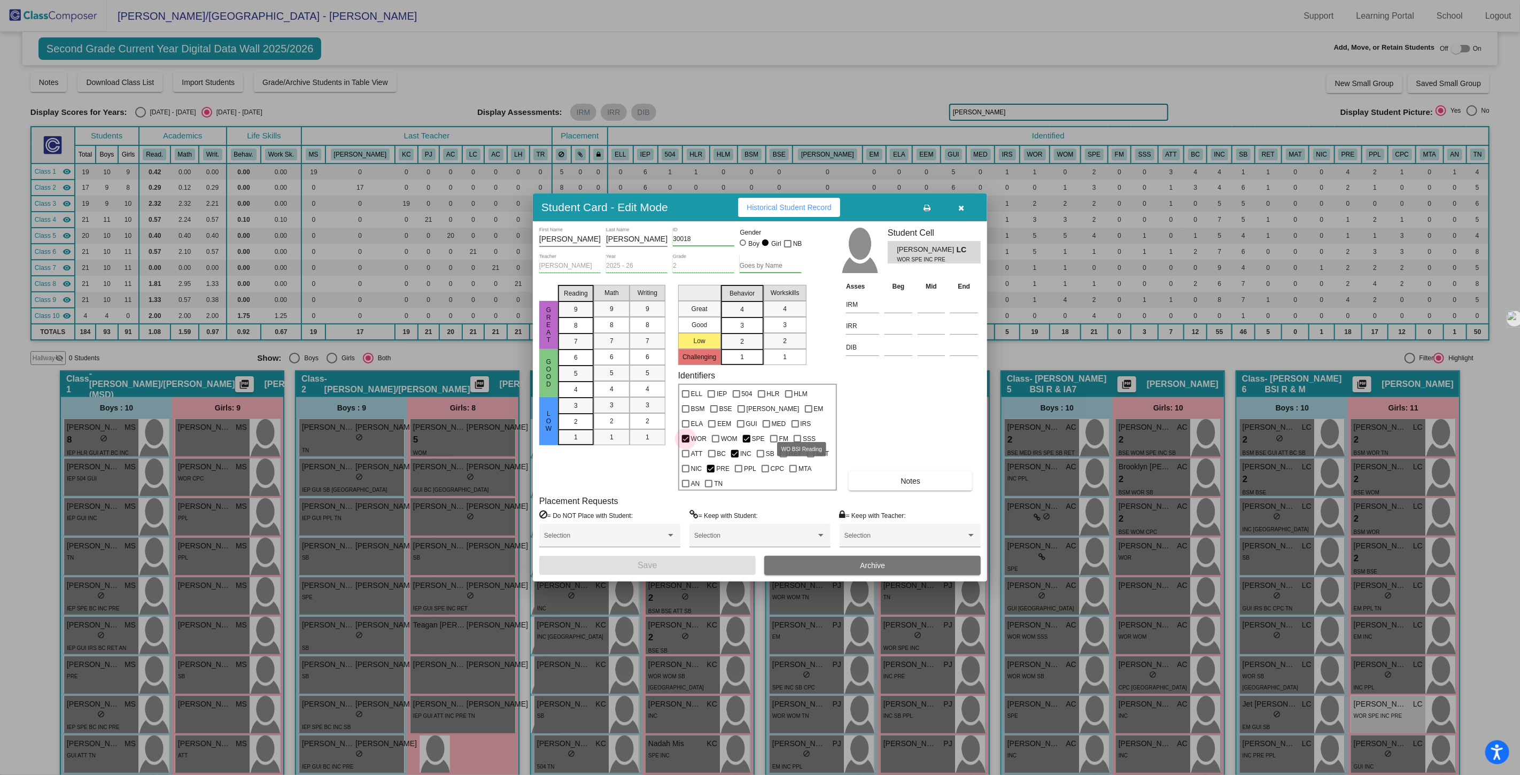
click at [689, 435] on div at bounding box center [685, 438] width 7 height 7
click at [686, 443] on input "WOR" at bounding box center [685, 443] width 1 height 1
checkbox input "false"
click at [717, 413] on div at bounding box center [713, 408] width 7 height 7
click at [714, 413] on input "BSE" at bounding box center [713, 413] width 1 height 1
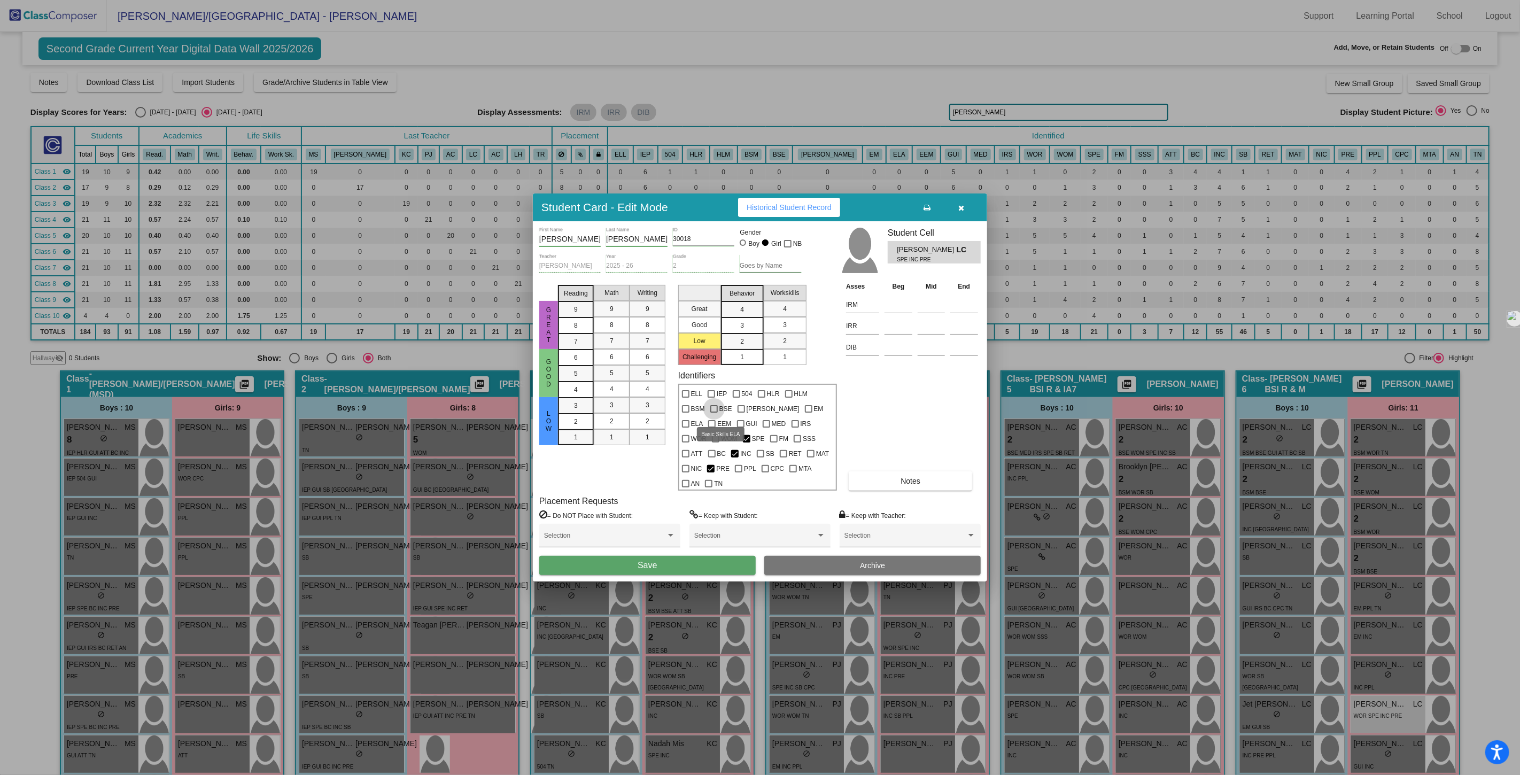
checkbox input "true"
drag, startPoint x: 583, startPoint y: 432, endPoint x: 595, endPoint y: 432, distance: 12.8
click at [584, 430] on div "2" at bounding box center [575, 422] width 21 height 16
click at [603, 429] on div "2" at bounding box center [611, 421] width 21 height 16
click at [643, 561] on span "Save" at bounding box center [647, 565] width 19 height 9
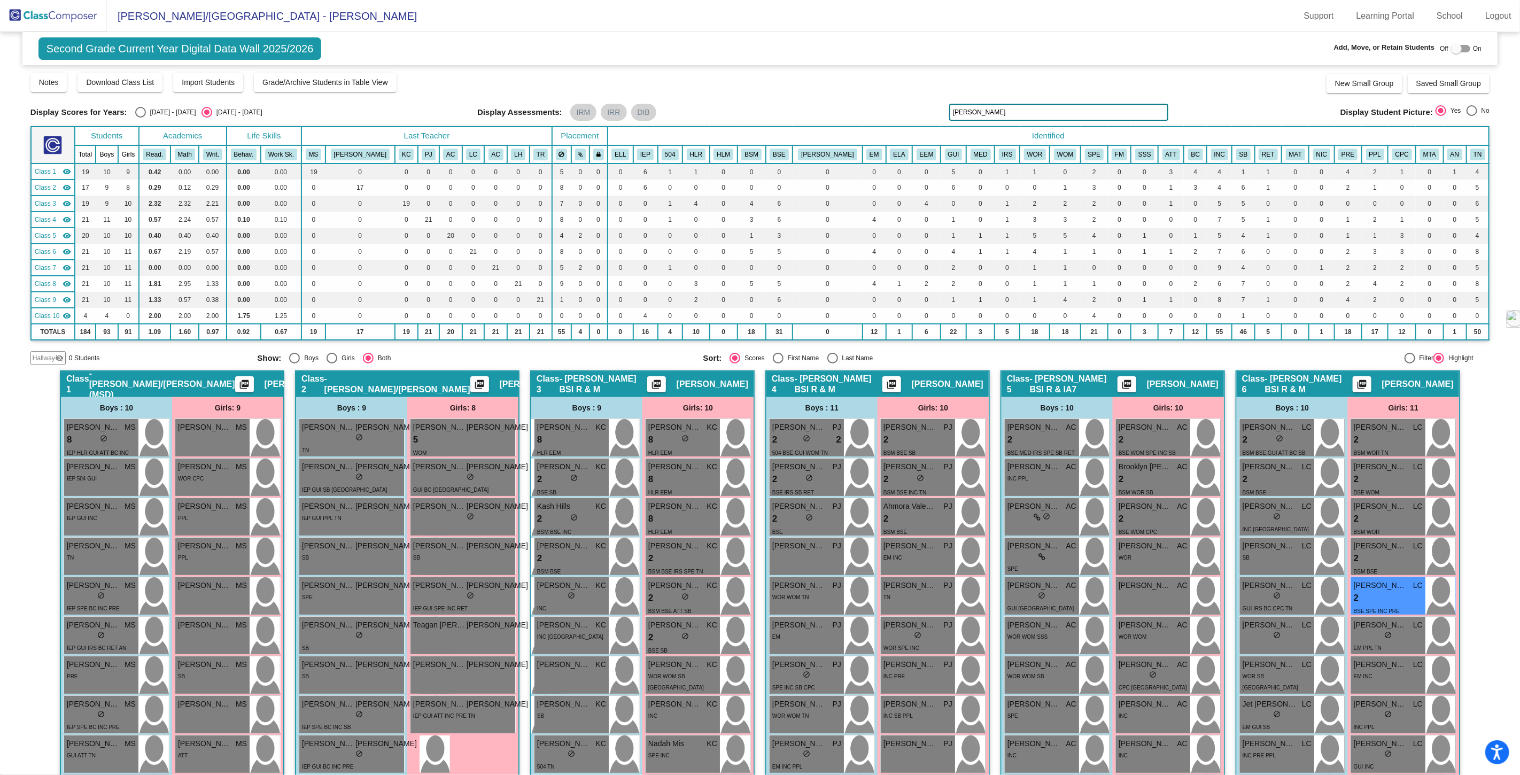
click at [975, 113] on input "[PERSON_NAME]" at bounding box center [1058, 112] width 219 height 17
drag, startPoint x: 975, startPoint y: 113, endPoint x: 940, endPoint y: 110, distance: 35.4
click at [940, 110] on div "Display Scores for Years: [DATE] - [DATE] [DATE] - [DATE] Display Assessments: …" at bounding box center [759, 112] width 1459 height 17
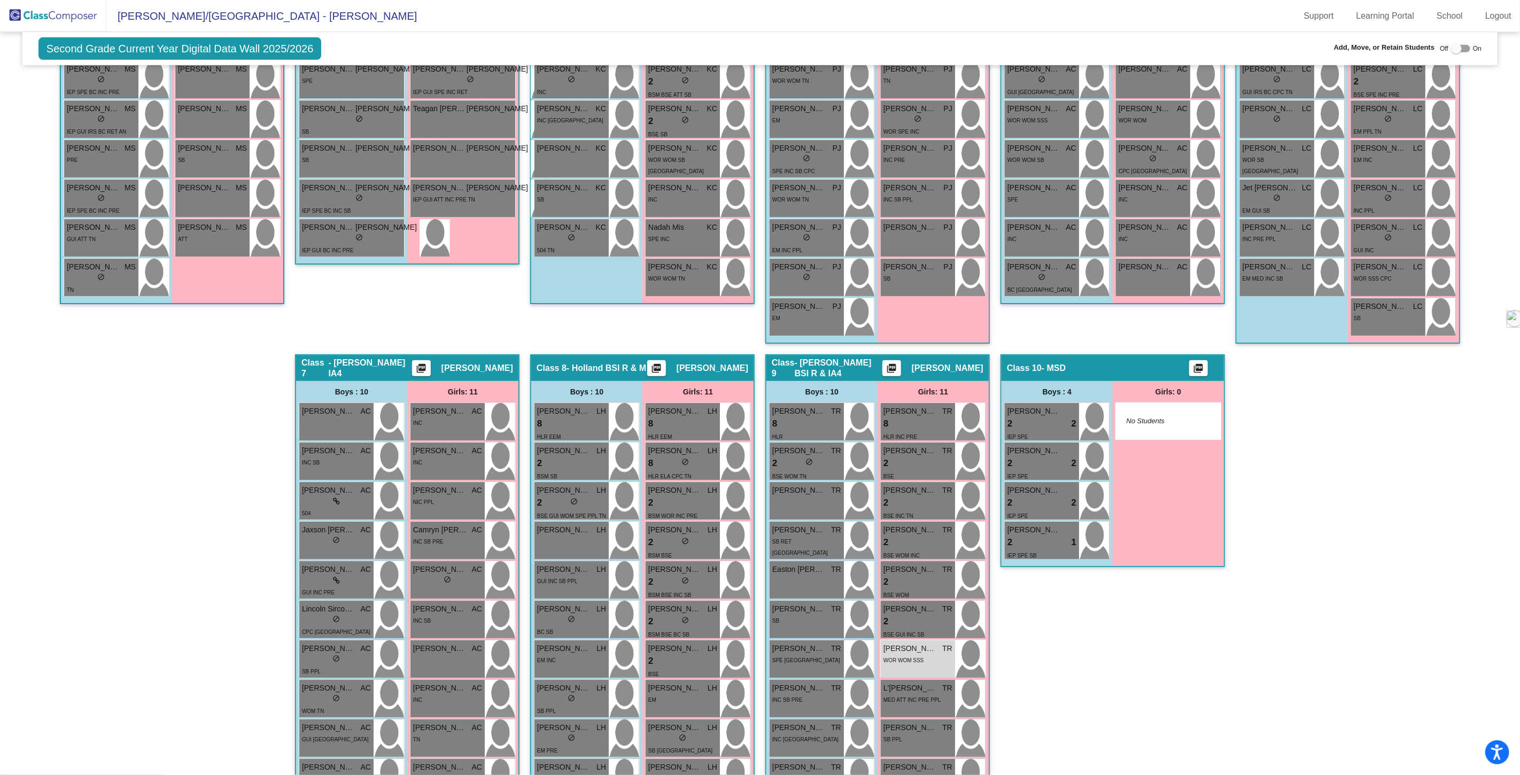
scroll to position [592, 0]
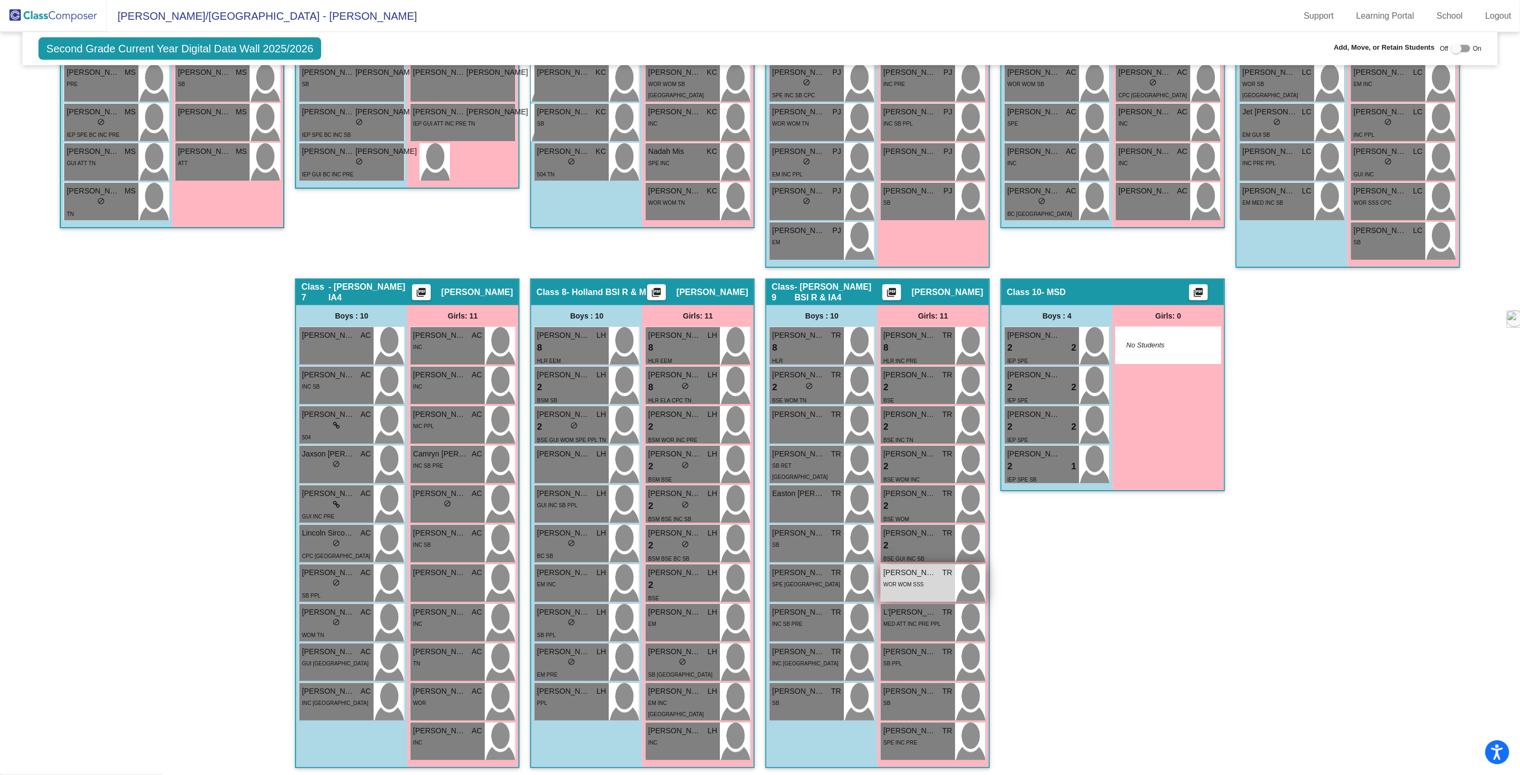
type input "[PERSON_NAME]"
click at [920, 583] on span "WOR WOM SSS" at bounding box center [903, 584] width 41 height 6
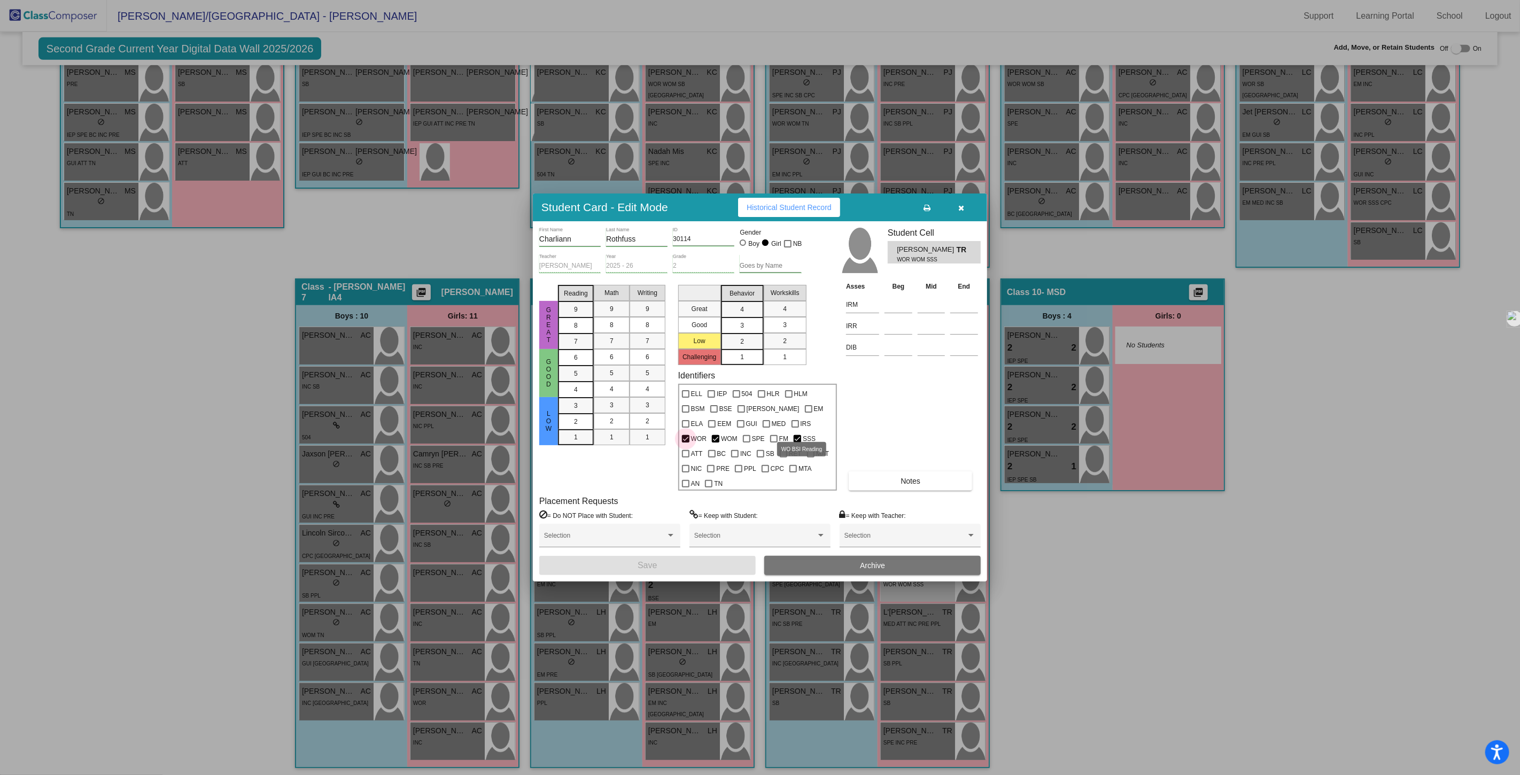
click at [689, 435] on div at bounding box center [685, 438] width 7 height 7
click at [686, 443] on input "WOR" at bounding box center [685, 443] width 1 height 1
checkbox input "false"
click at [718, 415] on label "BSE" at bounding box center [721, 408] width 22 height 13
click at [714, 413] on input "BSE" at bounding box center [713, 413] width 1 height 1
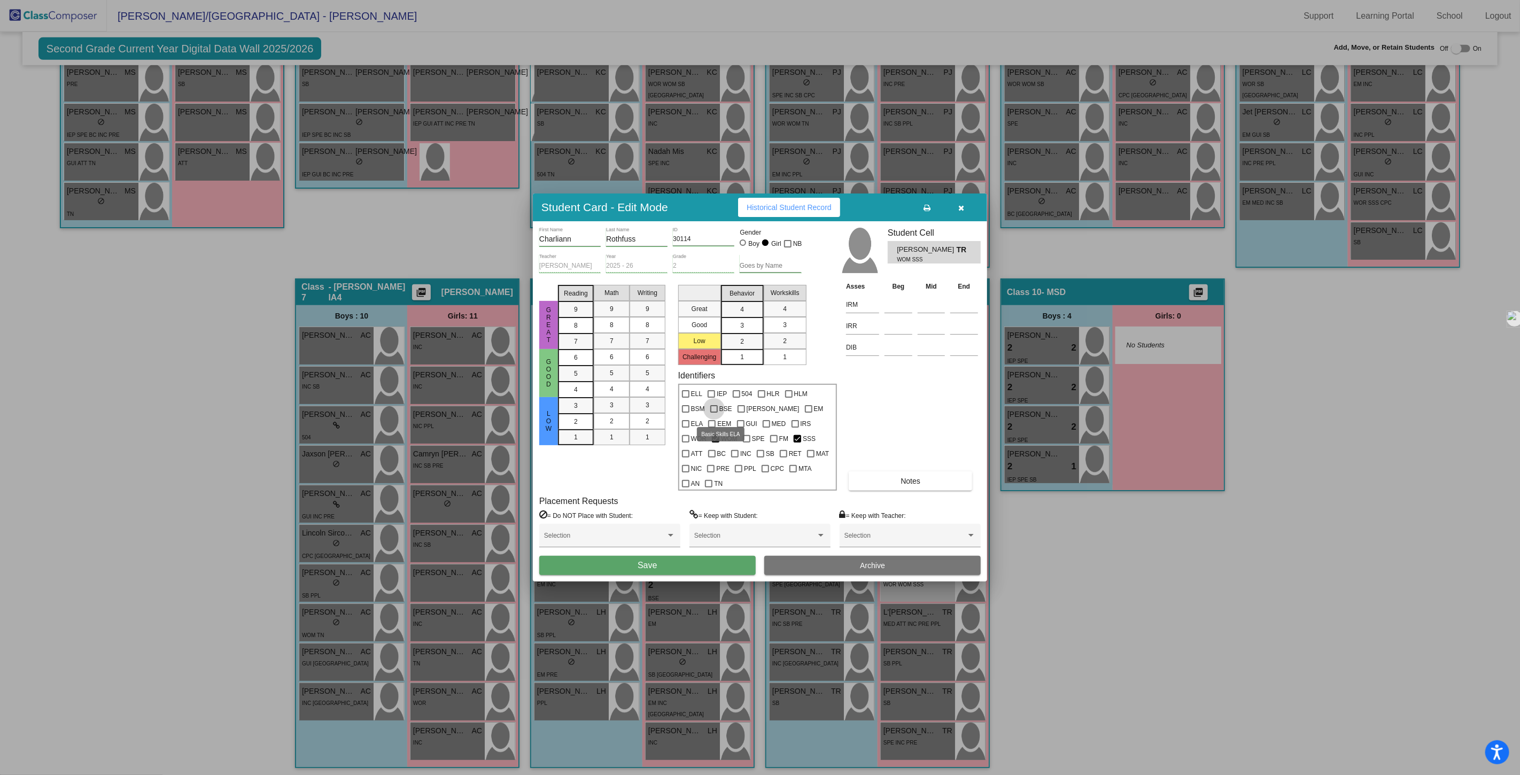
checkbox input "true"
drag, startPoint x: 575, startPoint y: 432, endPoint x: 591, endPoint y: 431, distance: 16.6
click at [576, 426] on span "2" at bounding box center [576, 422] width 4 height 10
click at [615, 429] on div "2" at bounding box center [611, 421] width 21 height 16
click at [669, 556] on button "Save" at bounding box center [647, 565] width 216 height 19
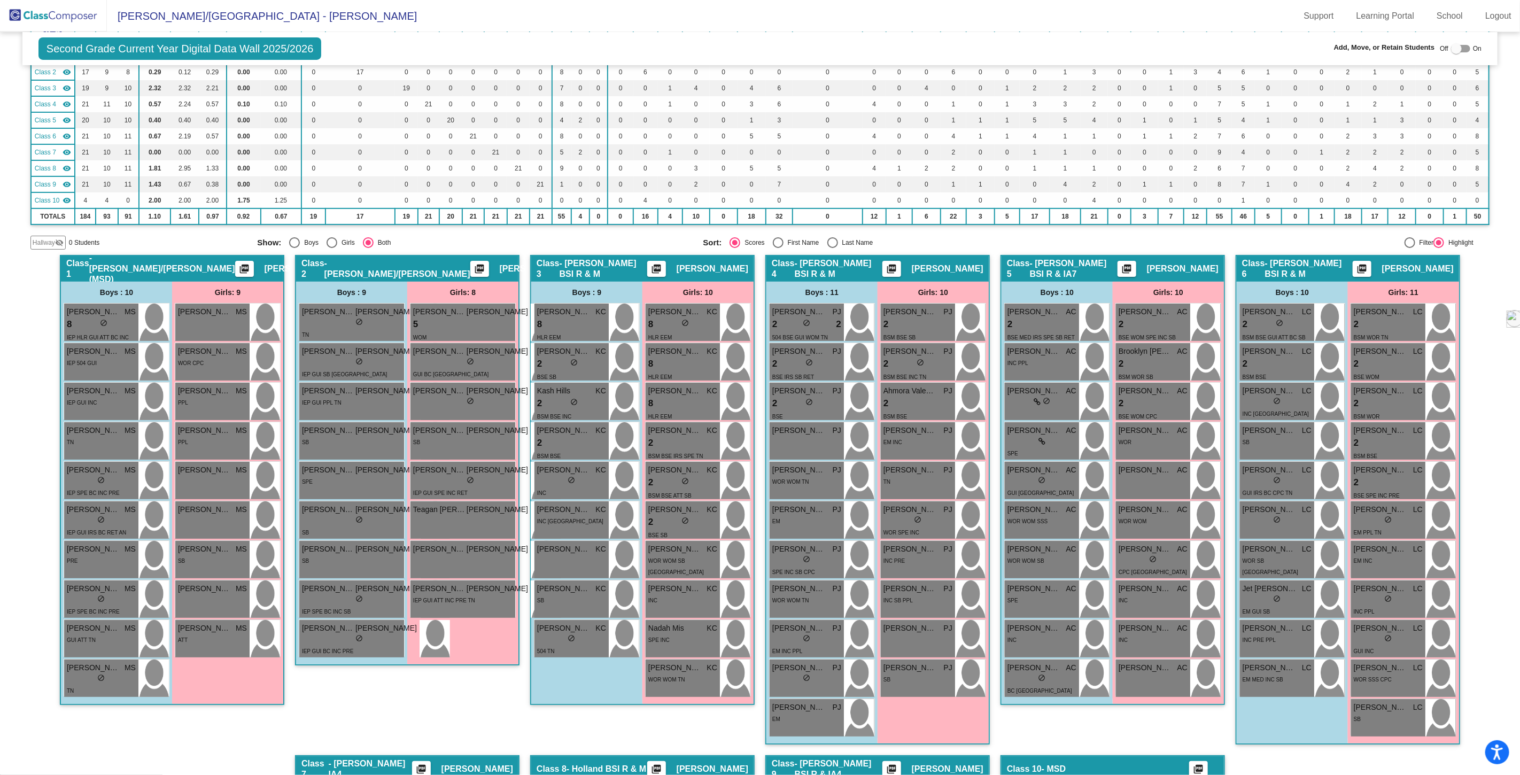
scroll to position [0, 0]
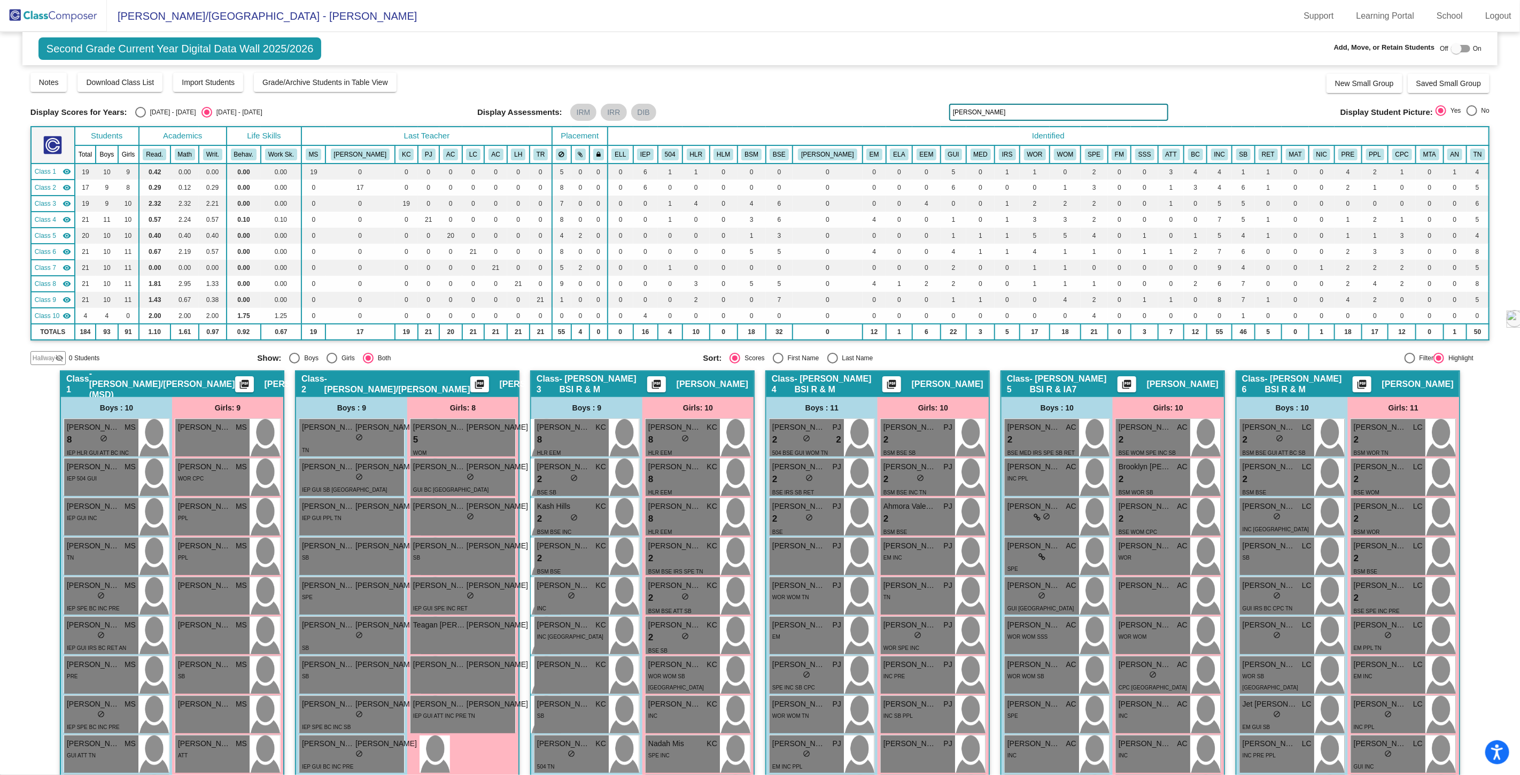
drag, startPoint x: 973, startPoint y: 113, endPoint x: 904, endPoint y: 115, distance: 69.0
click at [905, 115] on div "Display Scores for Years: [DATE] - [DATE] [DATE] - [DATE] Display Assessments: …" at bounding box center [759, 112] width 1459 height 17
type input "oroz"
click at [1043, 641] on div "[PERSON_NAME] AC lock do_not_disturb_alt WOR WOM SSS" at bounding box center [1042, 635] width 74 height 37
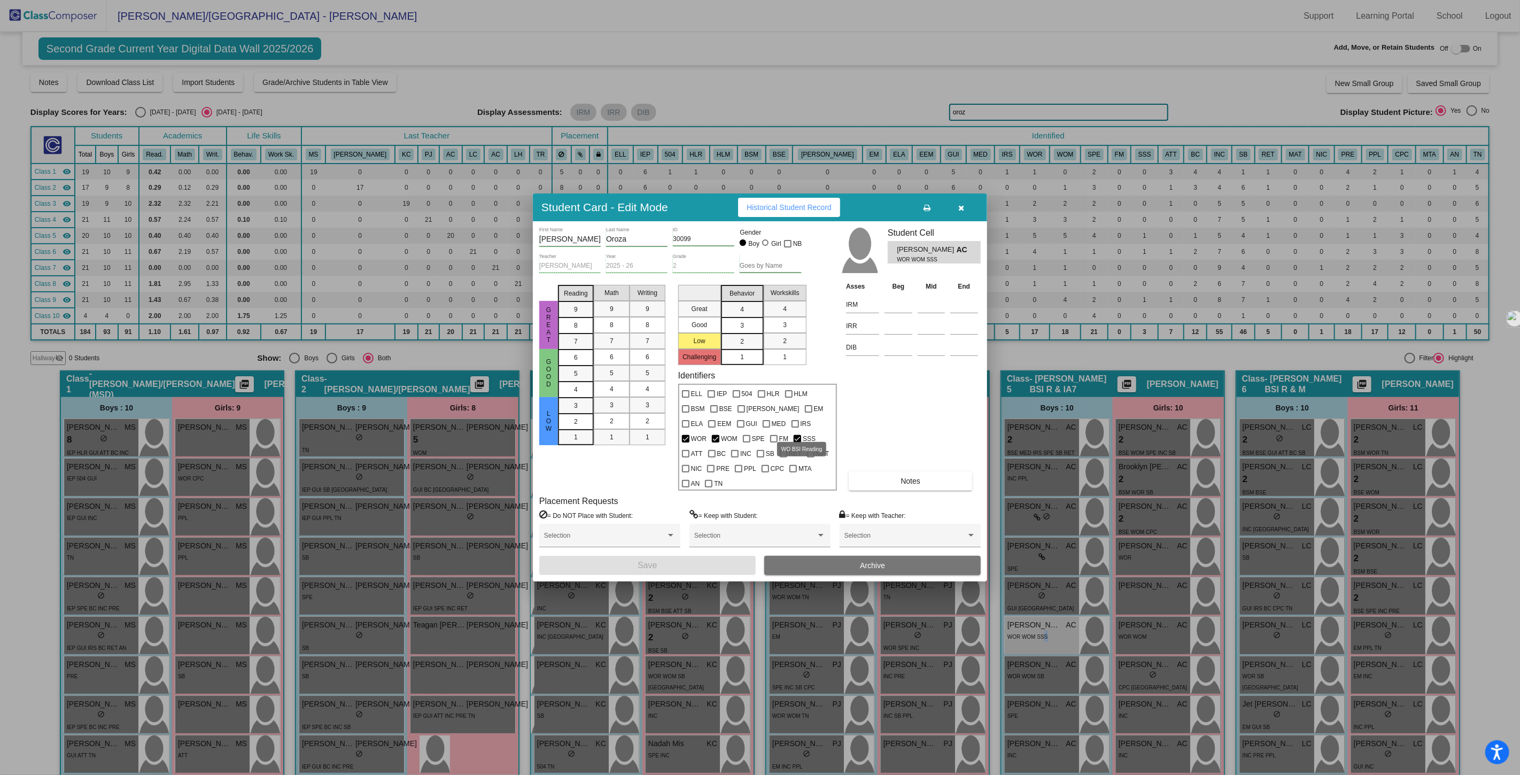
click at [689, 435] on div at bounding box center [685, 438] width 7 height 7
click at [686, 443] on input "WOR" at bounding box center [685, 443] width 1 height 1
checkbox input "false"
click at [713, 413] on div at bounding box center [713, 408] width 7 height 7
click at [713, 413] on input "BSE" at bounding box center [713, 413] width 1 height 1
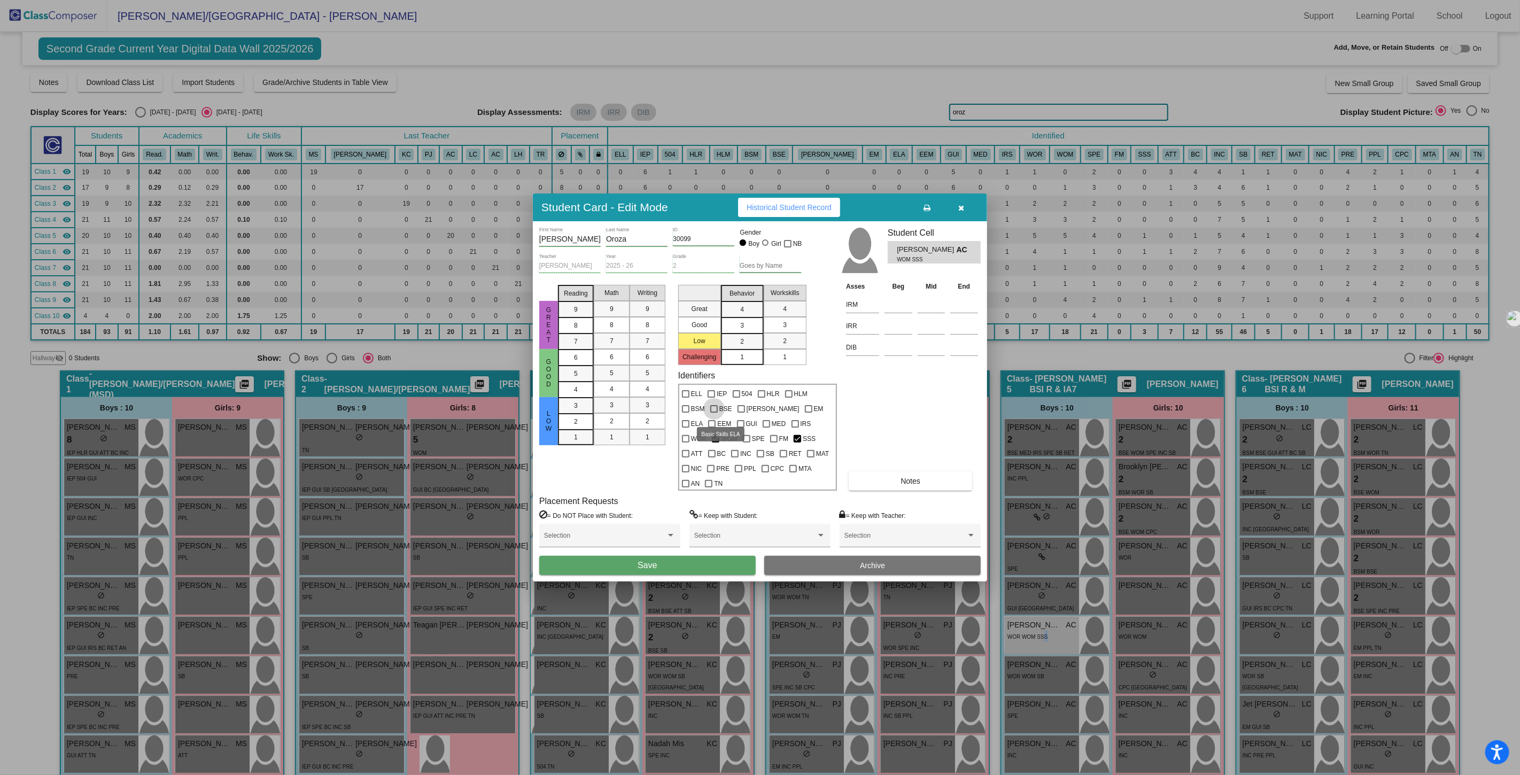
checkbox input "true"
click at [580, 430] on div "2" at bounding box center [575, 422] width 21 height 16
click at [602, 429] on div "2" at bounding box center [611, 421] width 21 height 16
click at [645, 561] on span "Save" at bounding box center [647, 565] width 19 height 9
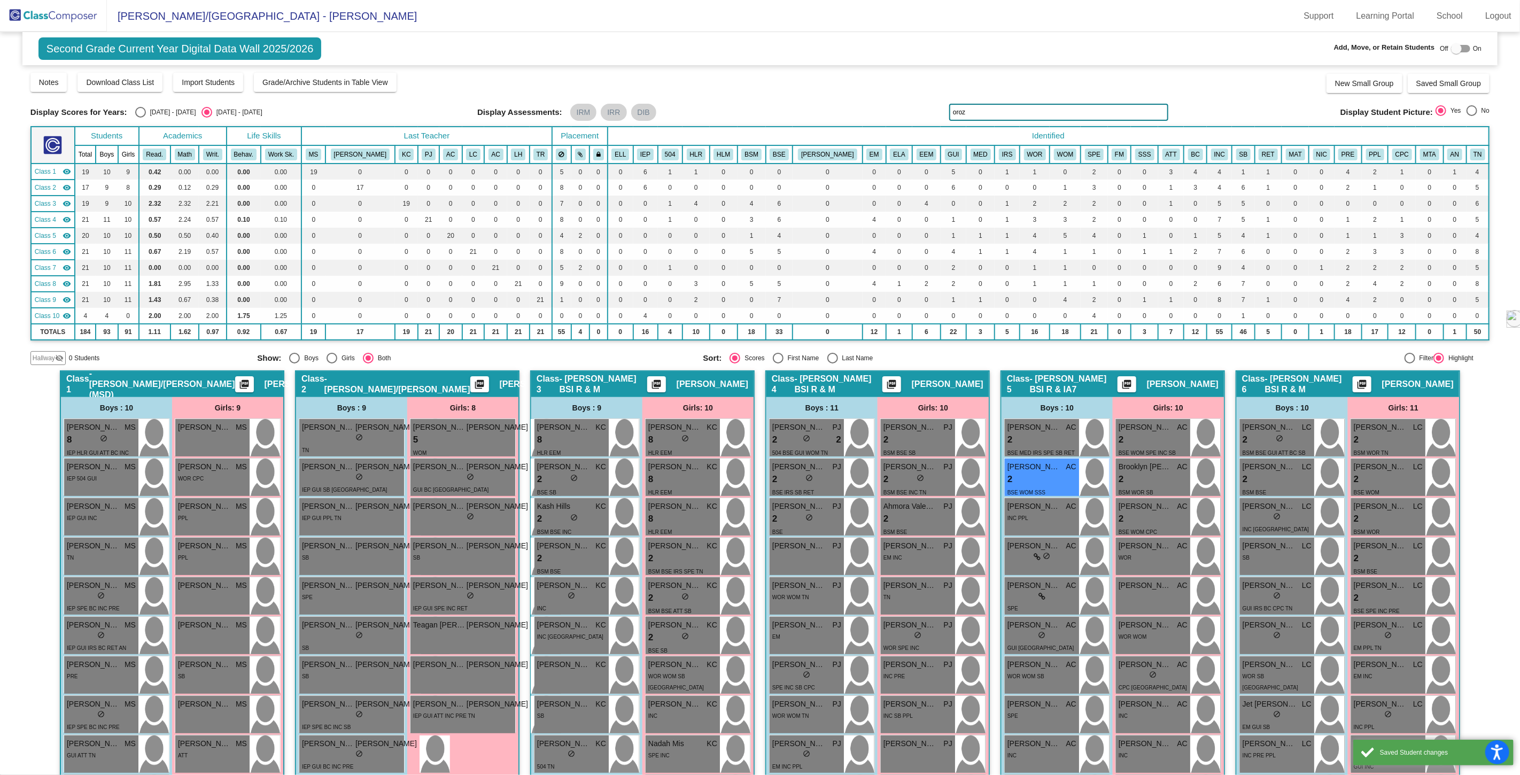
drag, startPoint x: 971, startPoint y: 110, endPoint x: 878, endPoint y: 114, distance: 93.1
click at [878, 114] on div "Display Scores for Years: [DATE] - [DATE] [DATE] - [DATE] Display Assessments: …" at bounding box center [759, 112] width 1459 height 17
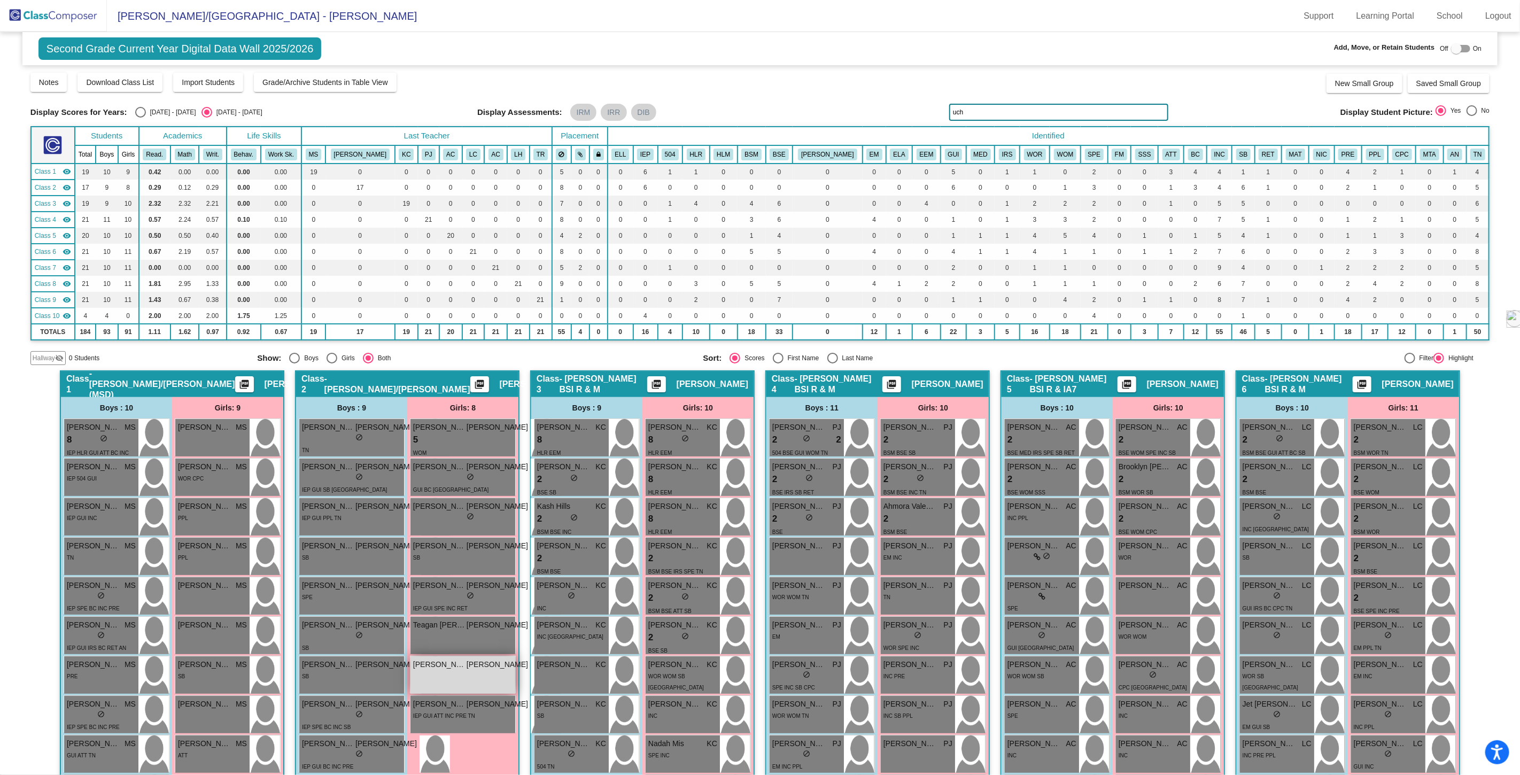
type input "uch"
click at [442, 670] on div "[PERSON_NAME] lock do_not_disturb_alt" at bounding box center [470, 674] width 120 height 37
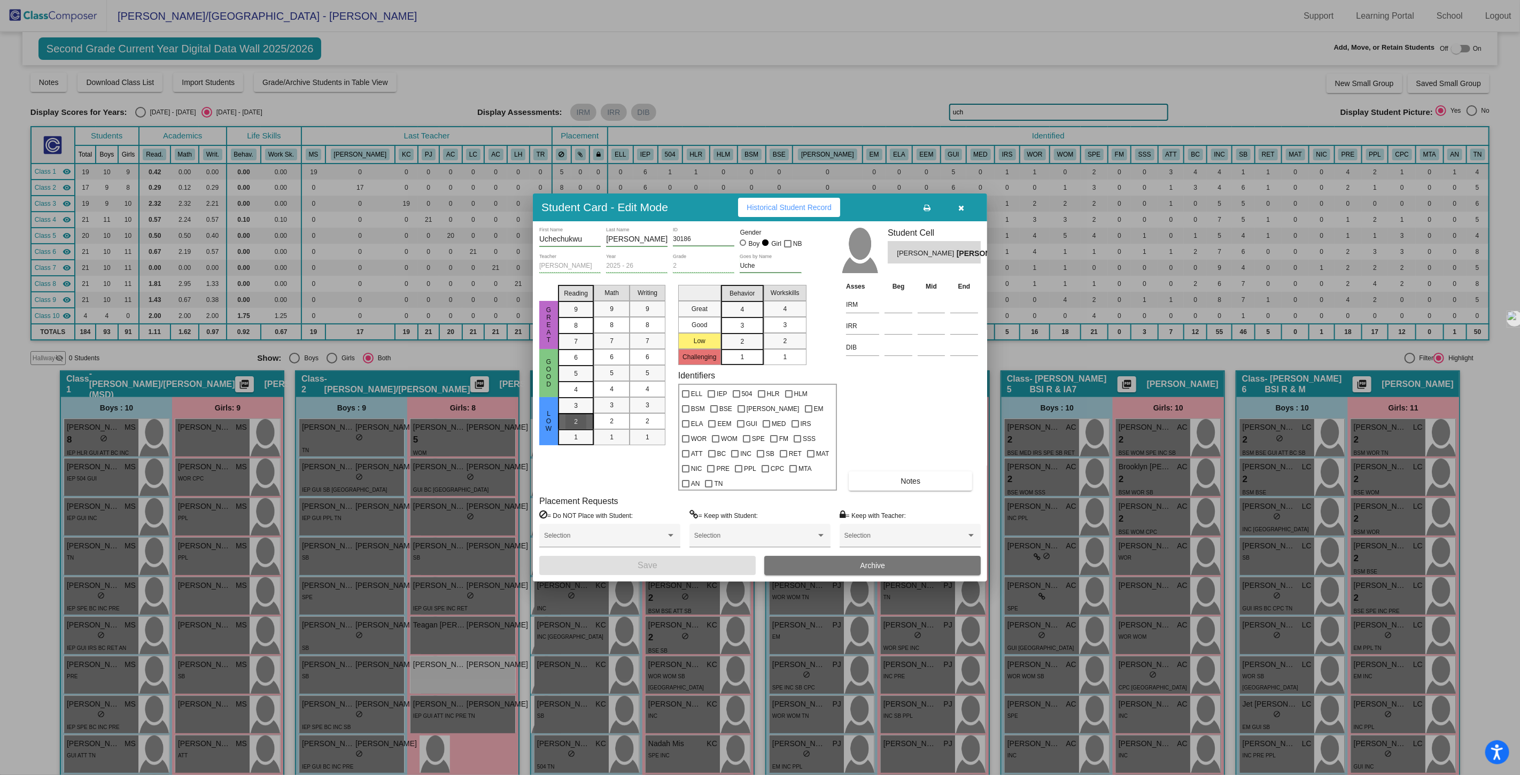
click at [580, 426] on div "2" at bounding box center [575, 422] width 21 height 16
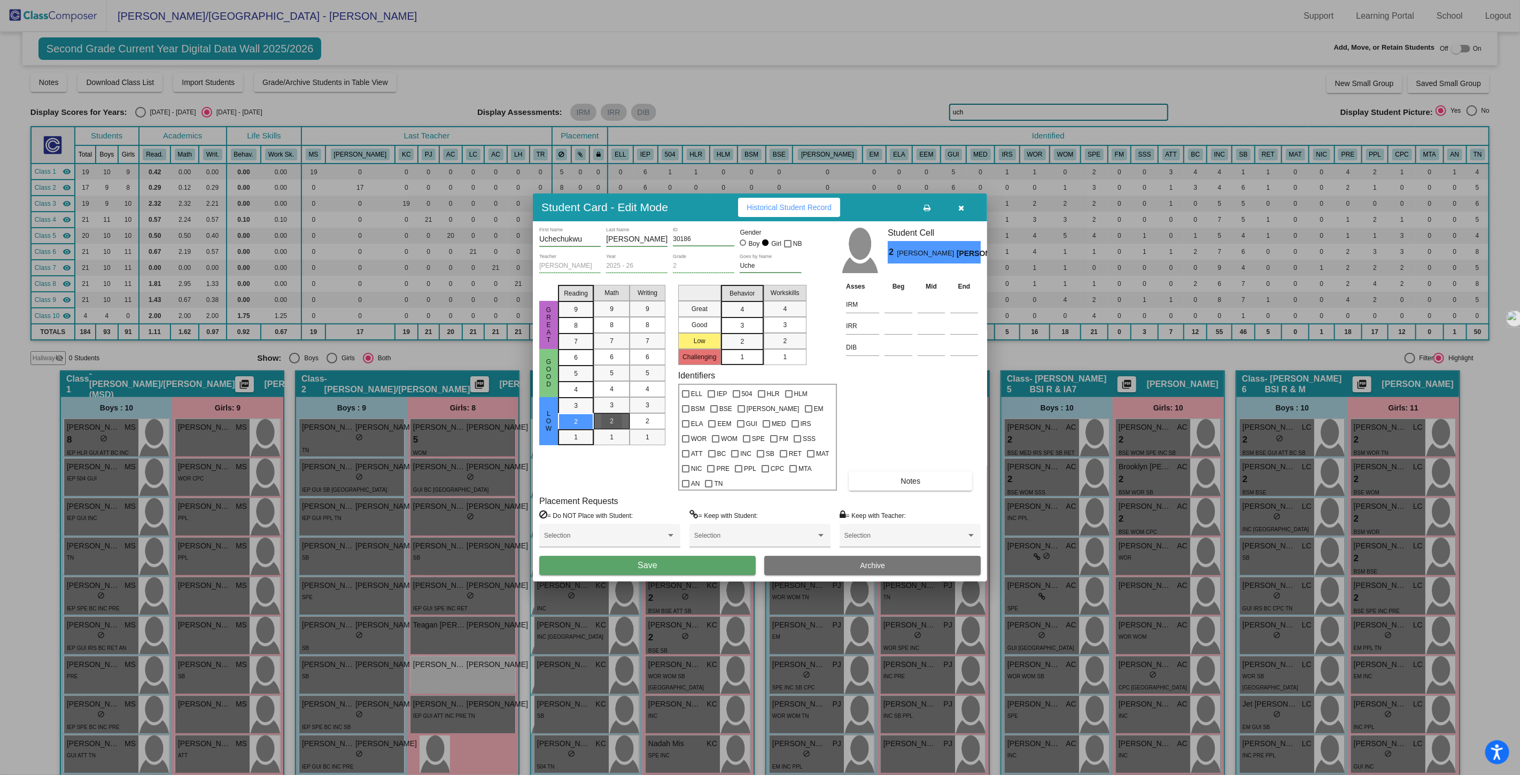
click at [615, 426] on div "2" at bounding box center [611, 421] width 21 height 16
click at [715, 413] on div at bounding box center [713, 408] width 7 height 7
click at [714, 413] on input "BSE" at bounding box center [713, 413] width 1 height 1
checkbox input "true"
click at [653, 561] on span "Save" at bounding box center [647, 565] width 19 height 9
